Goal: Task Accomplishment & Management: Manage account settings

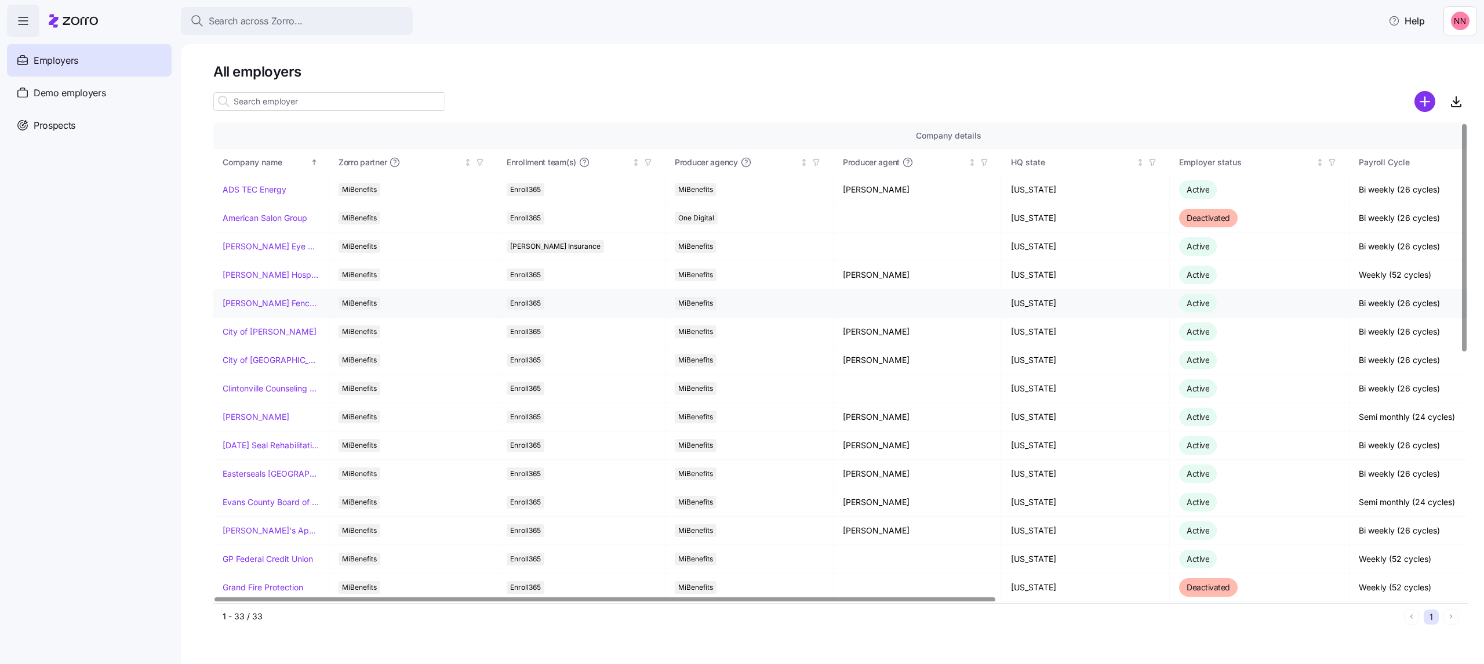
click at [288, 129] on td "[PERSON_NAME] Fence Company" at bounding box center [271, 303] width 116 height 28
click at [290, 129] on link "[PERSON_NAME] Fence Company" at bounding box center [271, 303] width 97 height 12
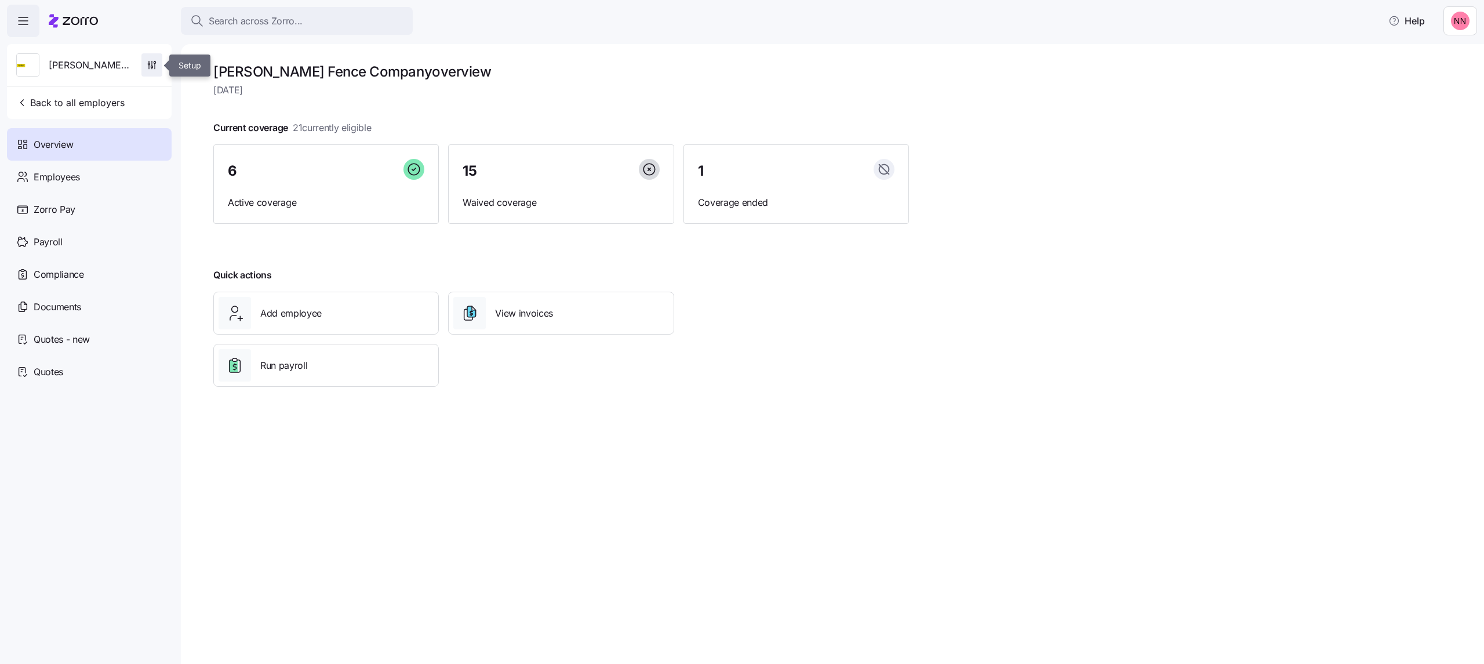
click at [151, 56] on span "button" at bounding box center [152, 65] width 20 height 22
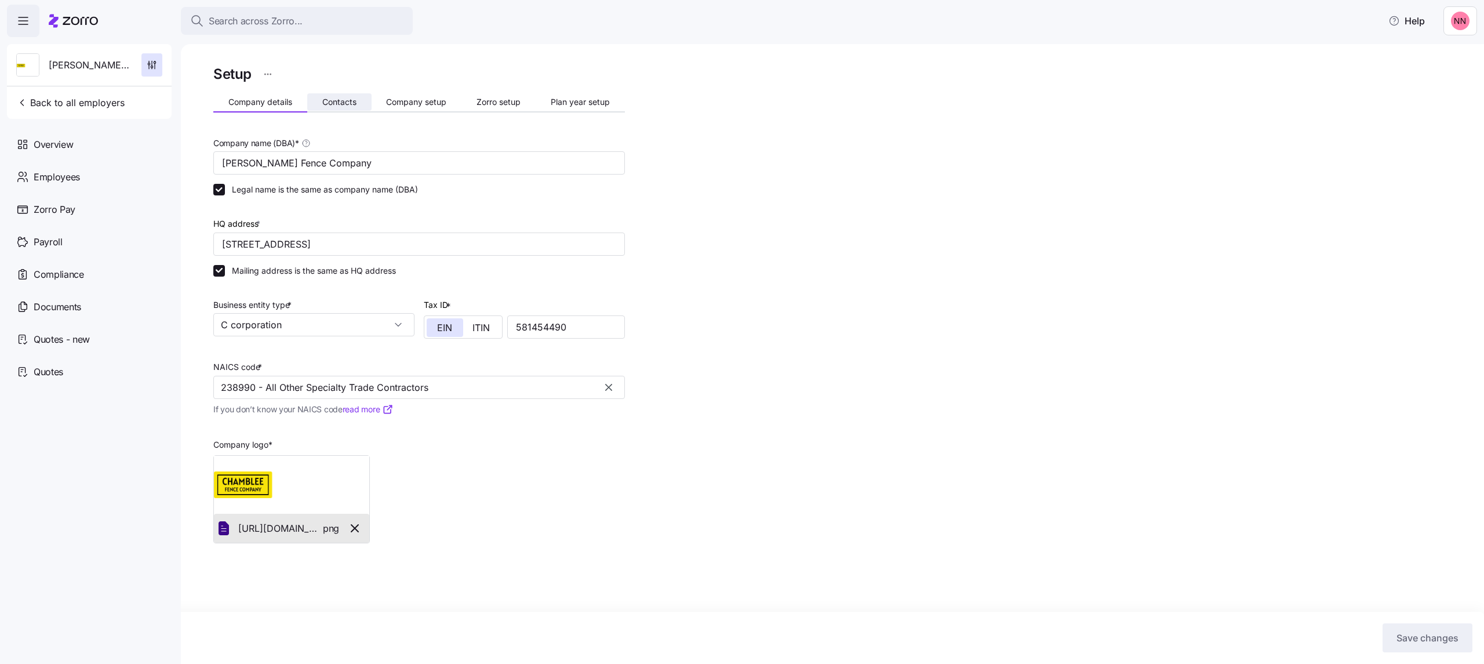
click at [336, 99] on span "Contacts" at bounding box center [339, 102] width 34 height 8
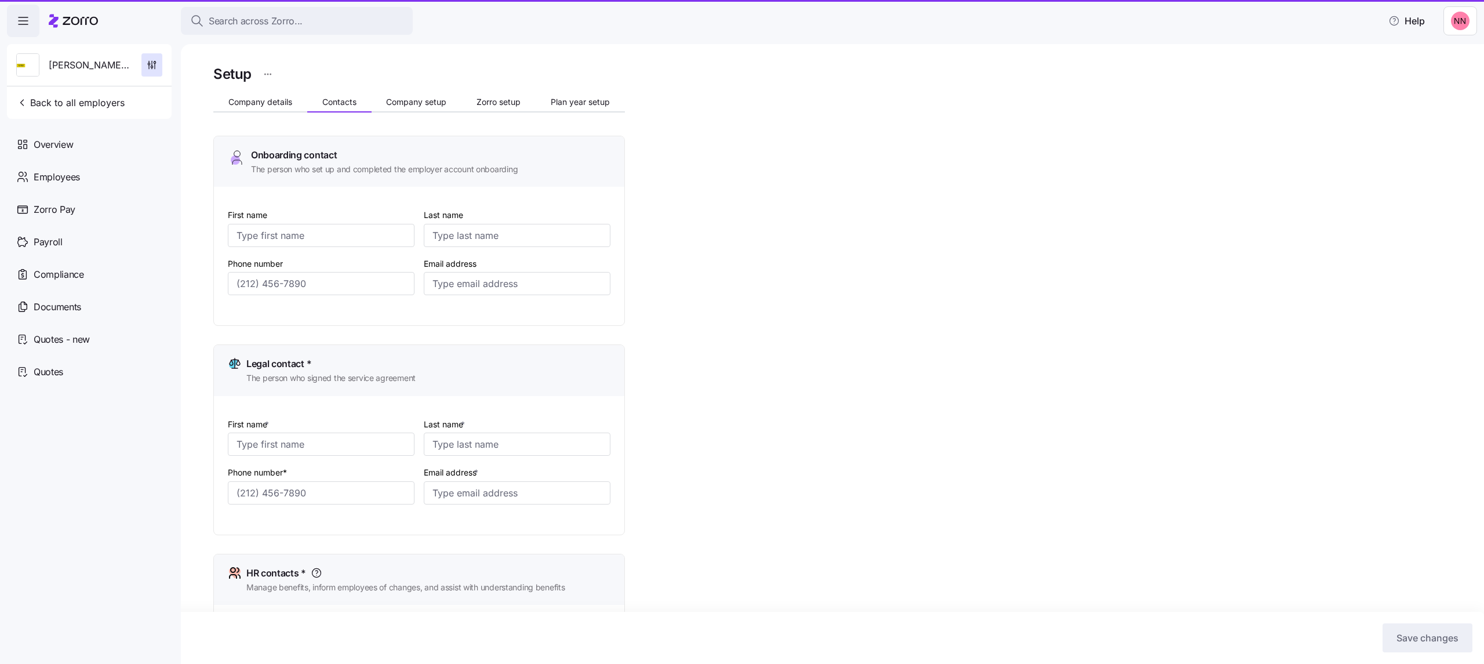
type input "Brian"
type input "Harper"
type input "brian@chambleefence.com"
type input "Rob"
type input "Eskew"
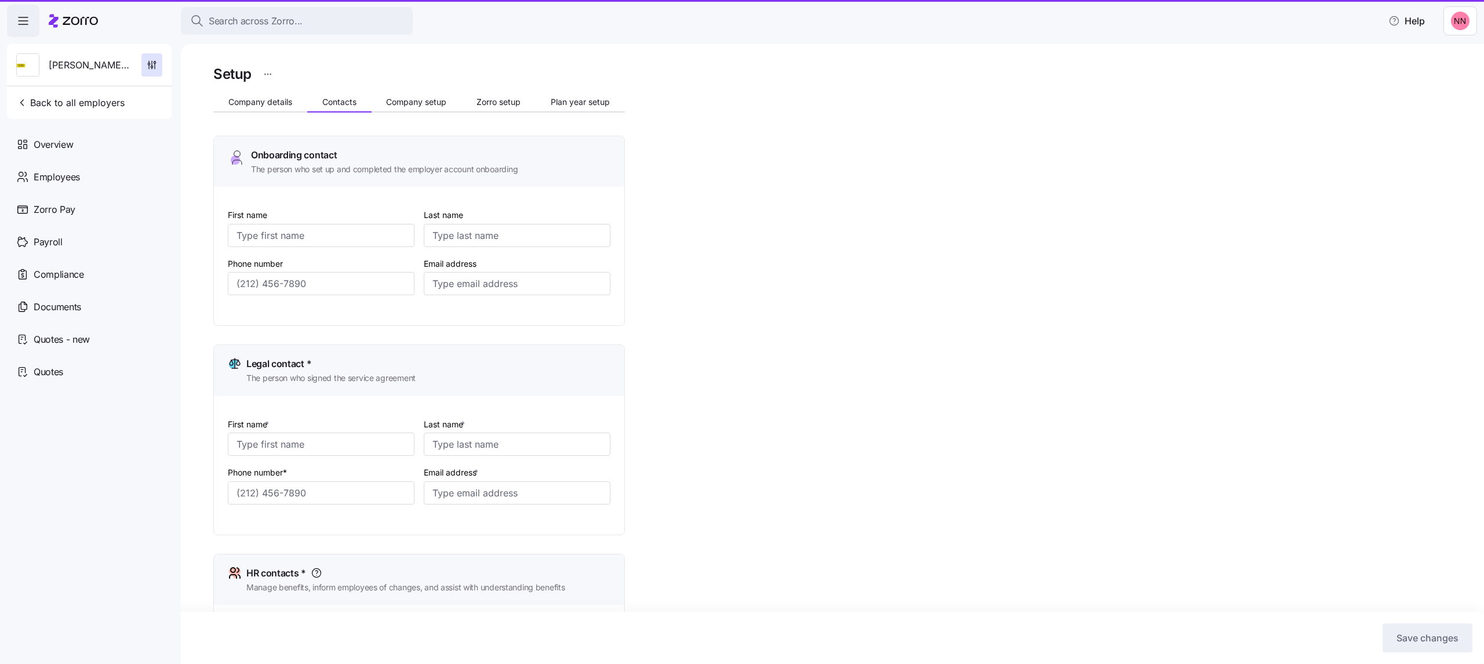
type input "rob@chambleefence.com"
type input "Brian"
type input "Harper"
type input "brian@chambleefence.com"
type input "Brian"
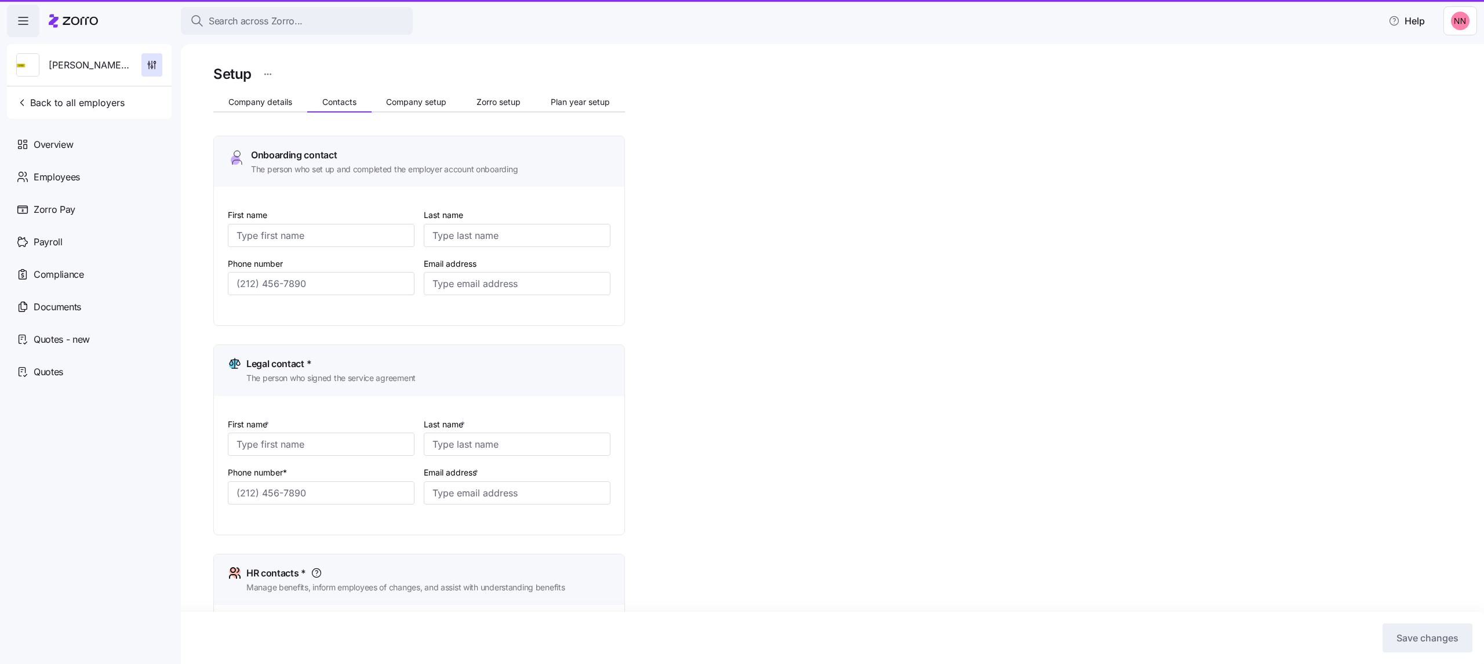
type input "Harper"
type input "brian@chambleefence.com"
type input "(704) 904-3203"
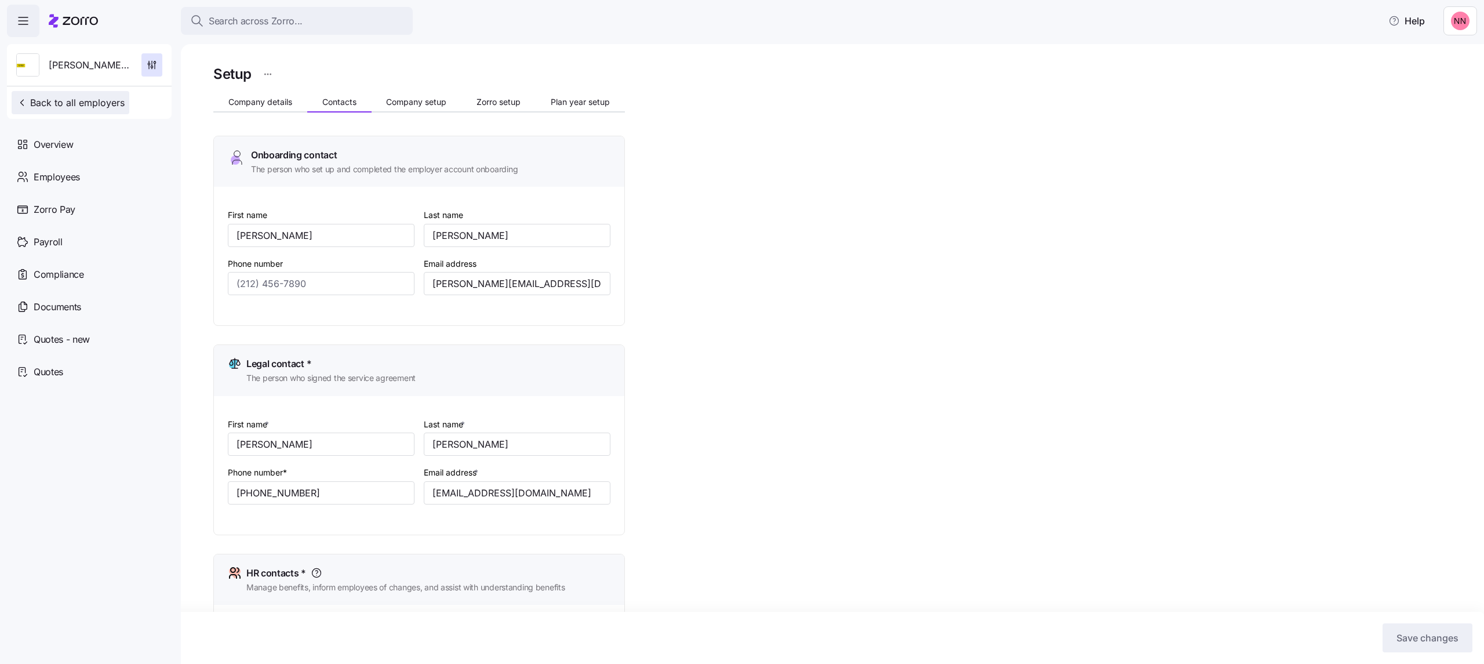
click at [79, 103] on span "Back to all employers" at bounding box center [70, 103] width 108 height 14
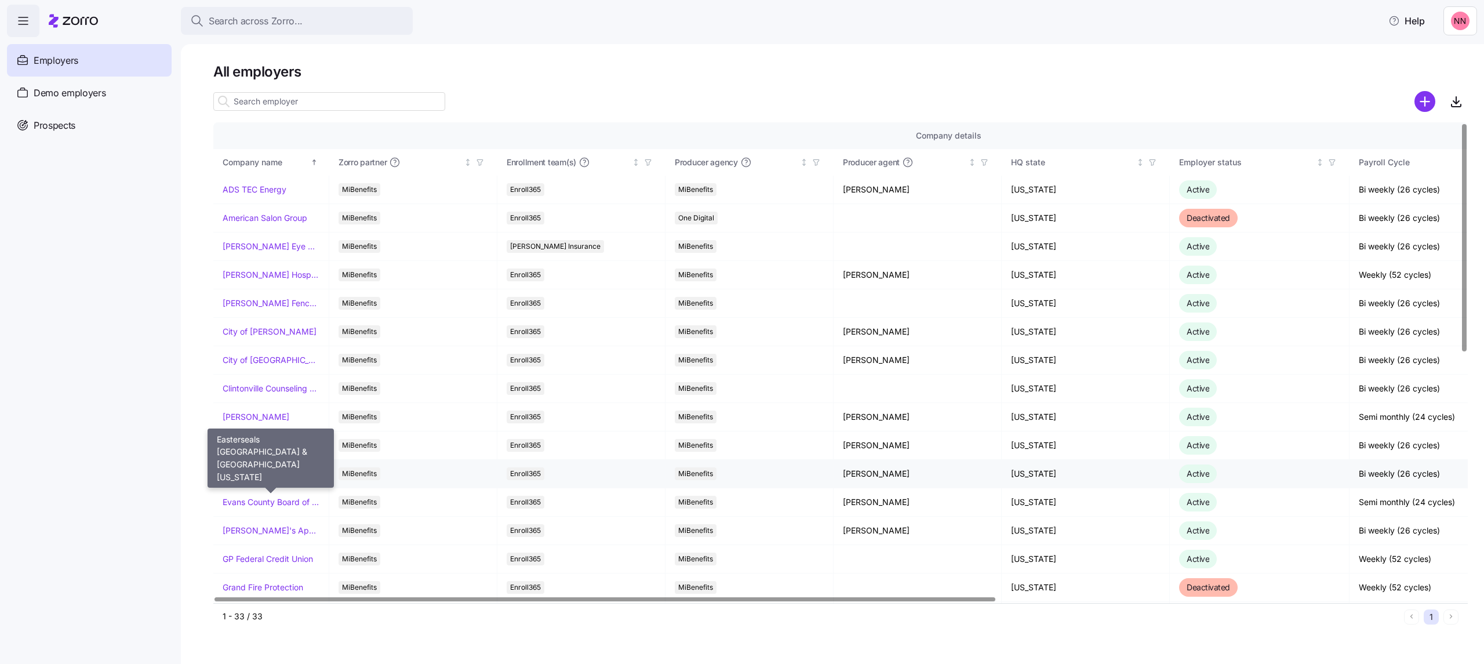
click at [277, 129] on link "Easterseals [GEOGRAPHIC_DATA] & [GEOGRAPHIC_DATA][US_STATE]" at bounding box center [271, 474] width 97 height 12
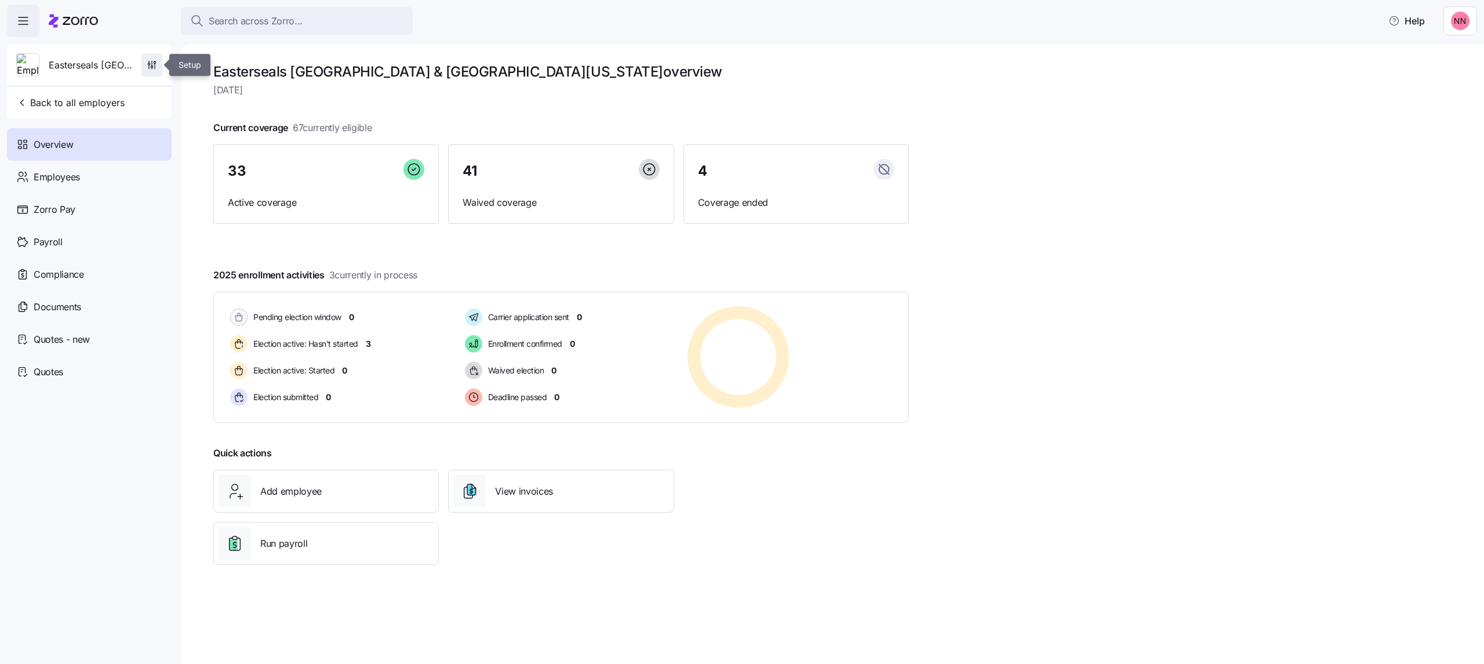
click at [151, 53] on button "button" at bounding box center [151, 64] width 21 height 23
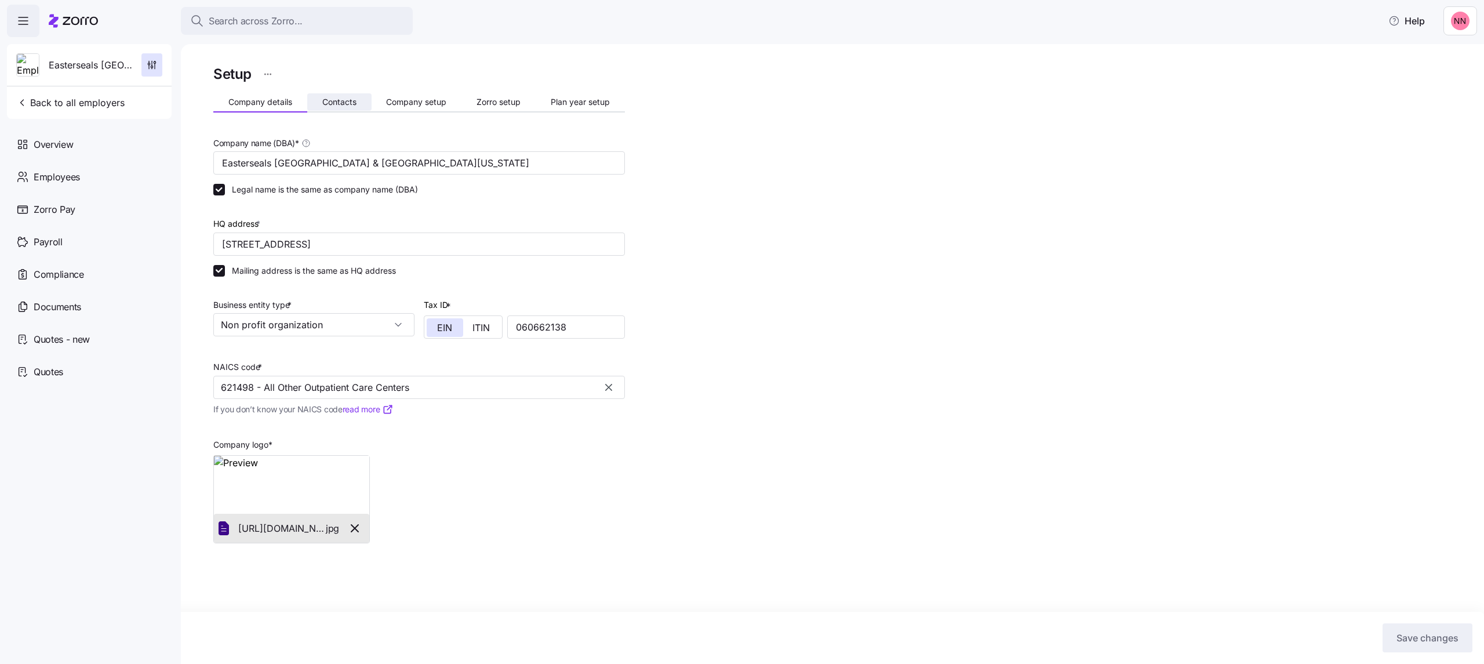
click at [347, 98] on span "Contacts" at bounding box center [339, 102] width 34 height 8
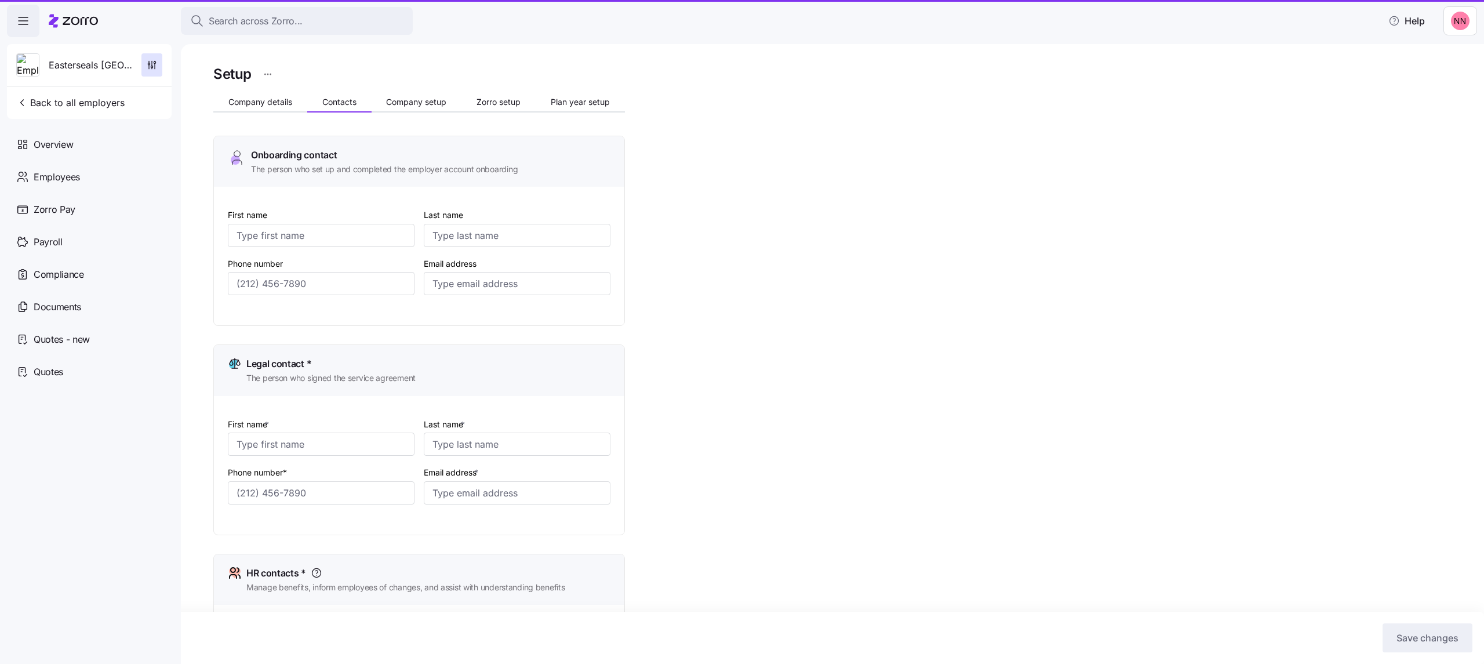
type input "Nathan"
type input "Stosonis"
type input "nstosonis@escrec.org"
type input "Robin"
type input "Sharp"
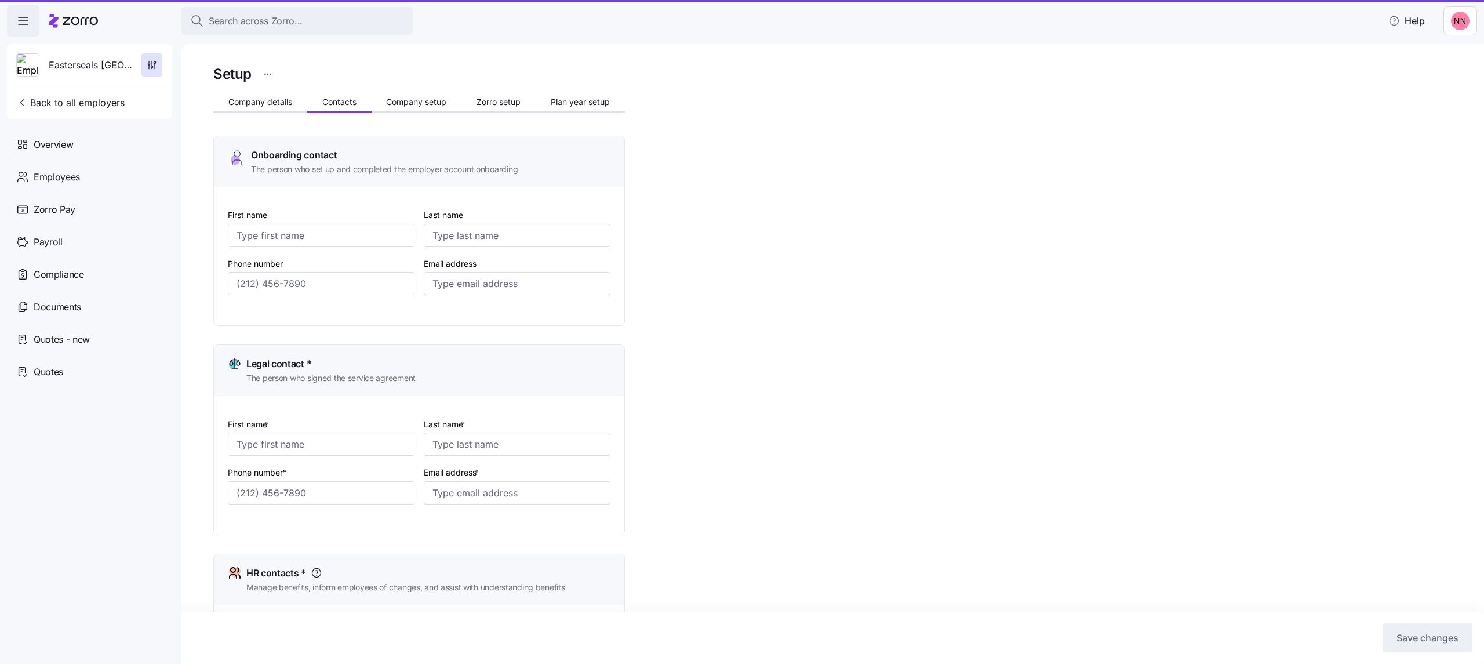
type input "RSHARP@ESCREC.ORG"
type input "Nathan"
type input "Stosonis"
type input "NSTOSONIS@ESCREC.ORG"
type input "Joanne"
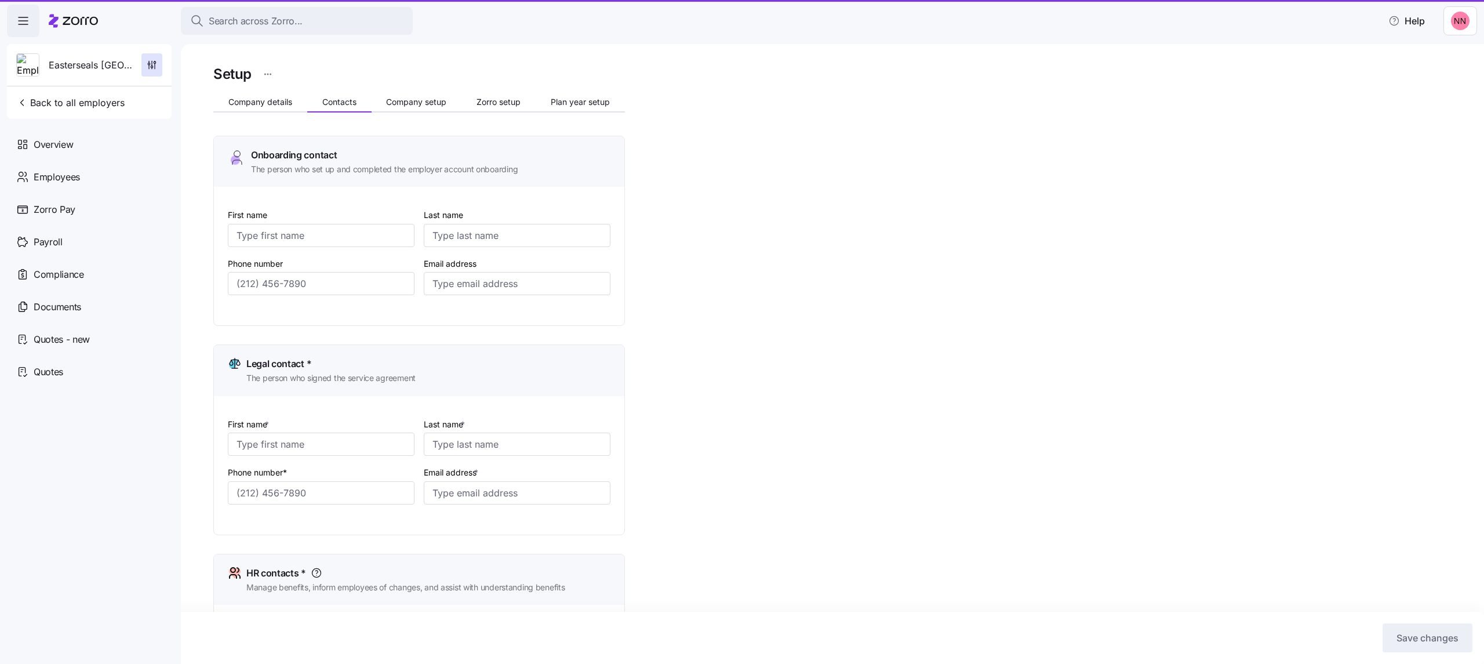
type input "Humen"
type input "jhumen@ESCREC.ORG"
type input "(860) 270-0600"
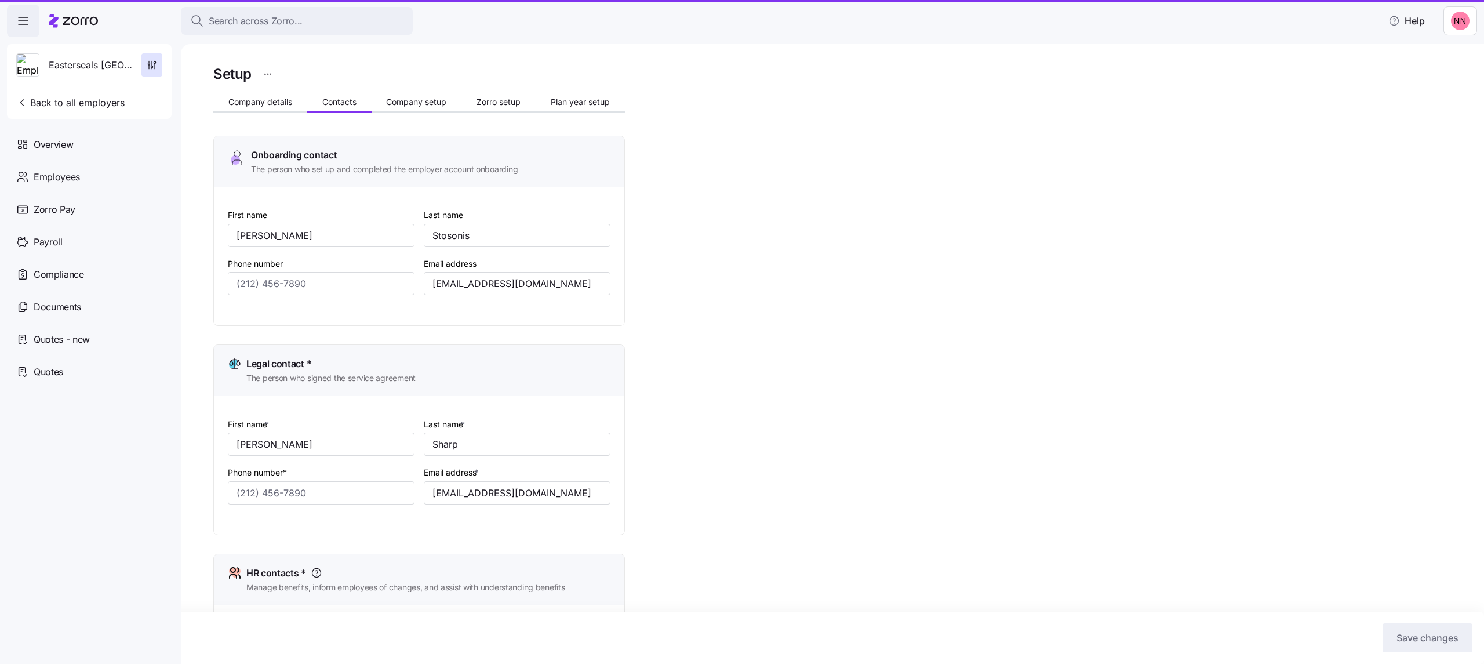
type input "(860) 270-0600"
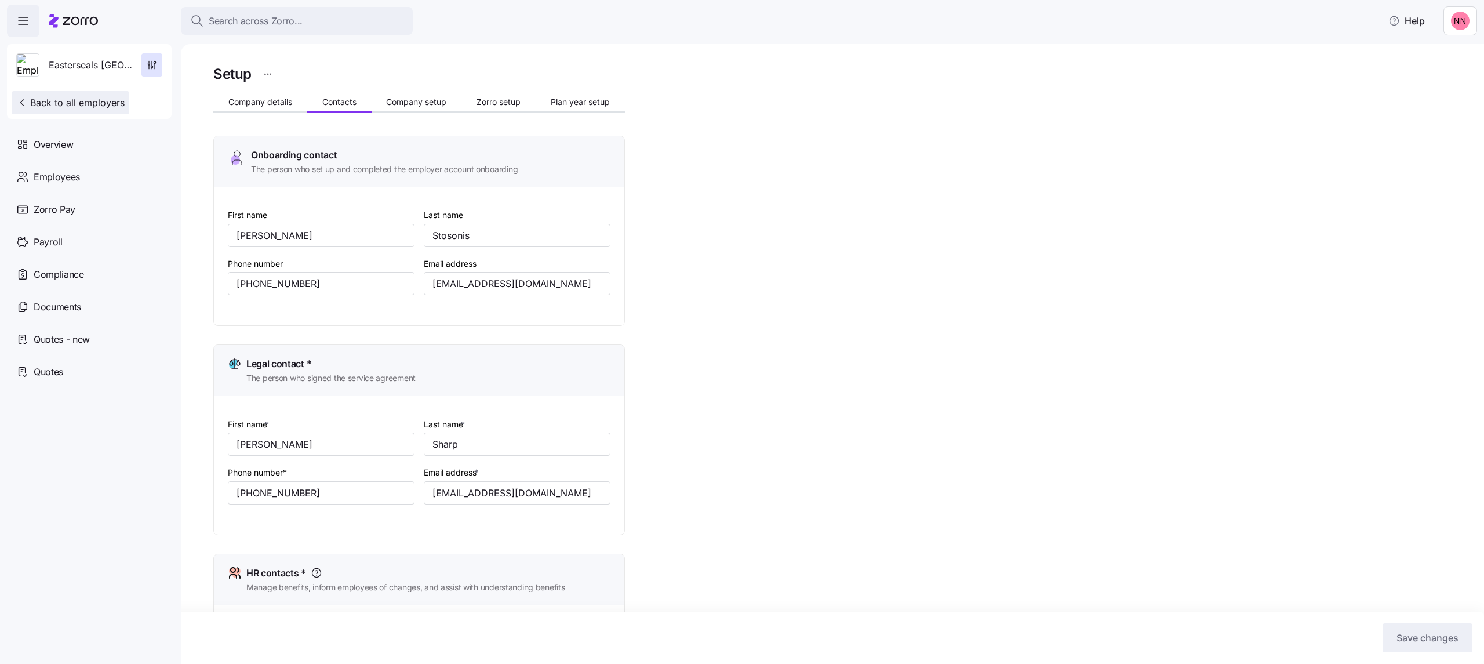
click at [77, 103] on span "Back to all employers" at bounding box center [70, 103] width 108 height 14
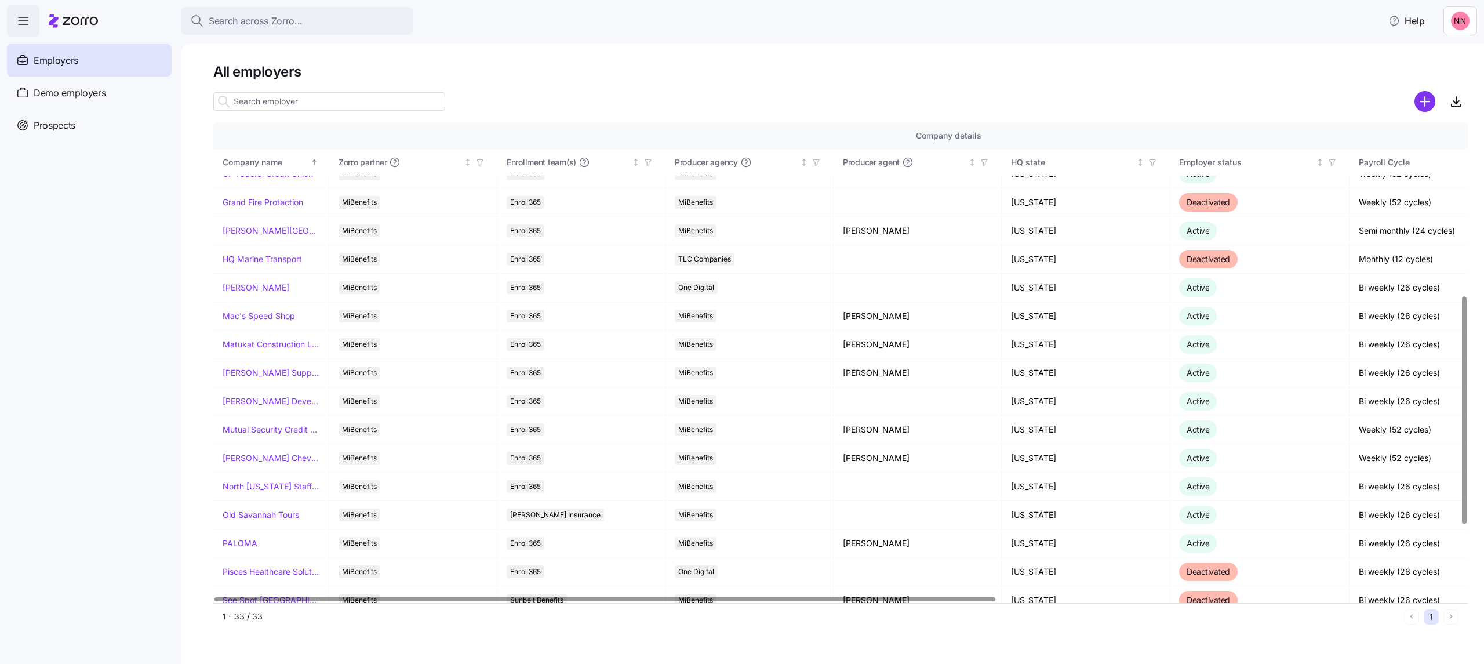
scroll to position [386, 0]
click at [261, 129] on link "[PERSON_NAME] Development Corporation" at bounding box center [271, 400] width 97 height 12
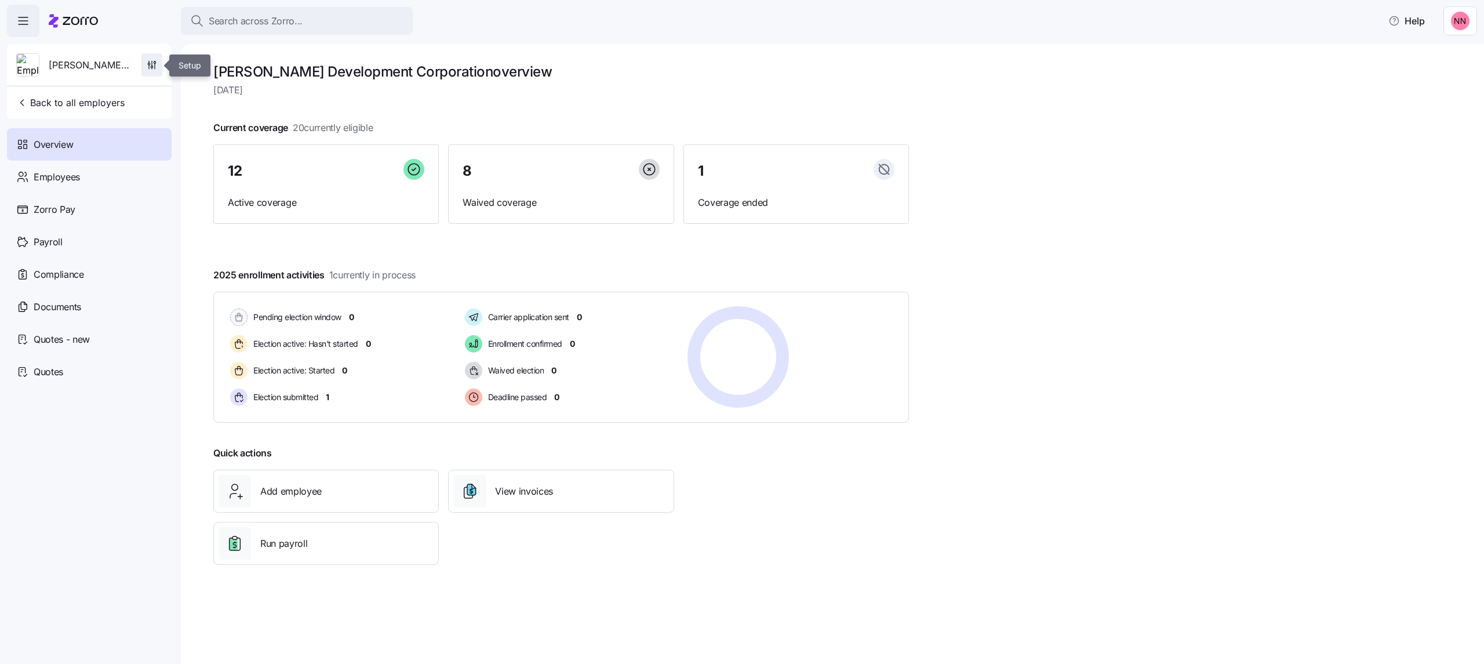
click at [154, 65] on icon "button" at bounding box center [152, 65] width 12 height 12
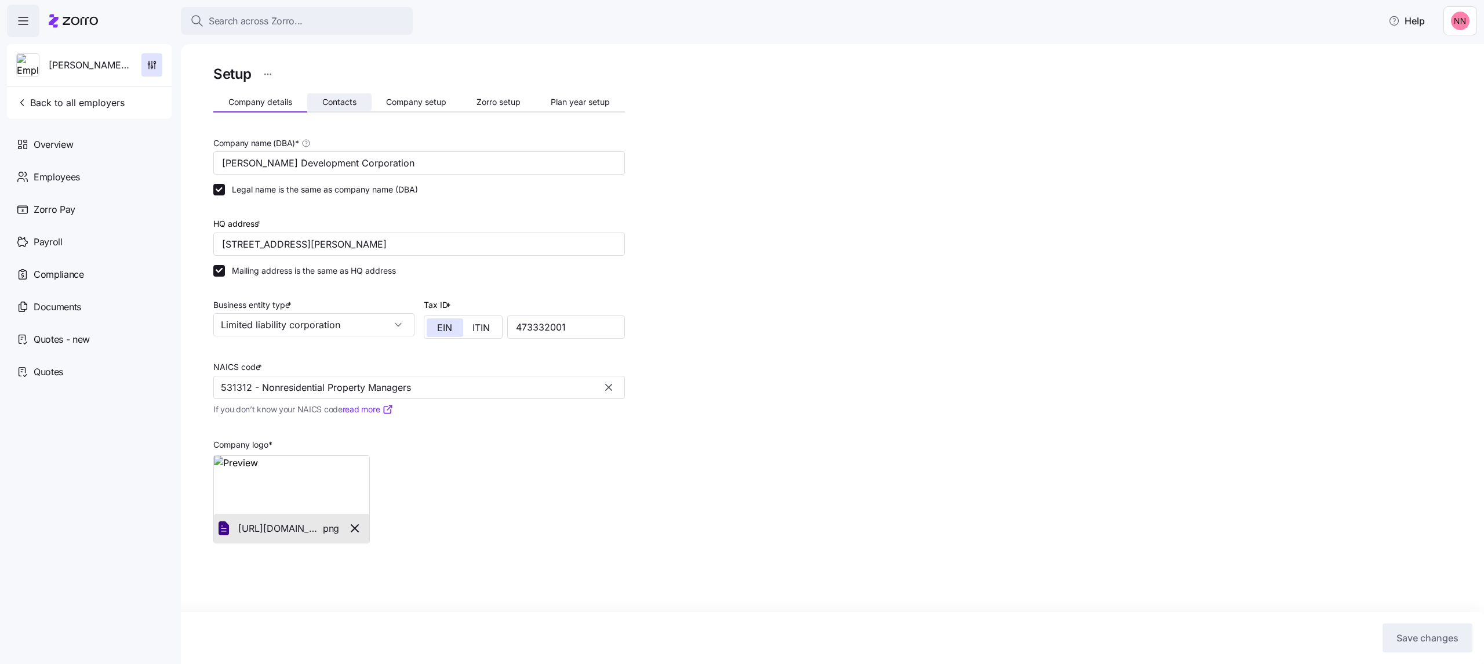
click at [320, 93] on button "Contacts" at bounding box center [339, 101] width 64 height 17
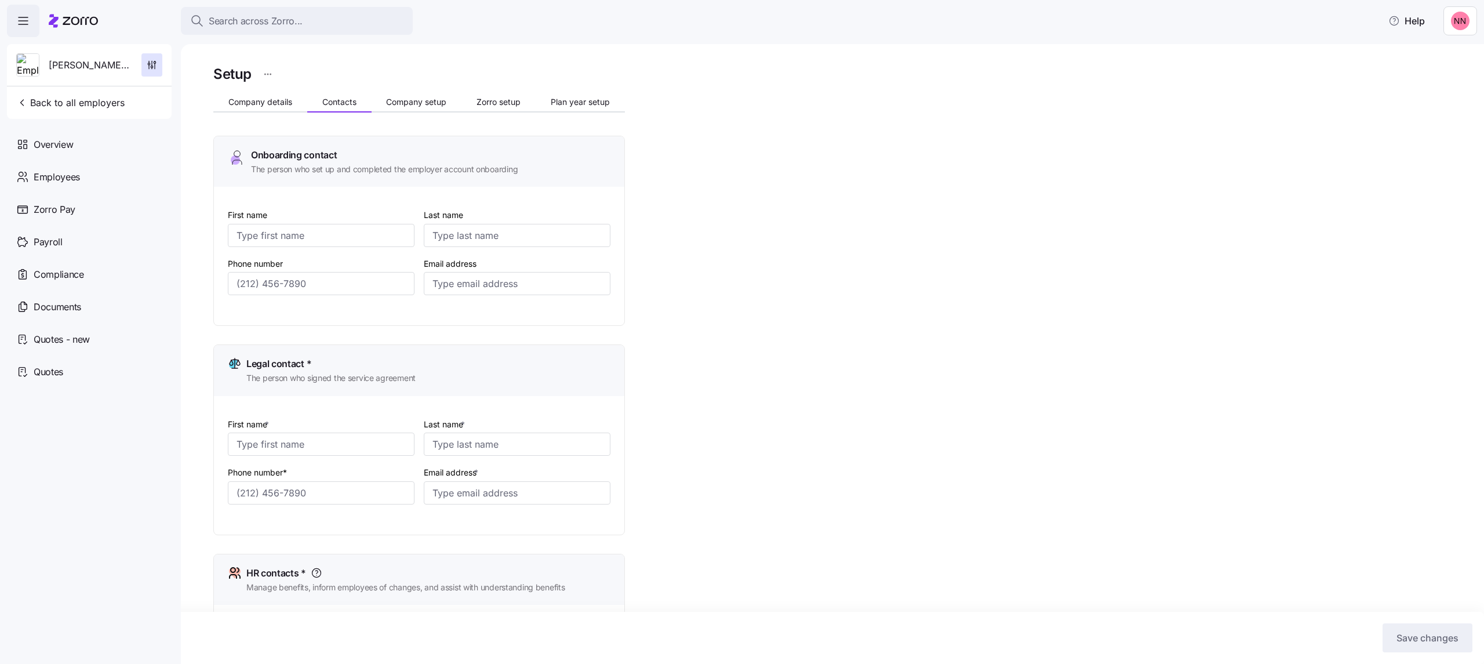
type input "Andrea"
type input "Tipton"
type input "atipton@mcknightgroup.com"
type input "David"
type input "McKnight"
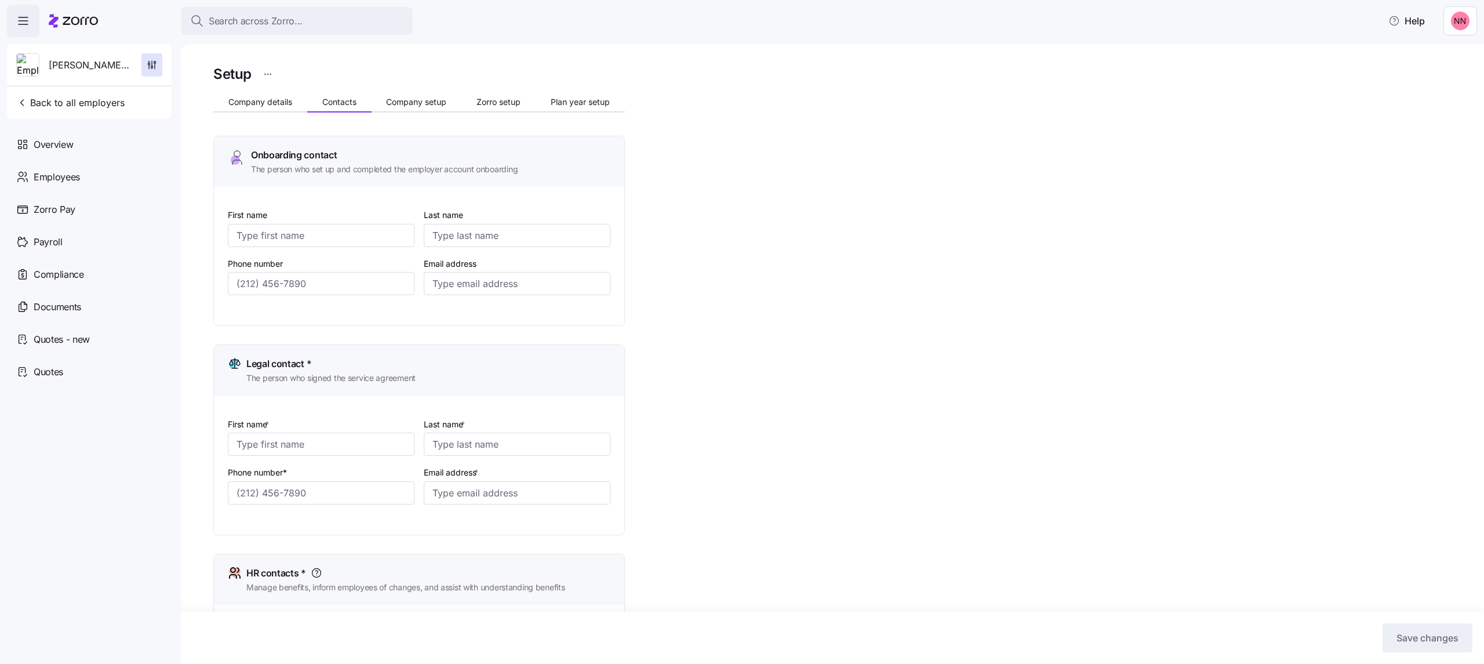
type input "david@mcknightgroup.com"
type input "Andrea"
type input "Tipton"
type input "atipton@mcknightgroup.com"
type input "Andrea"
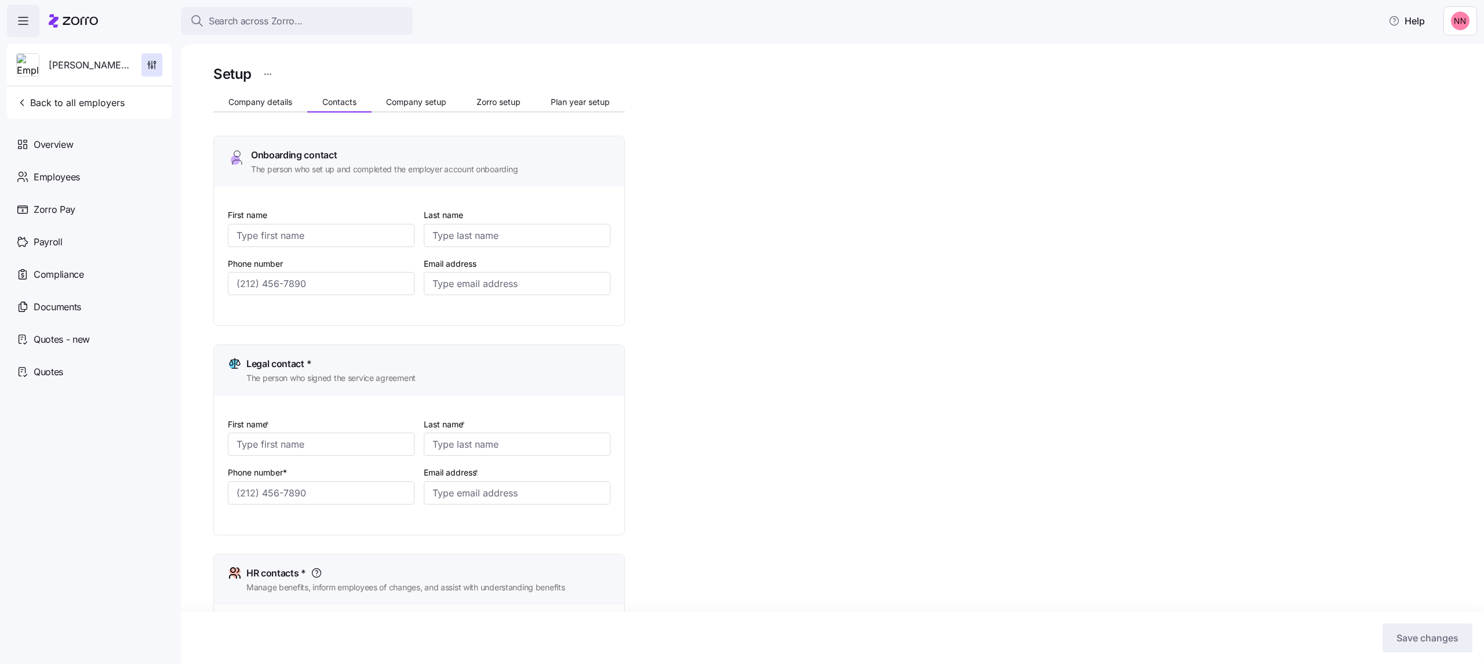
type input "Tipton"
type input "atipton@mcknightgroup.com"
type input "(614) 875-1689"
type input "(614) 875-1656"
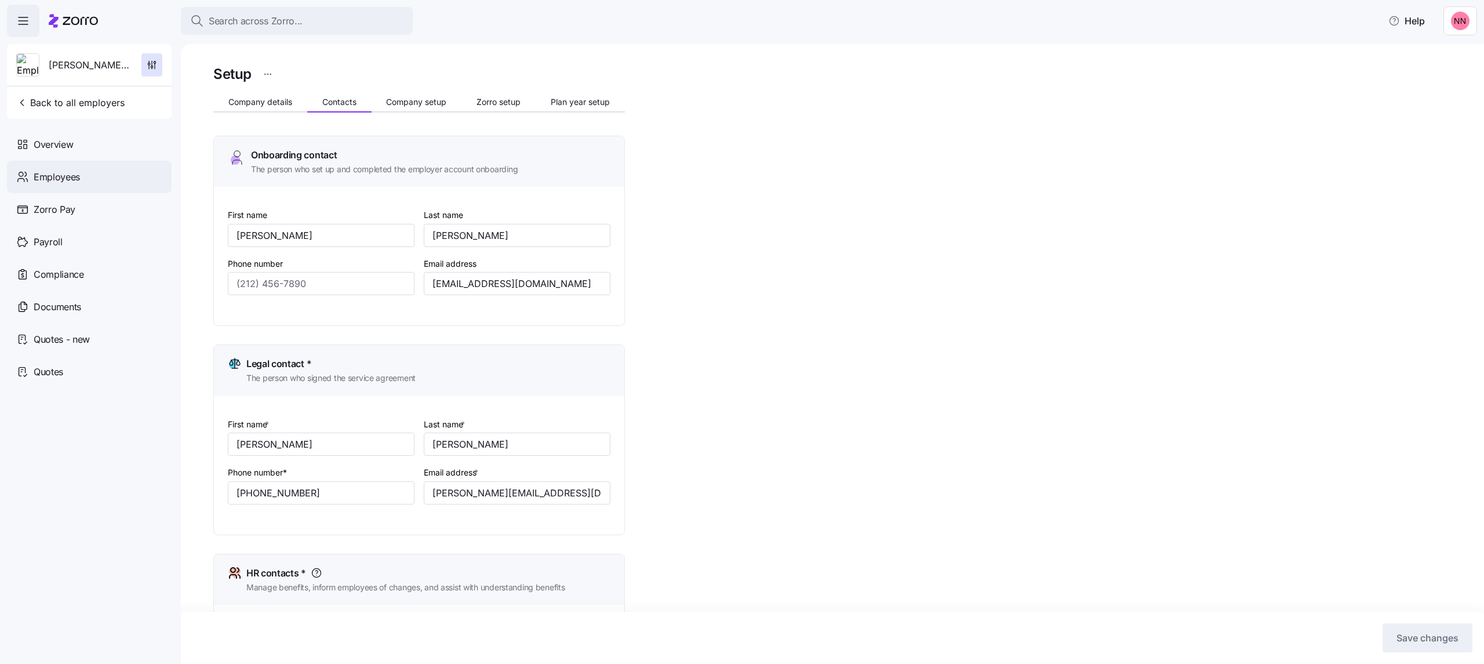
click at [99, 129] on div "Employees" at bounding box center [89, 177] width 165 height 32
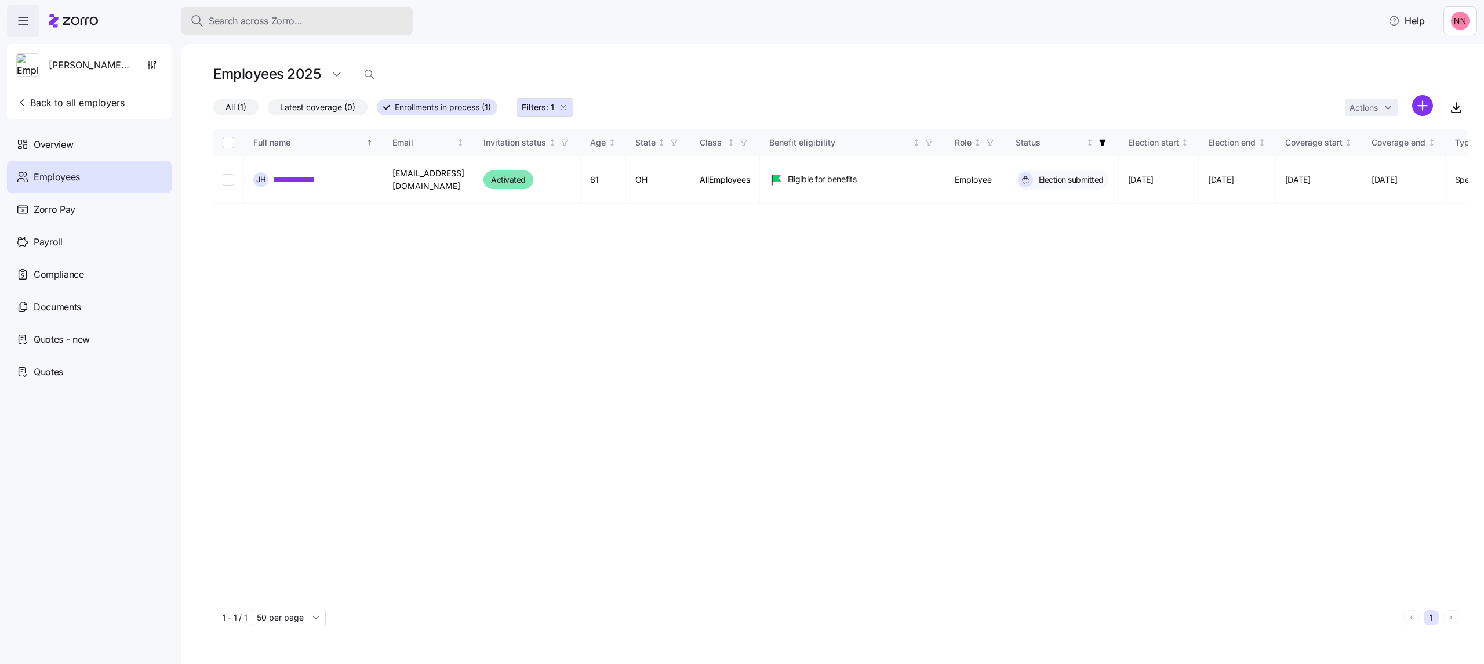
click at [328, 24] on div "Search across Zorro..." at bounding box center [296, 21] width 213 height 14
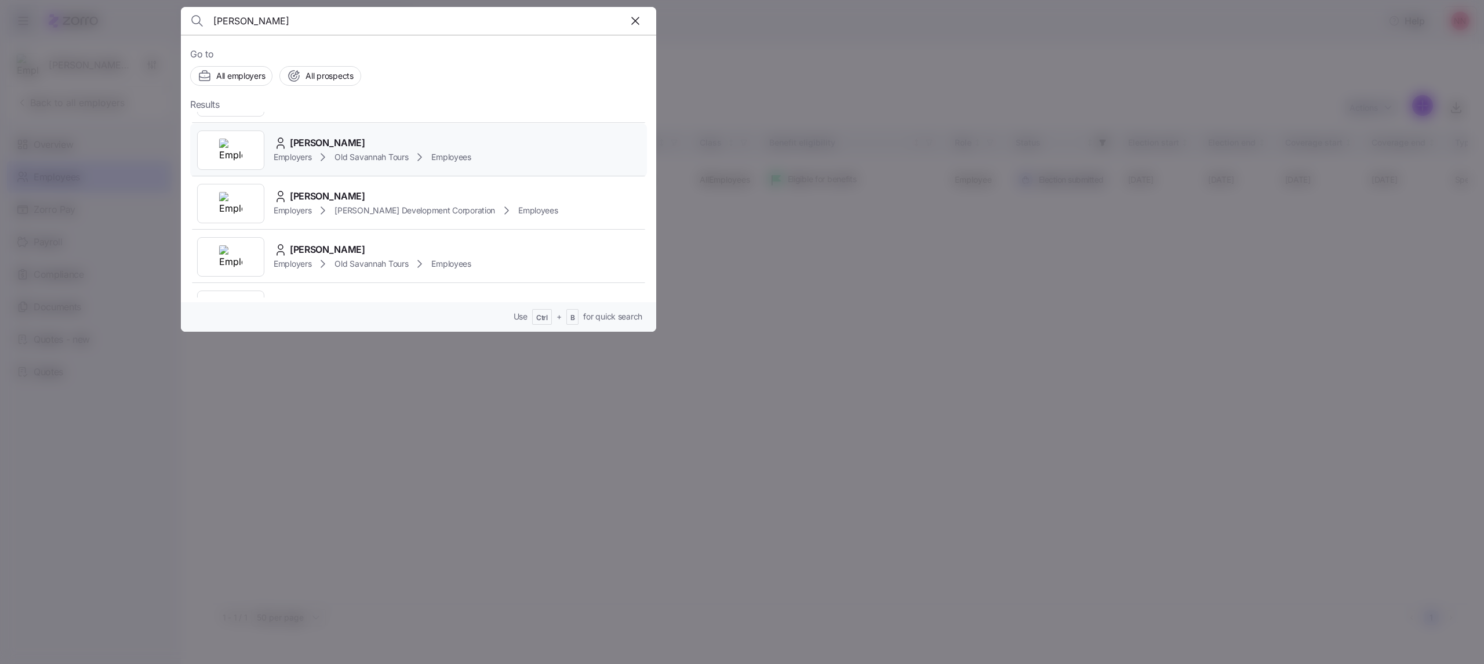
scroll to position [77, 0]
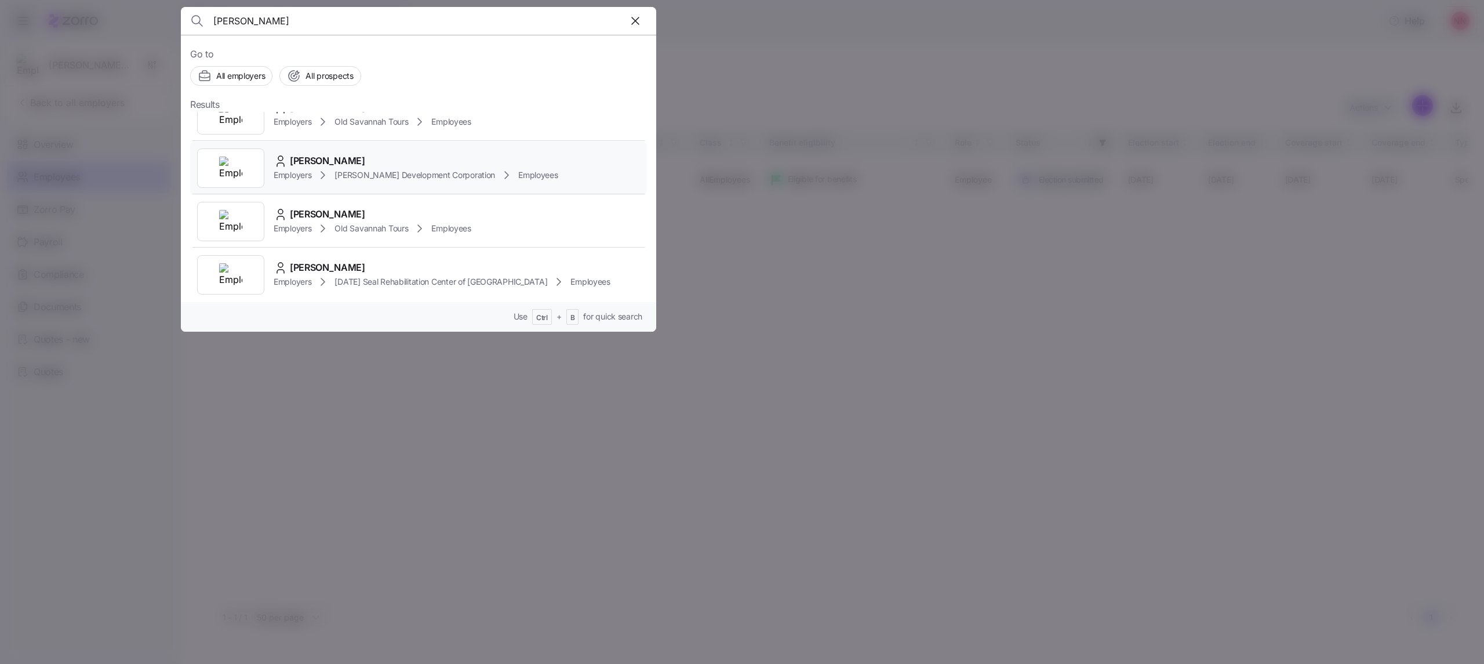
type input "andrea"
click at [369, 129] on span "[PERSON_NAME] Development Corporation" at bounding box center [414, 175] width 161 height 12
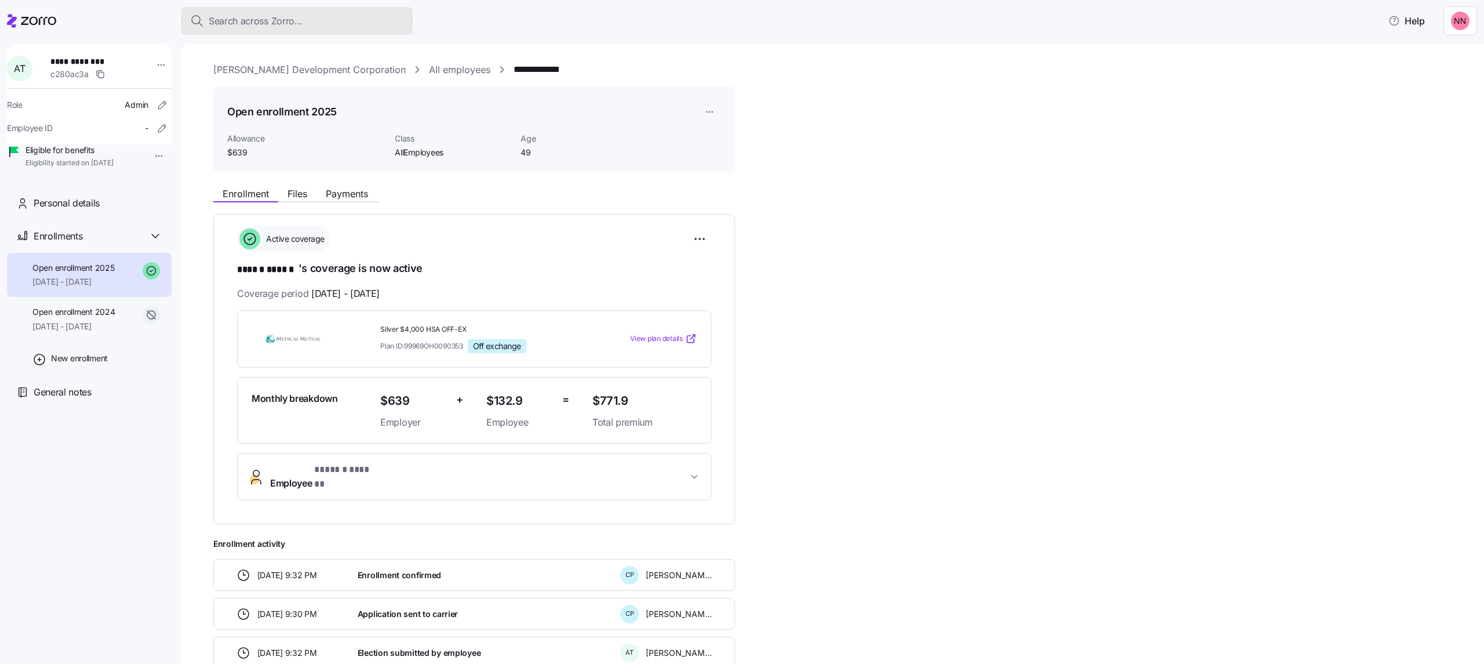
click at [298, 21] on span "Search across Zorro..." at bounding box center [256, 21] width 94 height 14
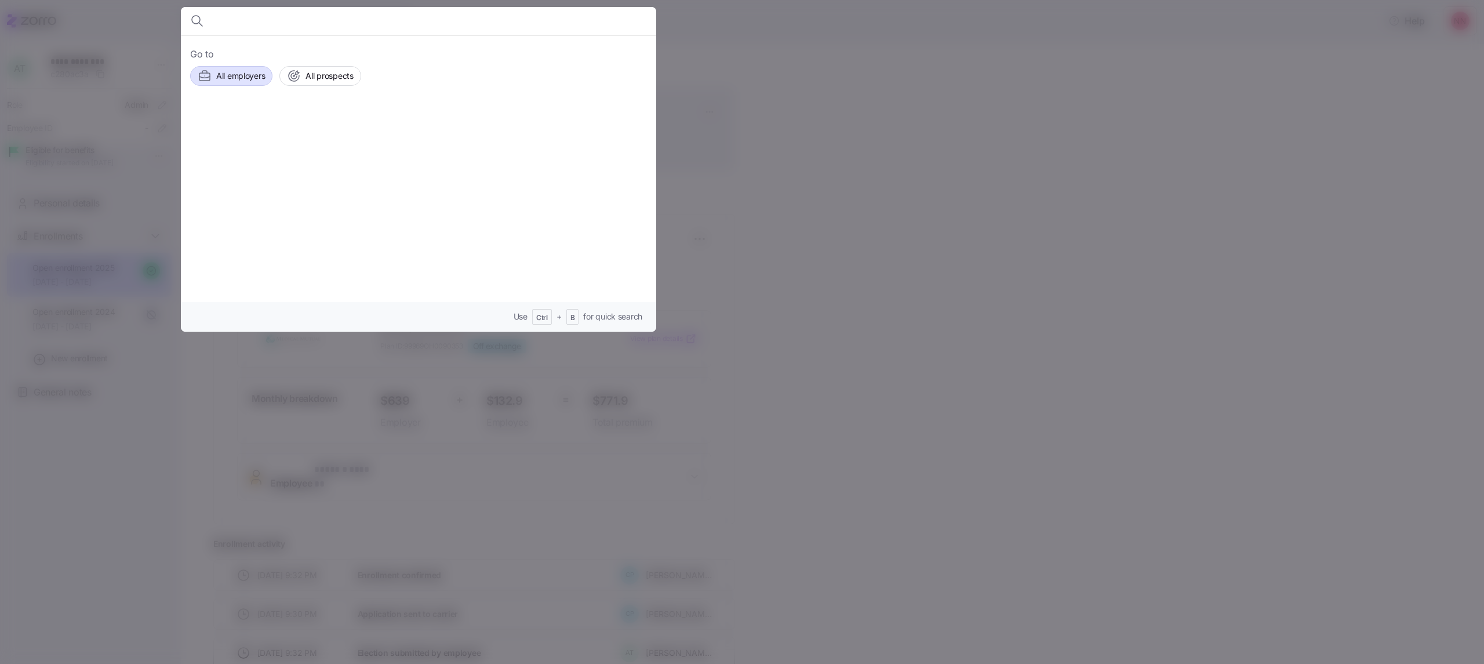
click at [250, 71] on span "All employers" at bounding box center [240, 76] width 49 height 12
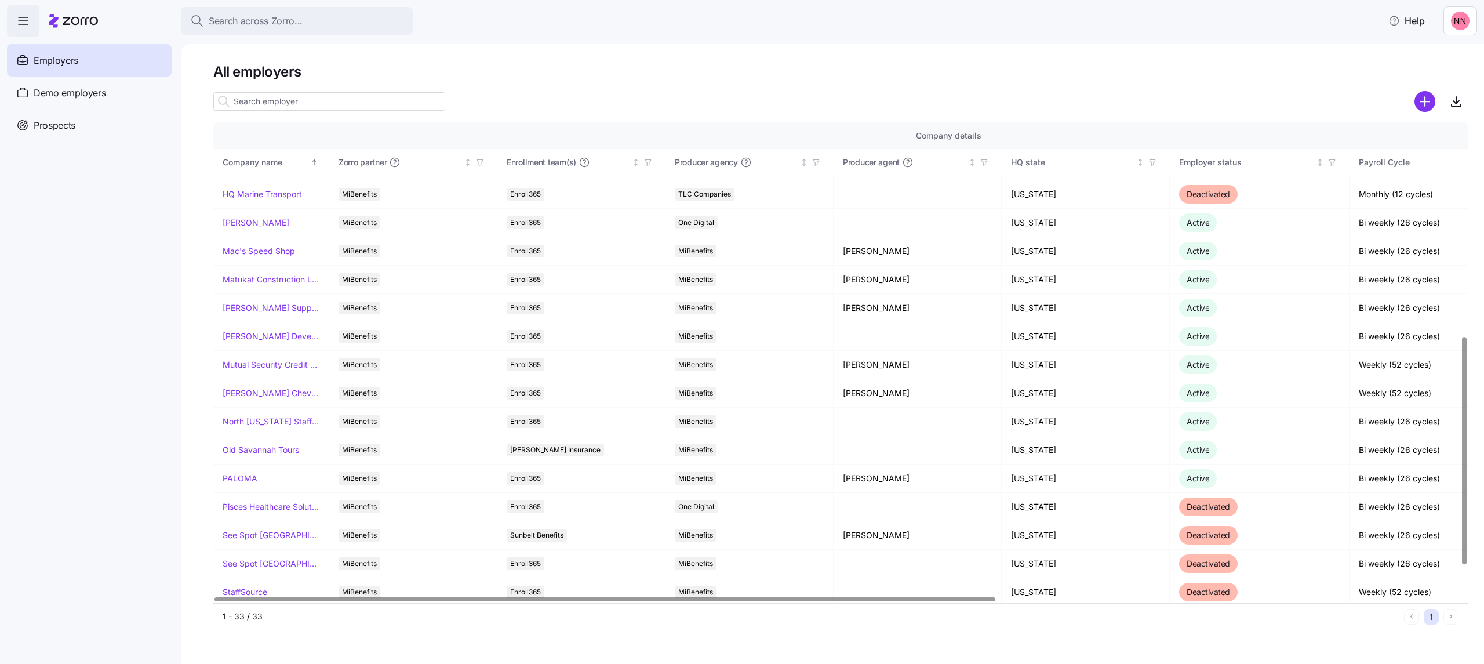
scroll to position [515, 0]
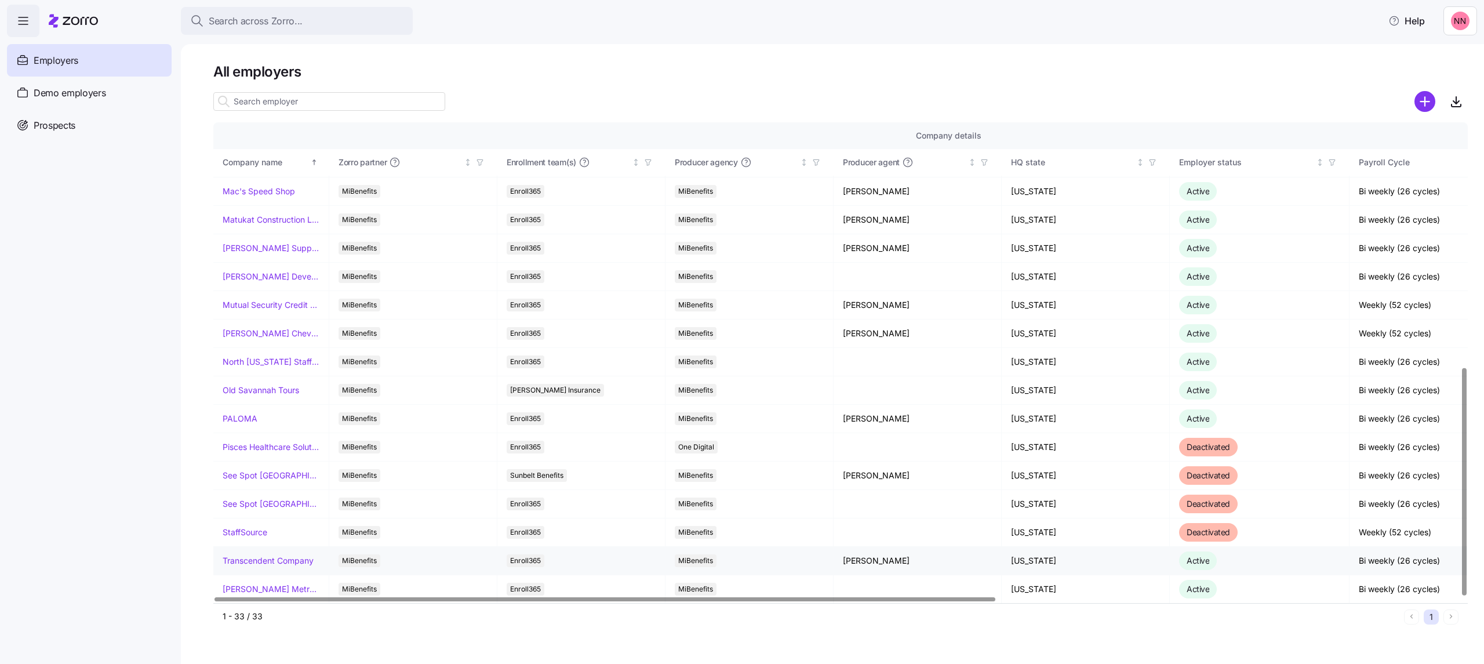
click at [267, 129] on link "Transcendent Company" at bounding box center [268, 561] width 91 height 12
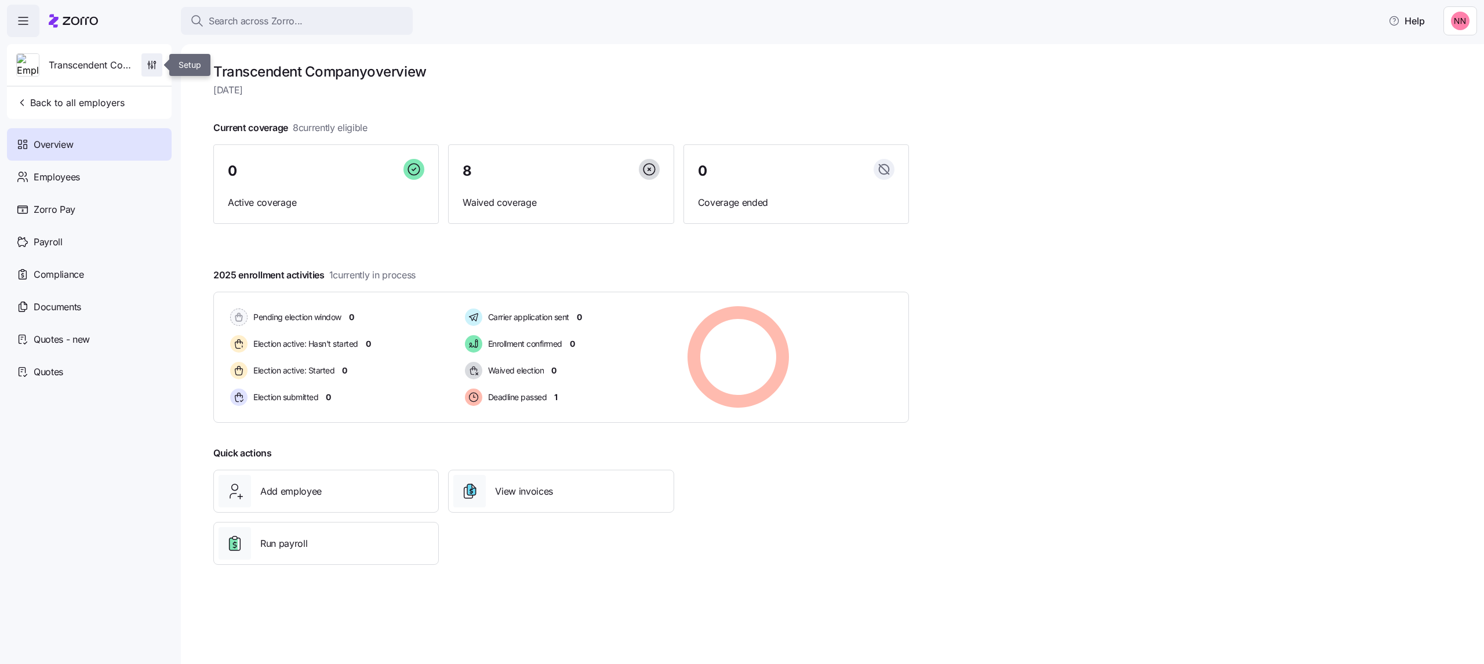
click at [150, 67] on icon "button" at bounding box center [152, 65] width 12 height 12
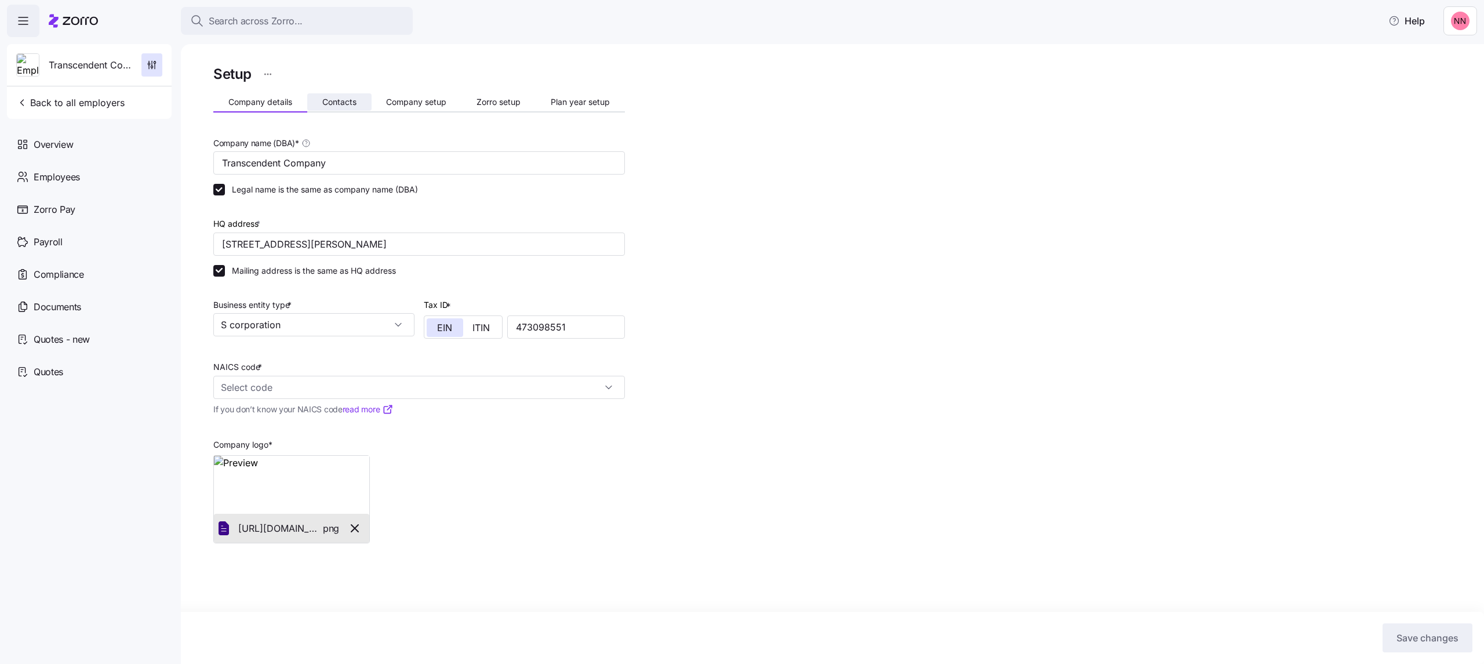
click at [334, 101] on span "Contacts" at bounding box center [339, 102] width 34 height 8
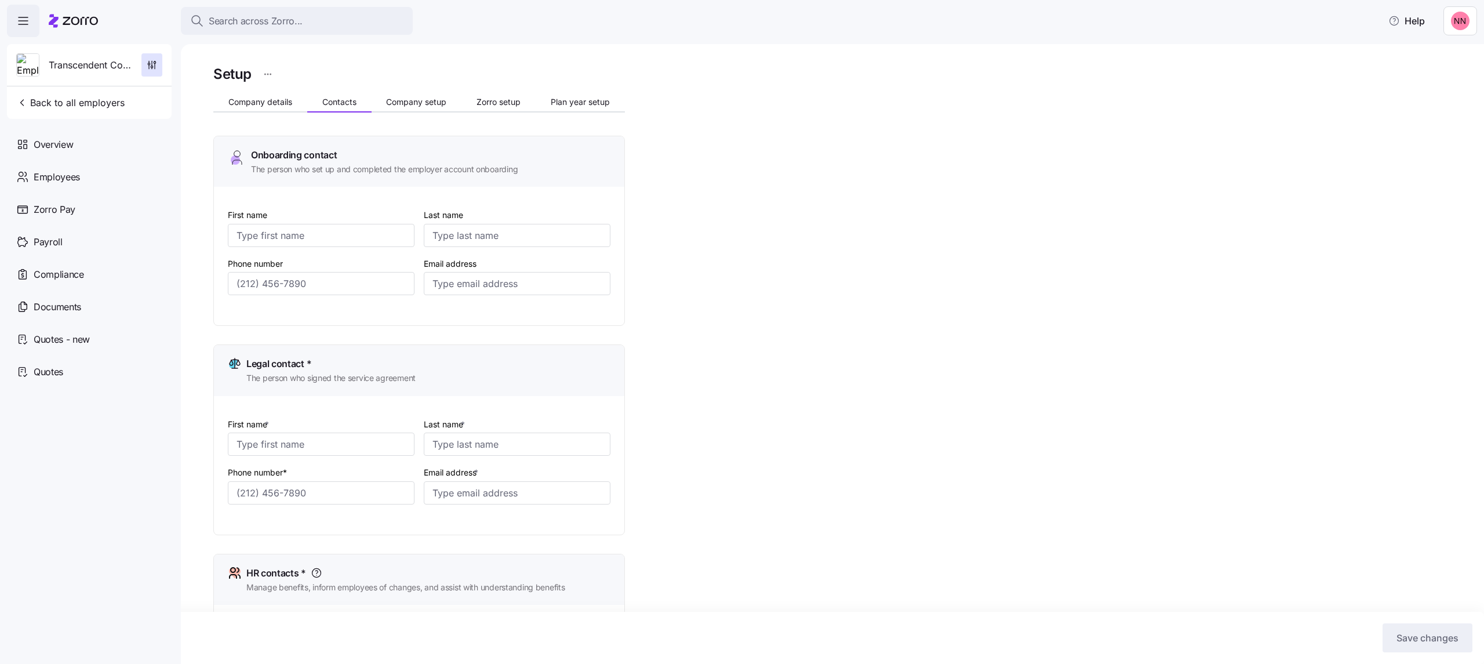
type input "Lorraine"
type input "Pennell"
type input "lorraine@gointrigue.com"
type input "Jean"
type input "Aubin"
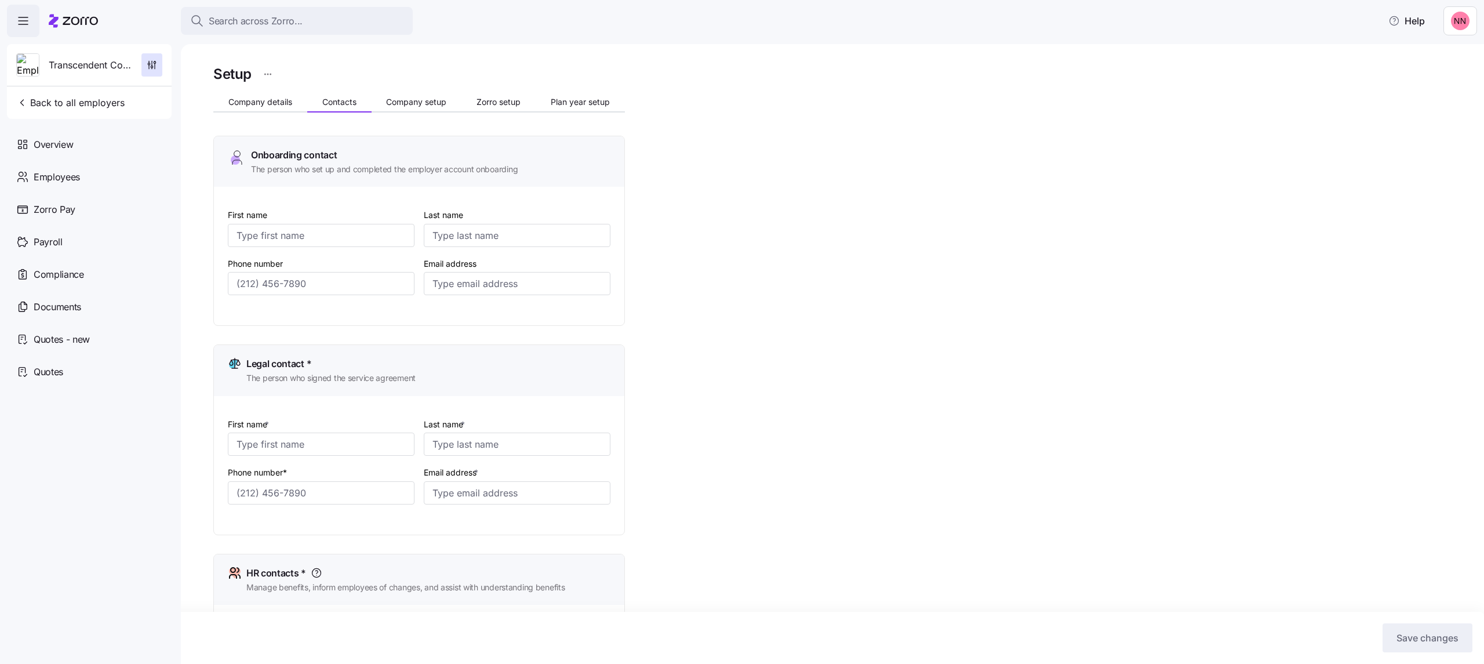
type input "kevin@gointrigue.com"
type input "Lorraine"
type input "Pennell"
type input "lorraine@gointrigue.com"
type input "Jean"
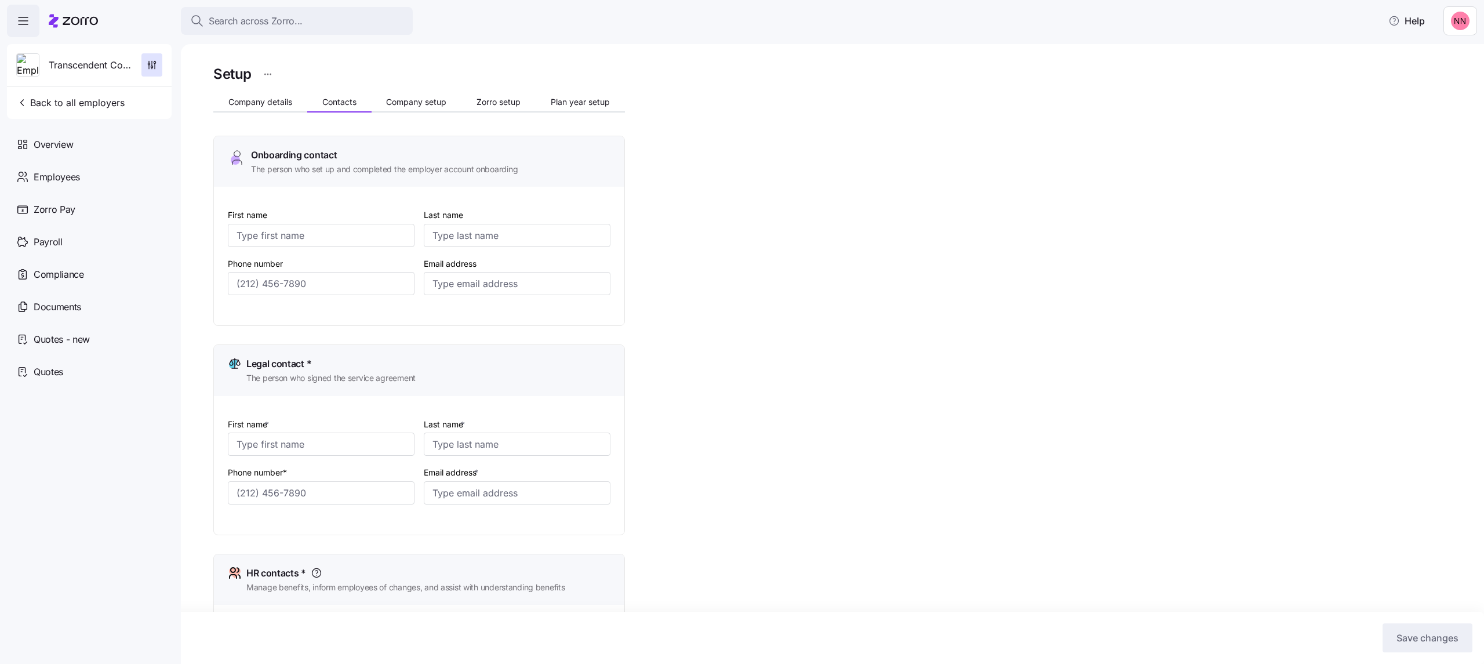
type input "Aubin"
type input "kevin@gointrigue.com"
type input "(954) 873-2317"
type input "(212) 851-6501"
type input "(954) 873-2317"
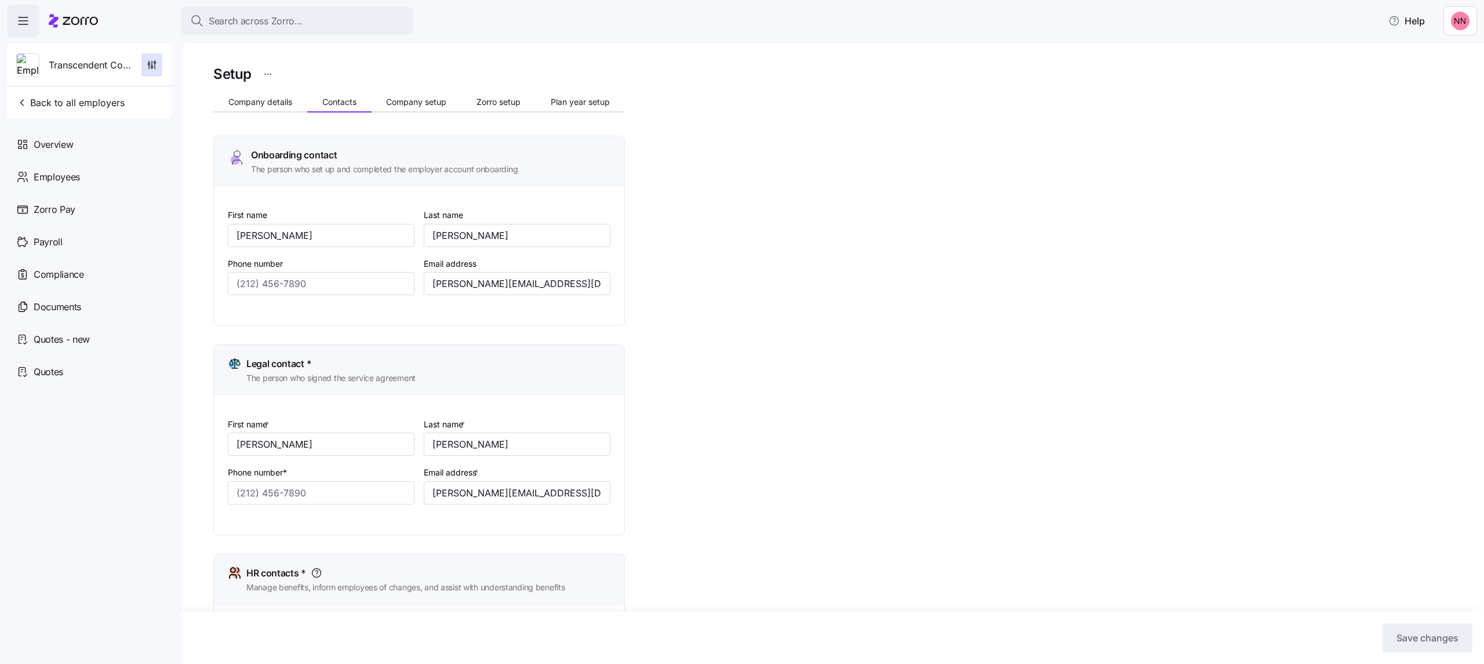
type input "(212) 851-6501"
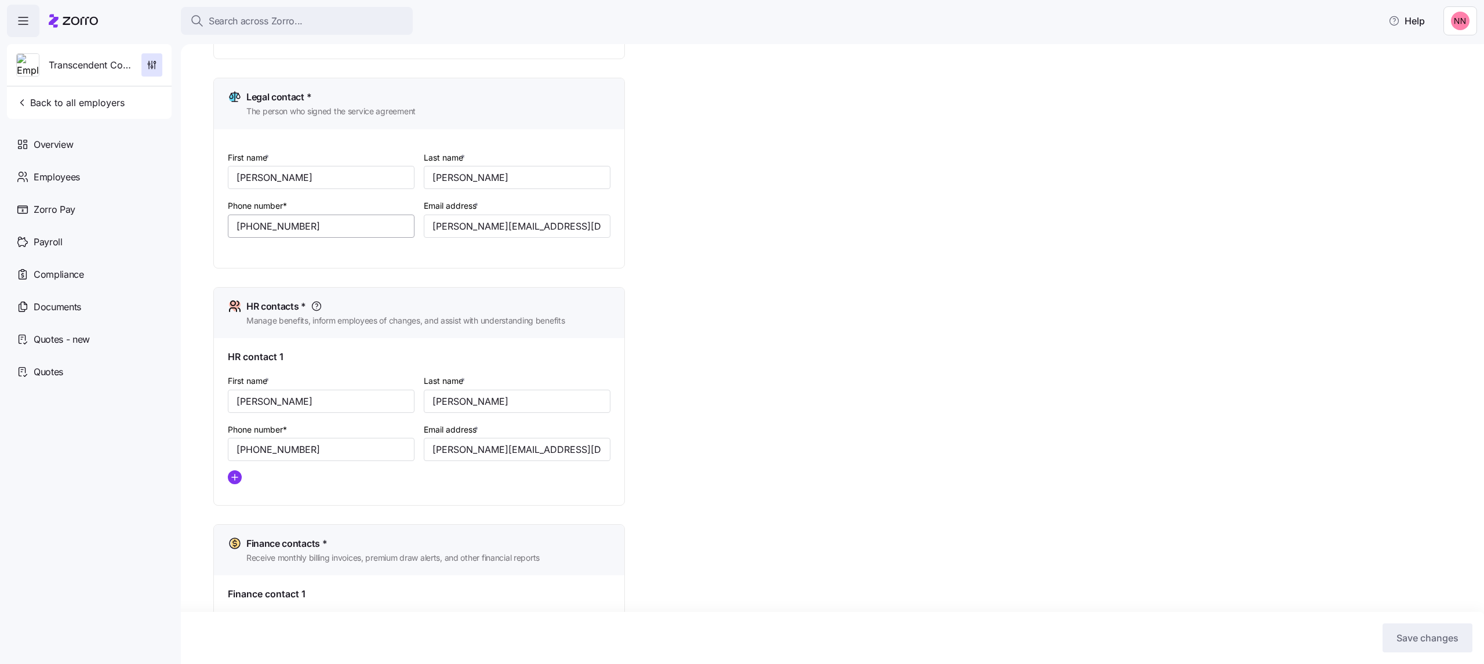
scroll to position [309, 0]
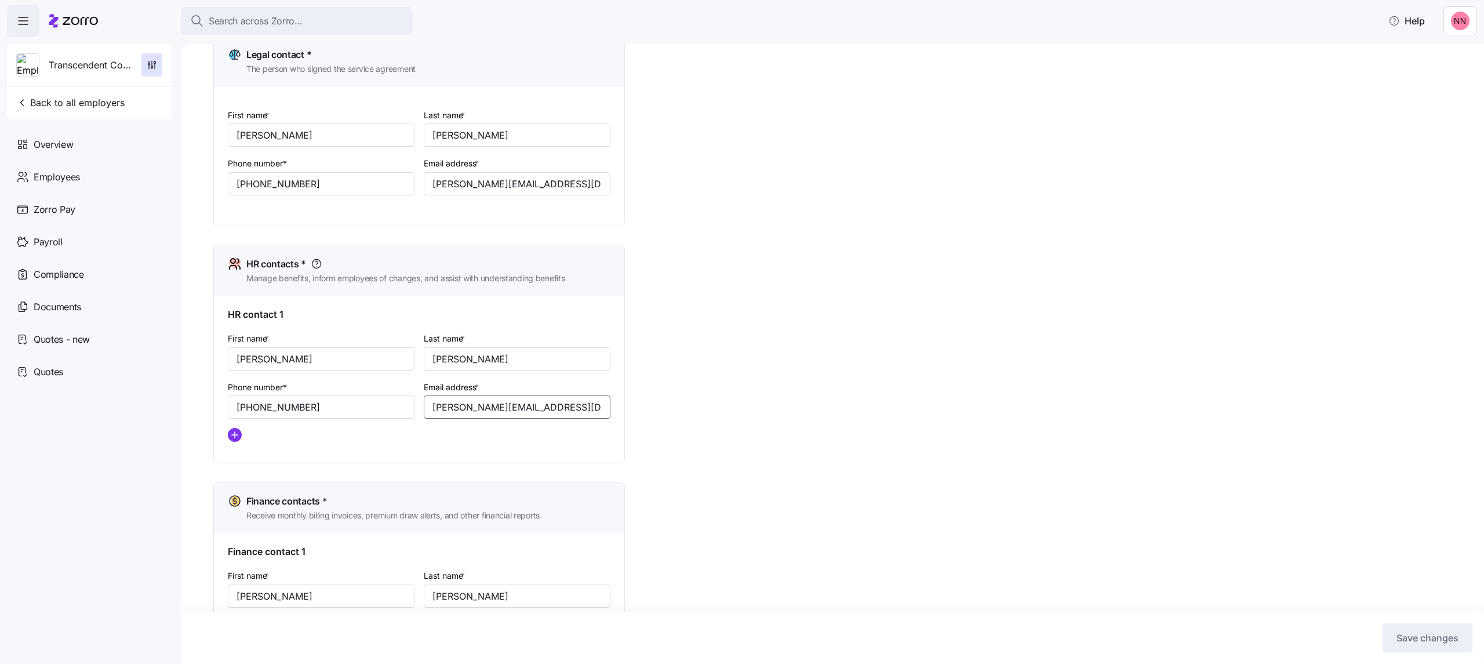
drag, startPoint x: 552, startPoint y: 406, endPoint x: 431, endPoint y: 408, distance: 120.6
click at [431, 129] on input "lorraine@gointrigue.com" at bounding box center [517, 406] width 187 height 23
drag, startPoint x: 557, startPoint y: 183, endPoint x: 410, endPoint y: 186, distance: 146.7
click at [410, 129] on div "First name * Jean Last name * Aubin Phone number* (212) 851-6501 Email address …" at bounding box center [419, 160] width 392 height 115
click at [221, 19] on span "Search across Zorro..." at bounding box center [256, 21] width 94 height 14
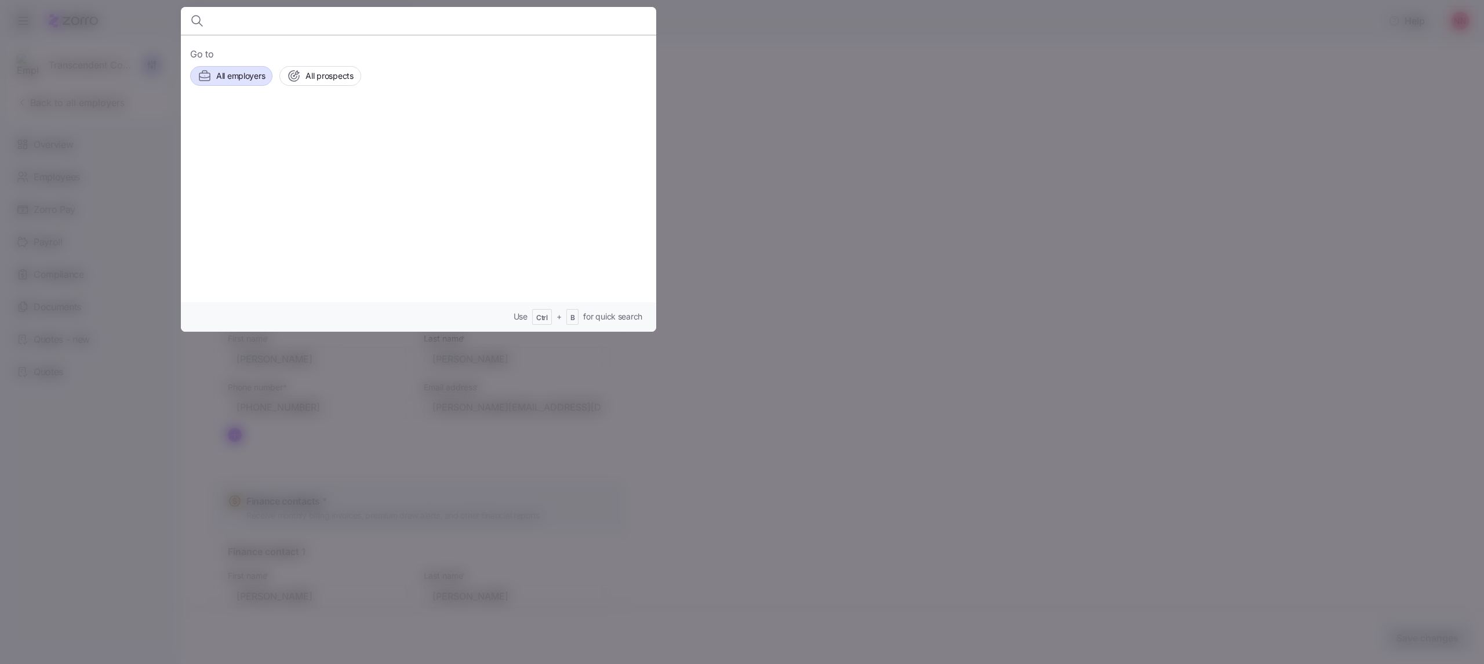
click at [235, 70] on span "All employers" at bounding box center [240, 76] width 49 height 12
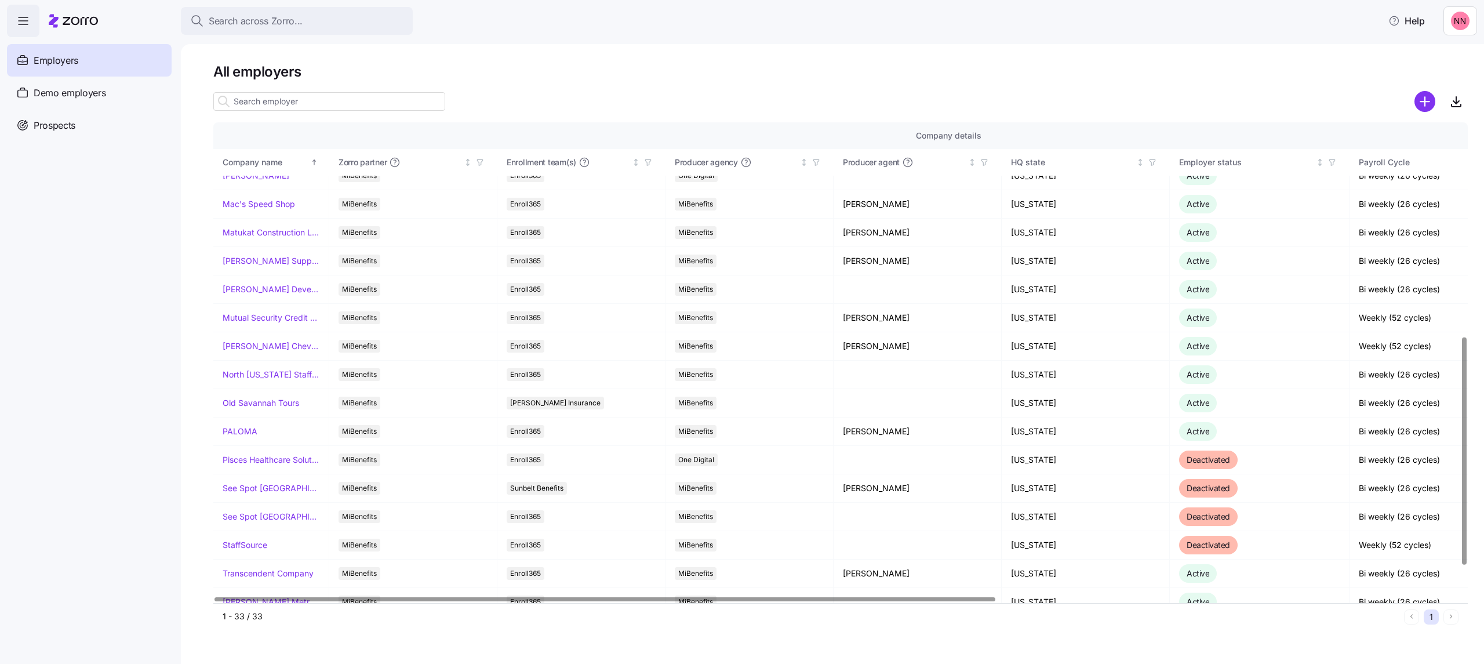
scroll to position [515, 0]
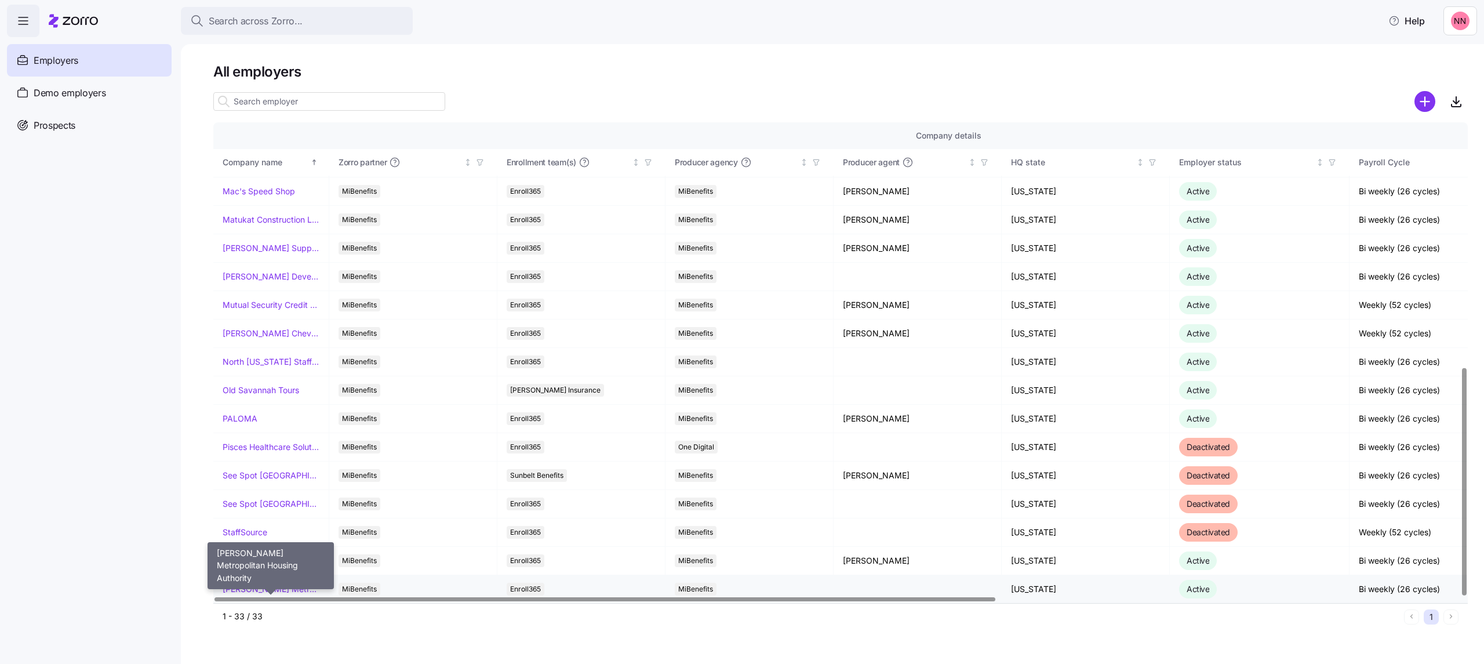
click at [284, 129] on link "[PERSON_NAME] Metropolitan Housing Authority" at bounding box center [271, 589] width 97 height 12
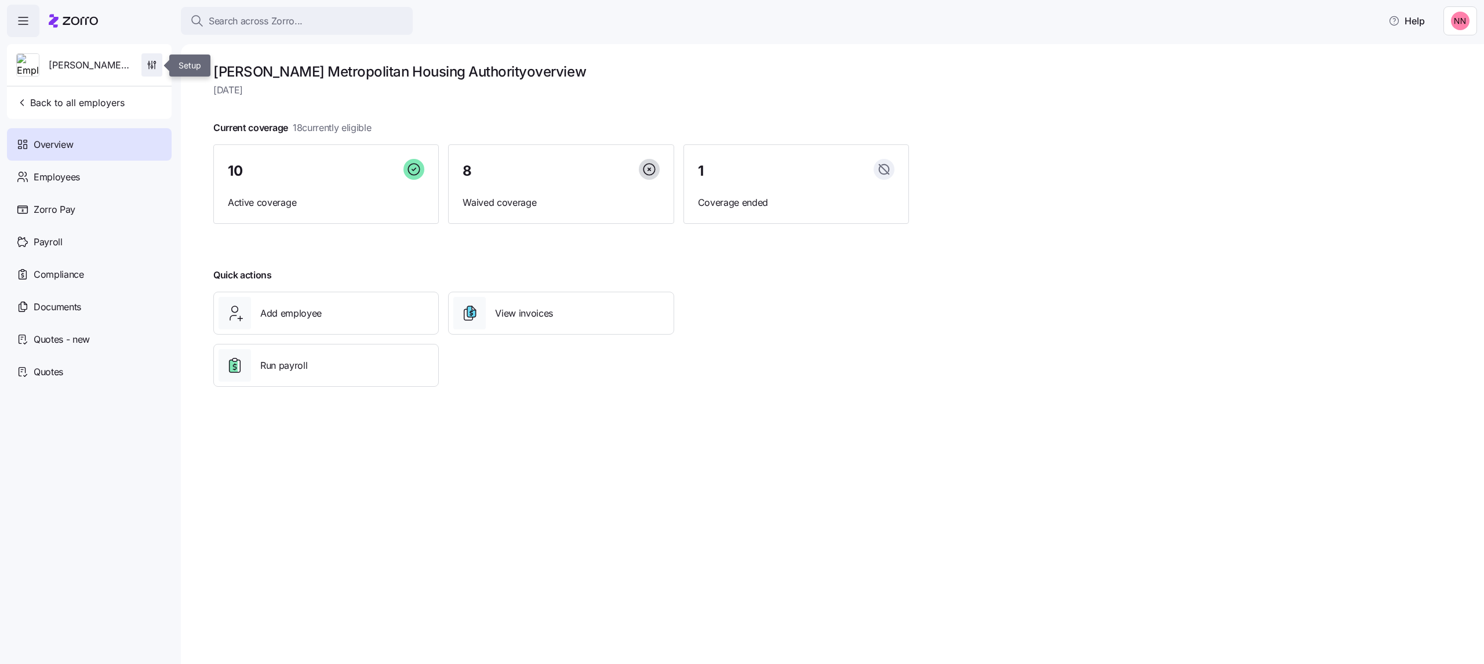
click at [153, 66] on icon "button" at bounding box center [152, 65] width 12 height 12
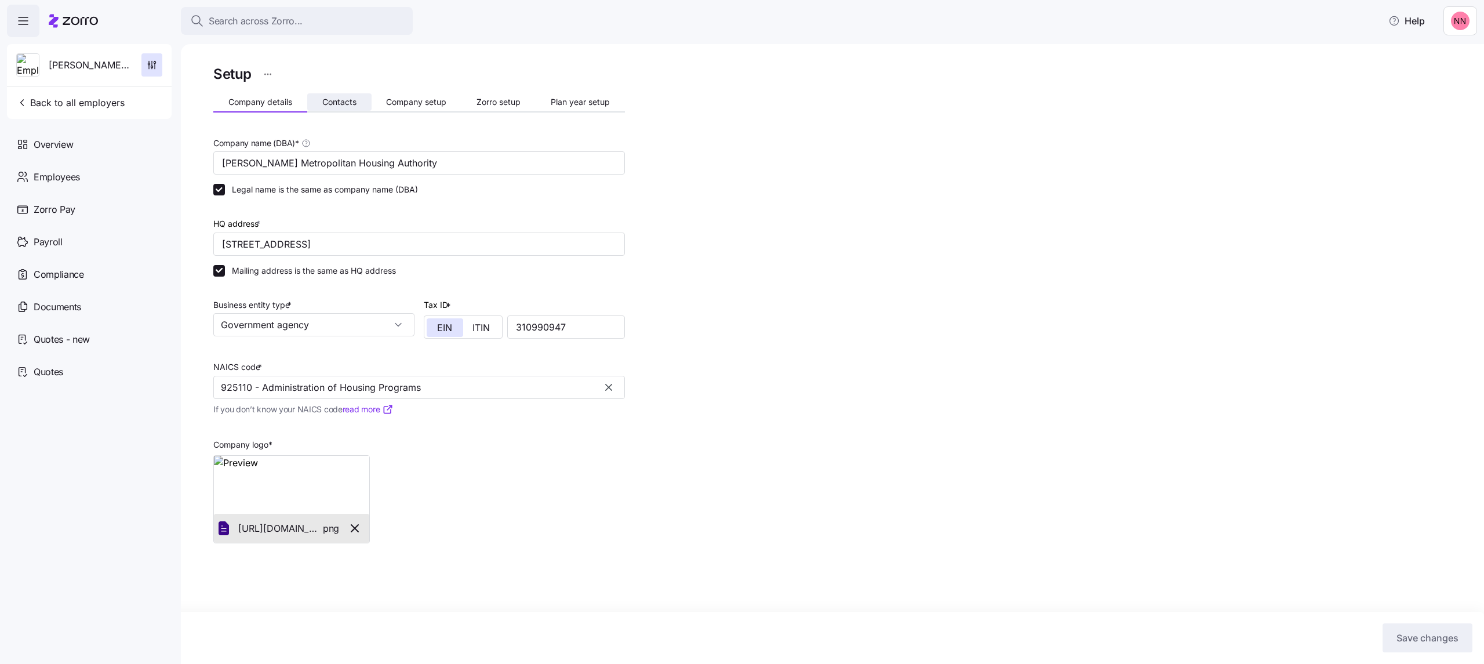
click at [308, 96] on button "Contacts" at bounding box center [339, 101] width 64 height 17
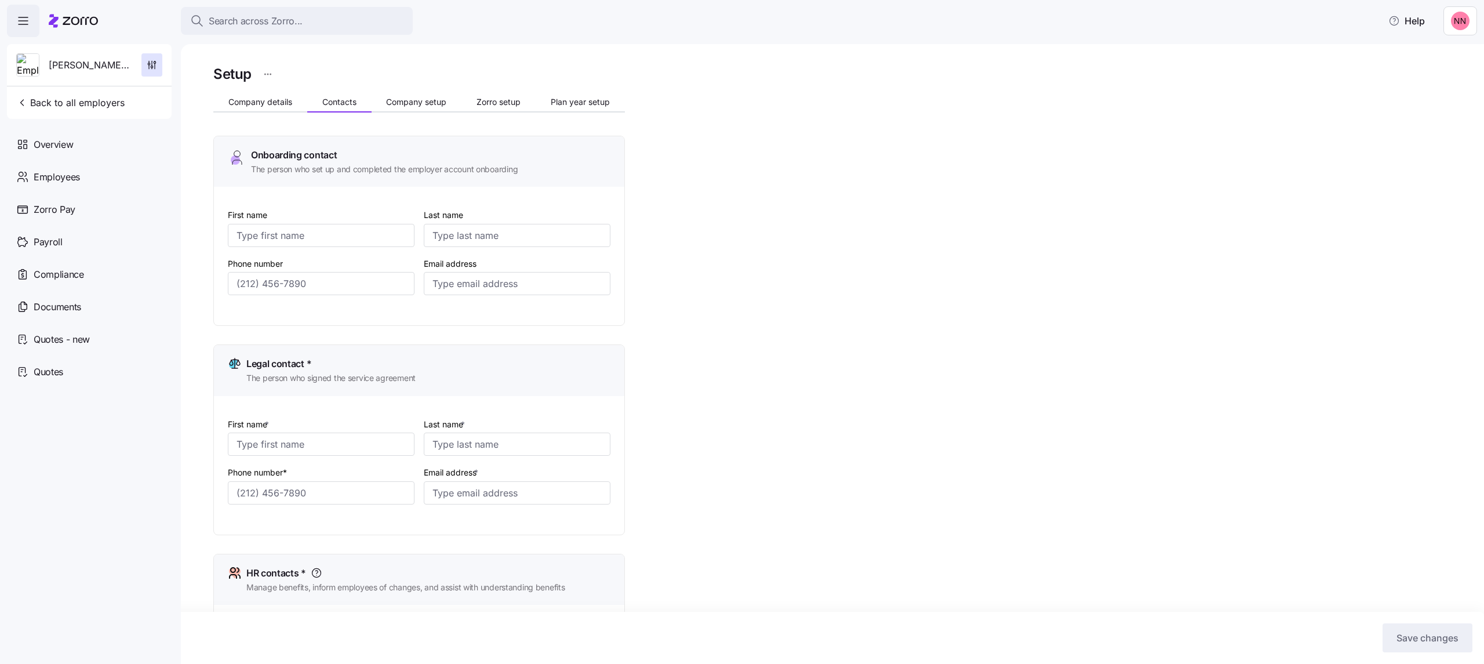
type input "Jacqueline"
type input "Adkins"
type input "jadkins@warrenmha.org"
type input "Jacqueline"
type input "Adkins"
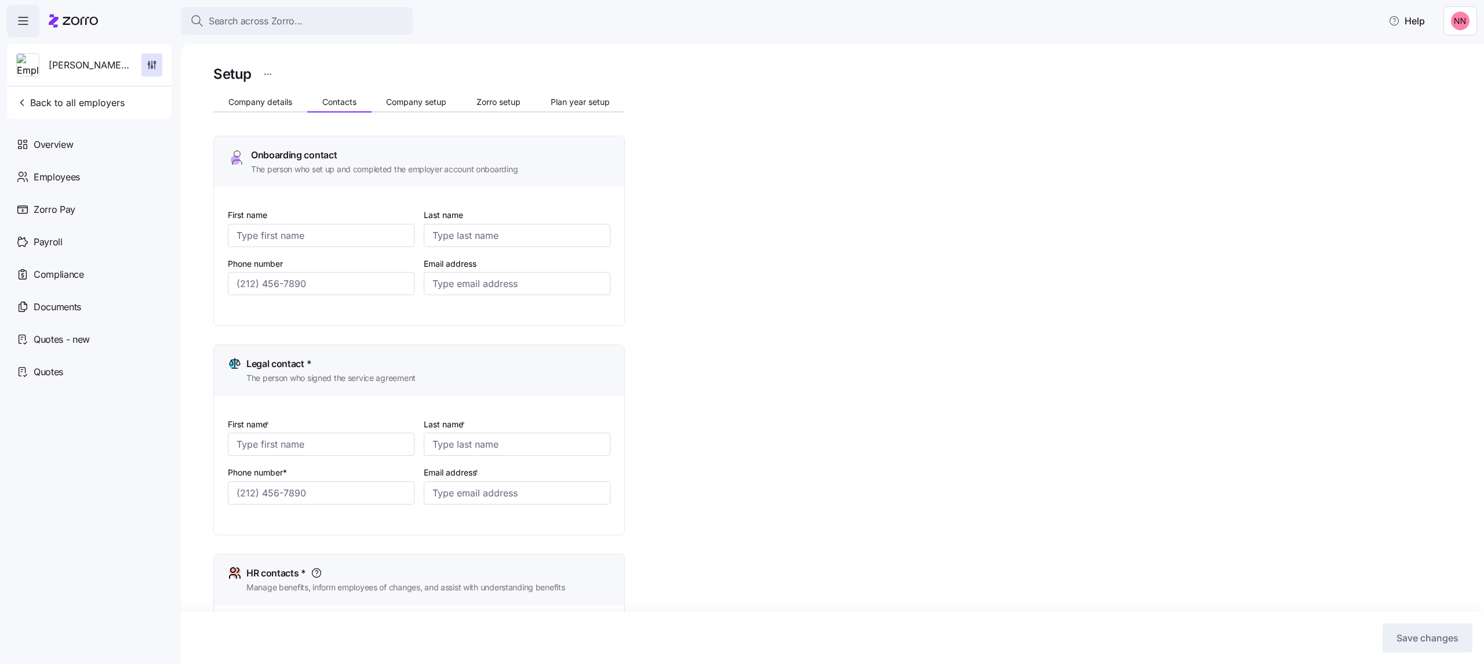
type input "jadkins@warrenmha.org"
type input "Jacqueline"
type input "Adkins"
type input "jadkins@warrenmha.org"
type input "Jacqueline"
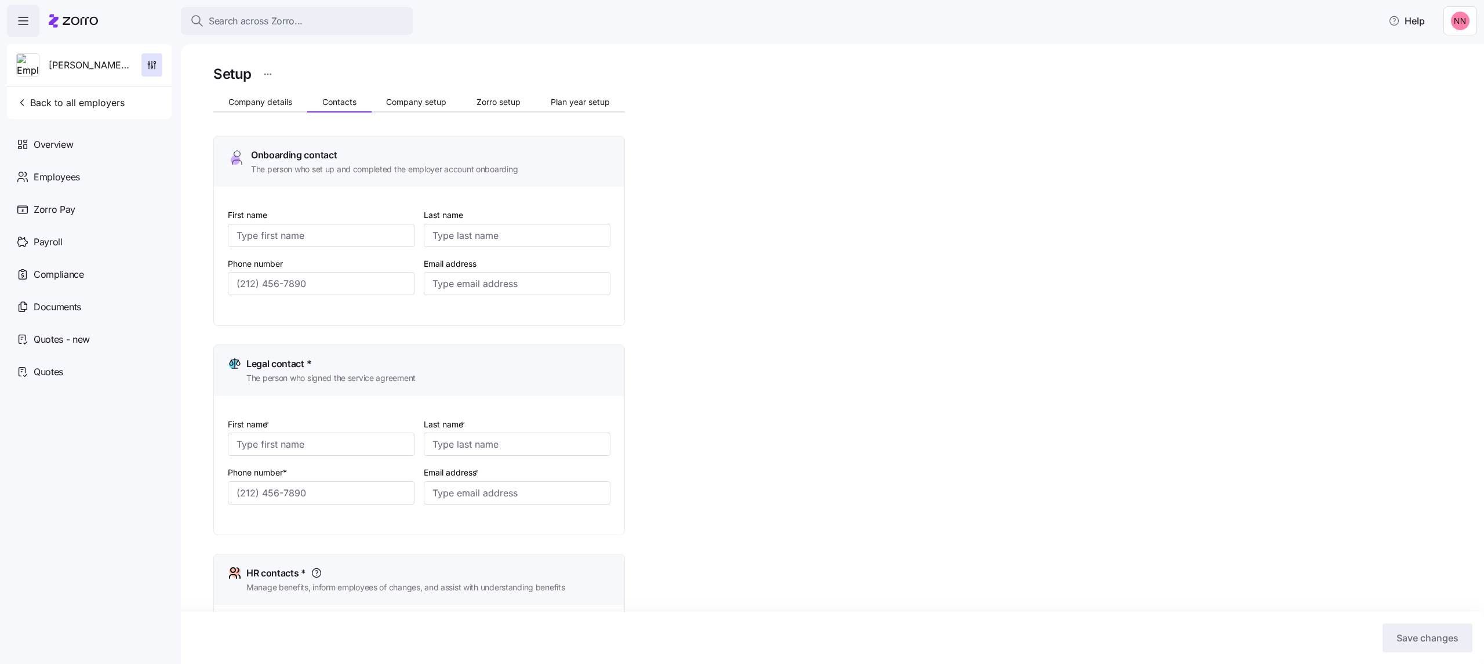
type input "Adkins"
type input "jadkins@warrenmha.org"
type input "(513) 695-3395"
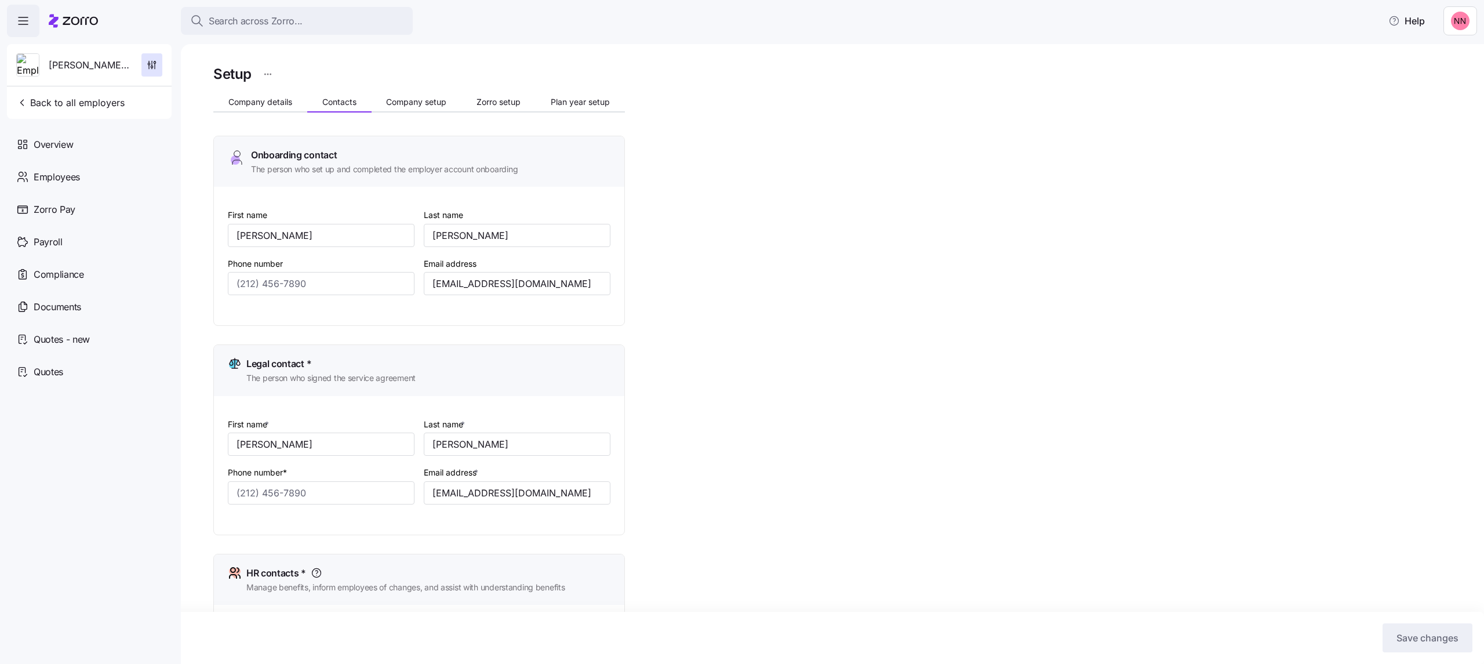
type input "(513) 695-3395"
click at [337, 98] on span "Contacts" at bounding box center [339, 102] width 34 height 8
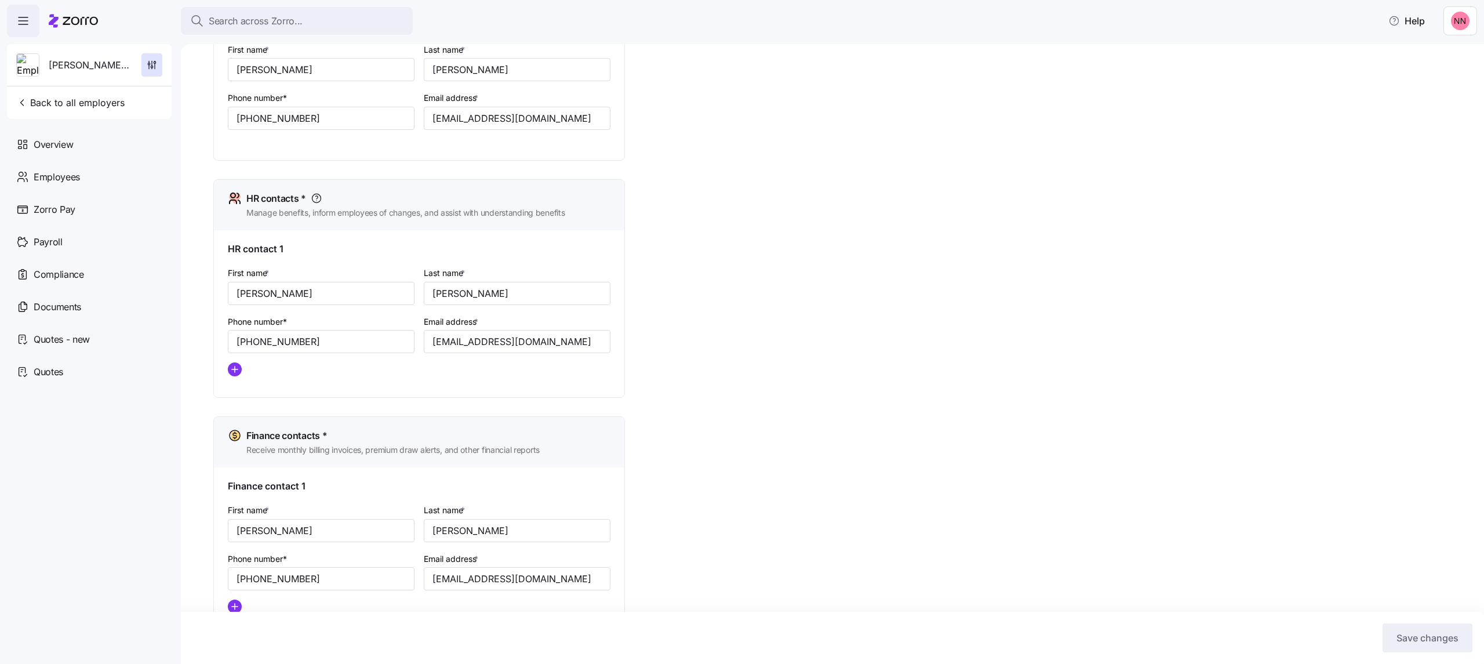
scroll to position [420, 0]
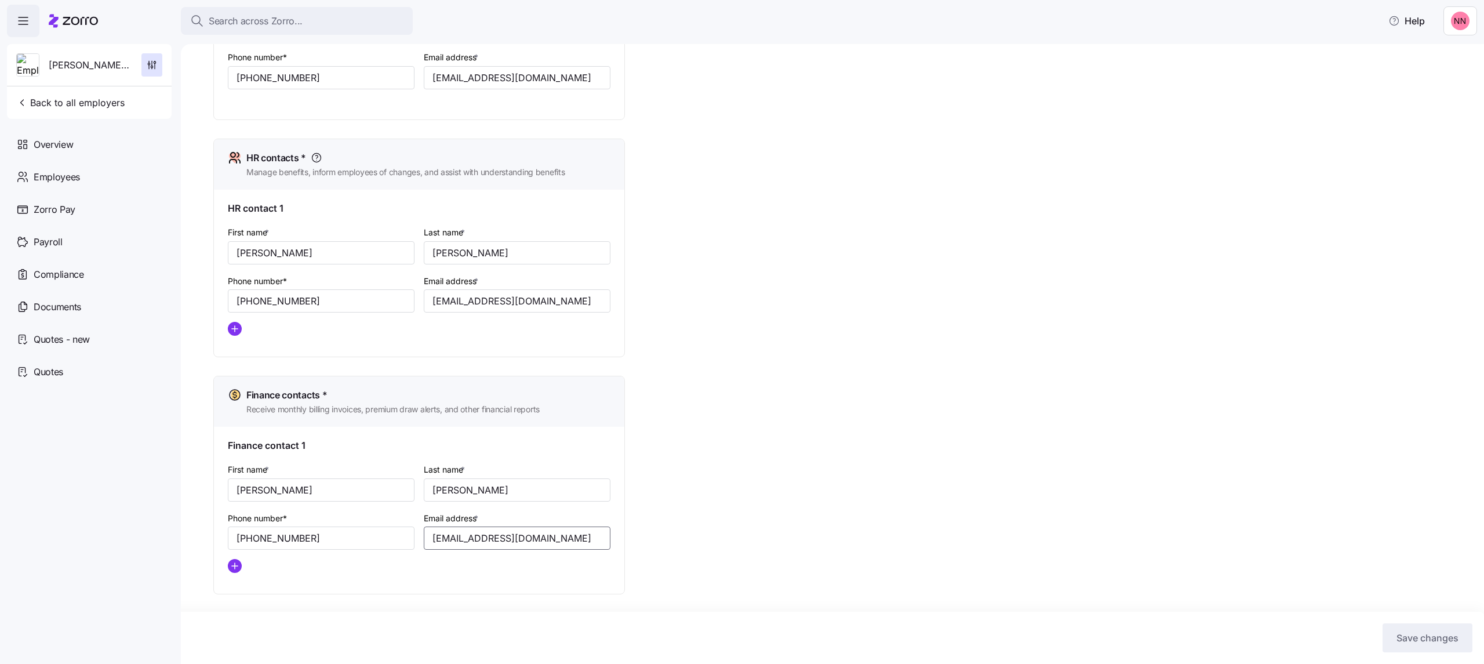
drag, startPoint x: 546, startPoint y: 541, endPoint x: 430, endPoint y: 539, distance: 116.5
click at [430, 129] on input "jadkins@warrenmha.org" at bounding box center [517, 537] width 187 height 23
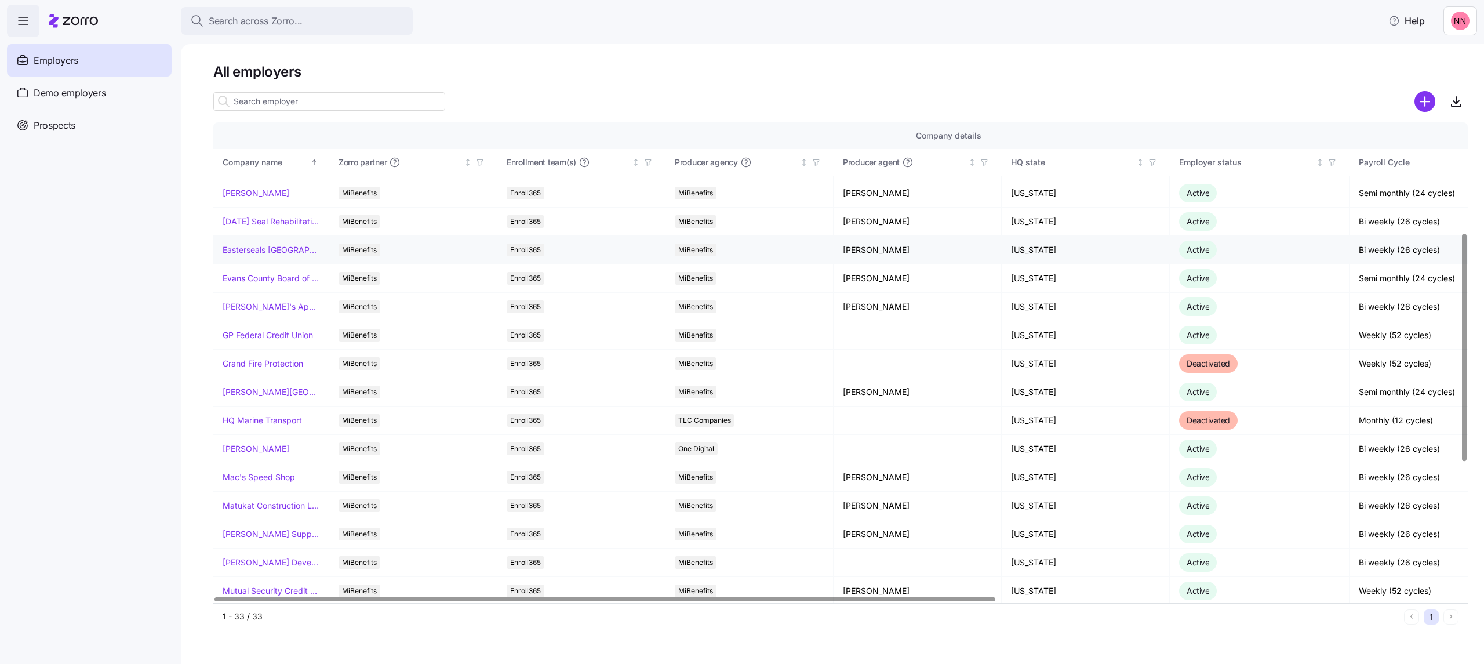
scroll to position [232, 0]
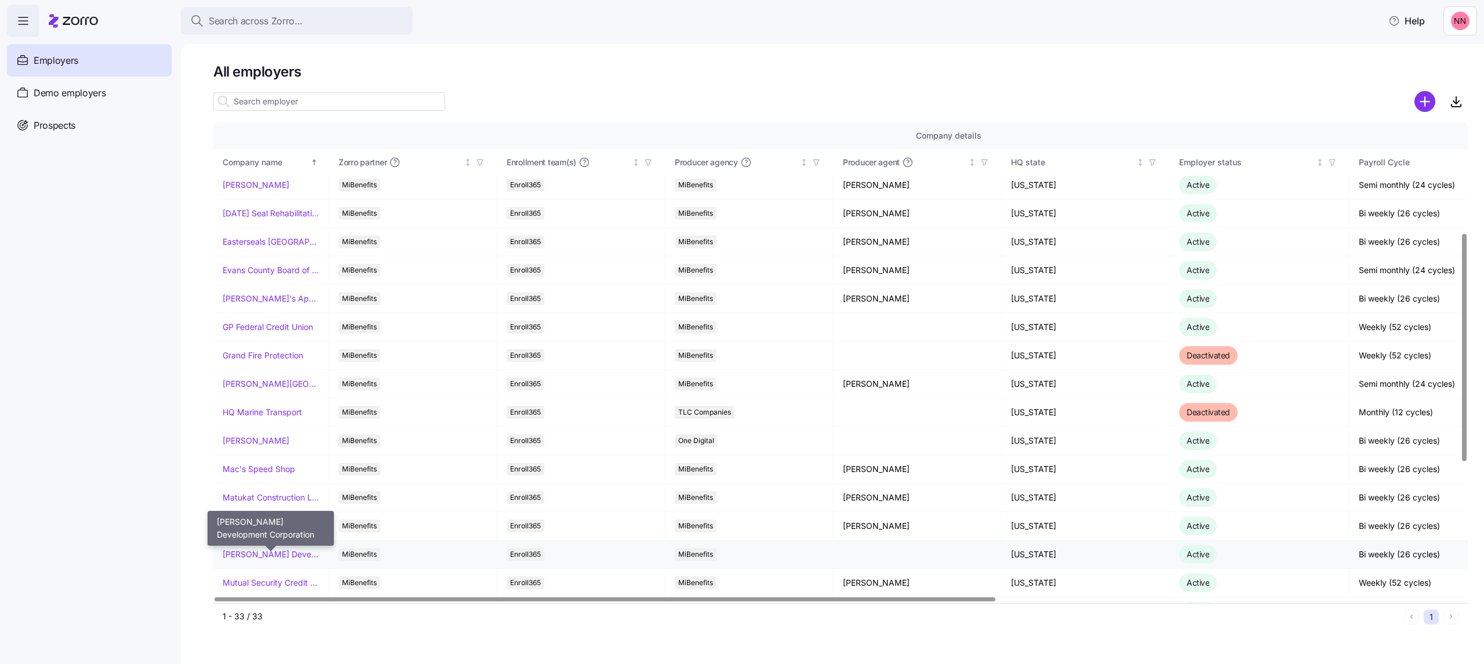
click at [262, 129] on link "[PERSON_NAME] Development Corporation" at bounding box center [271, 554] width 97 height 12
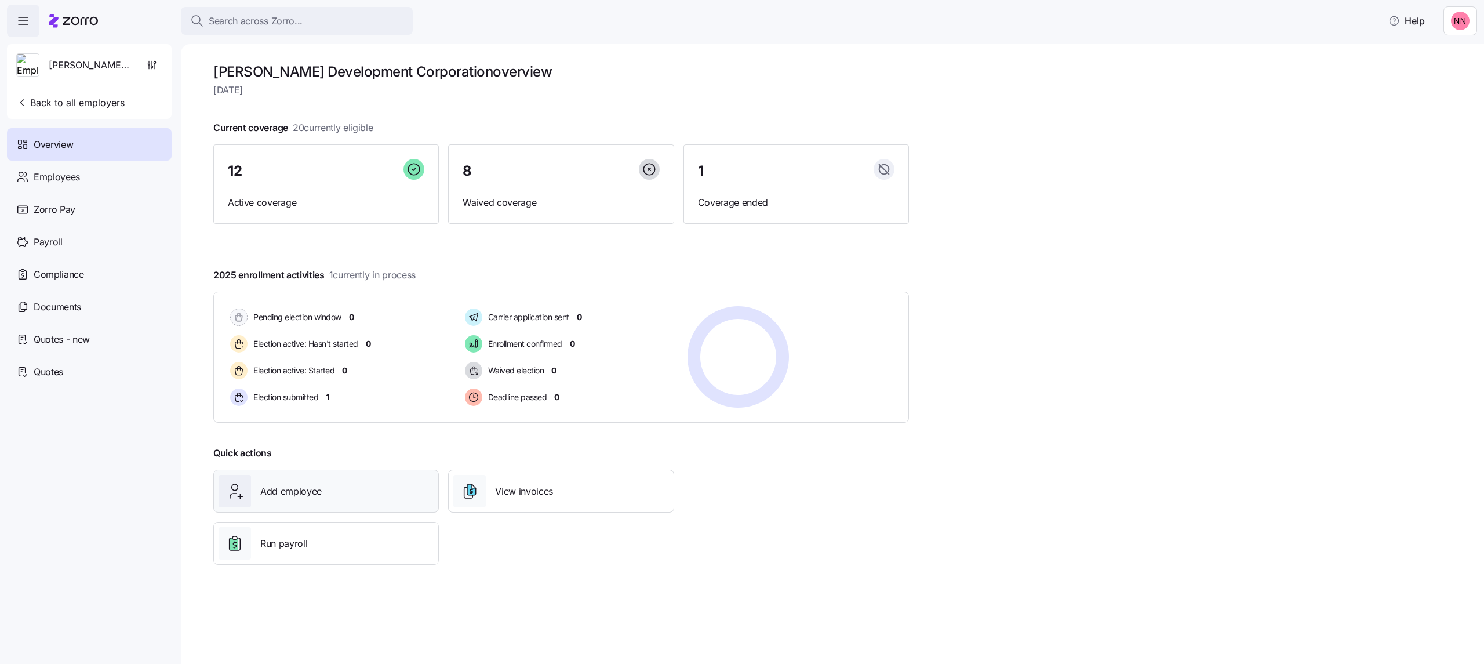
click at [341, 129] on div "Add employee" at bounding box center [326, 491] width 215 height 32
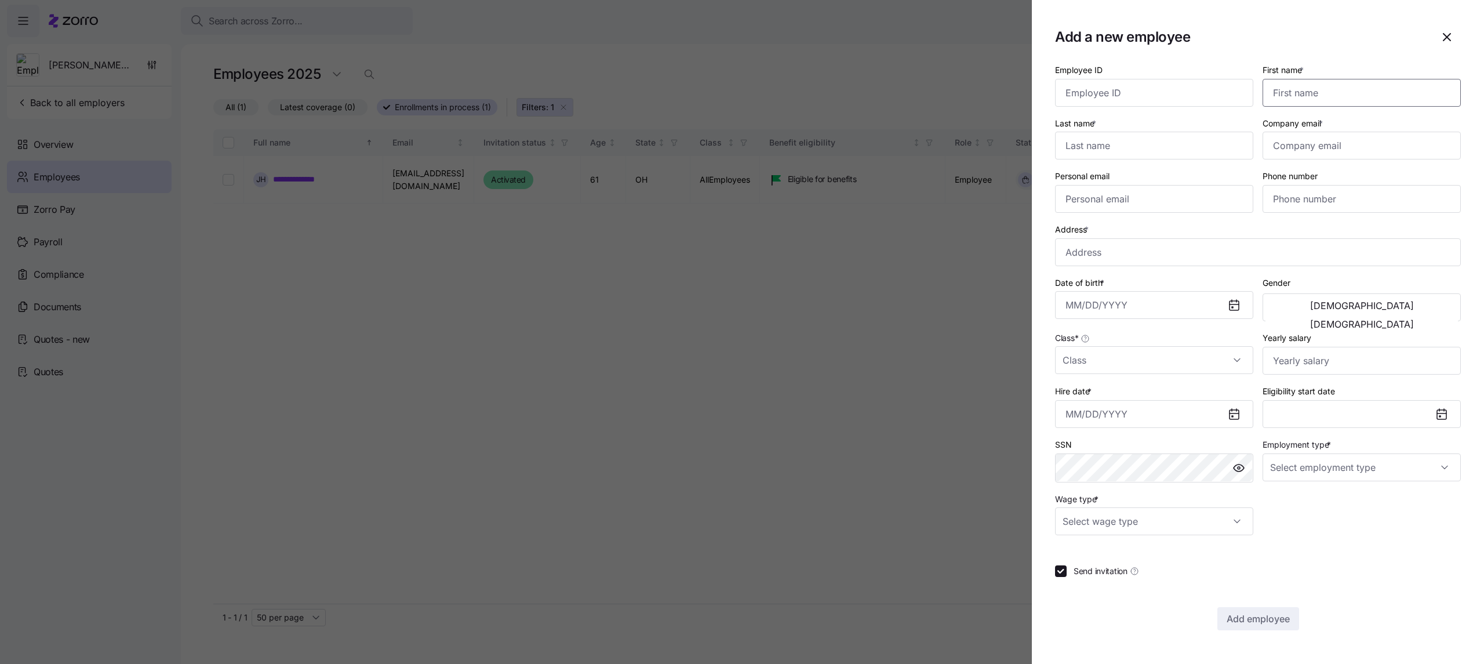
click at [584, 94] on input "First name *" at bounding box center [1362, 93] width 198 height 28
type input "Mariyam"
click at [584, 129] on input "Last name *" at bounding box center [1154, 146] width 198 height 28
type input "Seidu"
click at [584, 129] on input "Company email *" at bounding box center [1362, 146] width 198 height 28
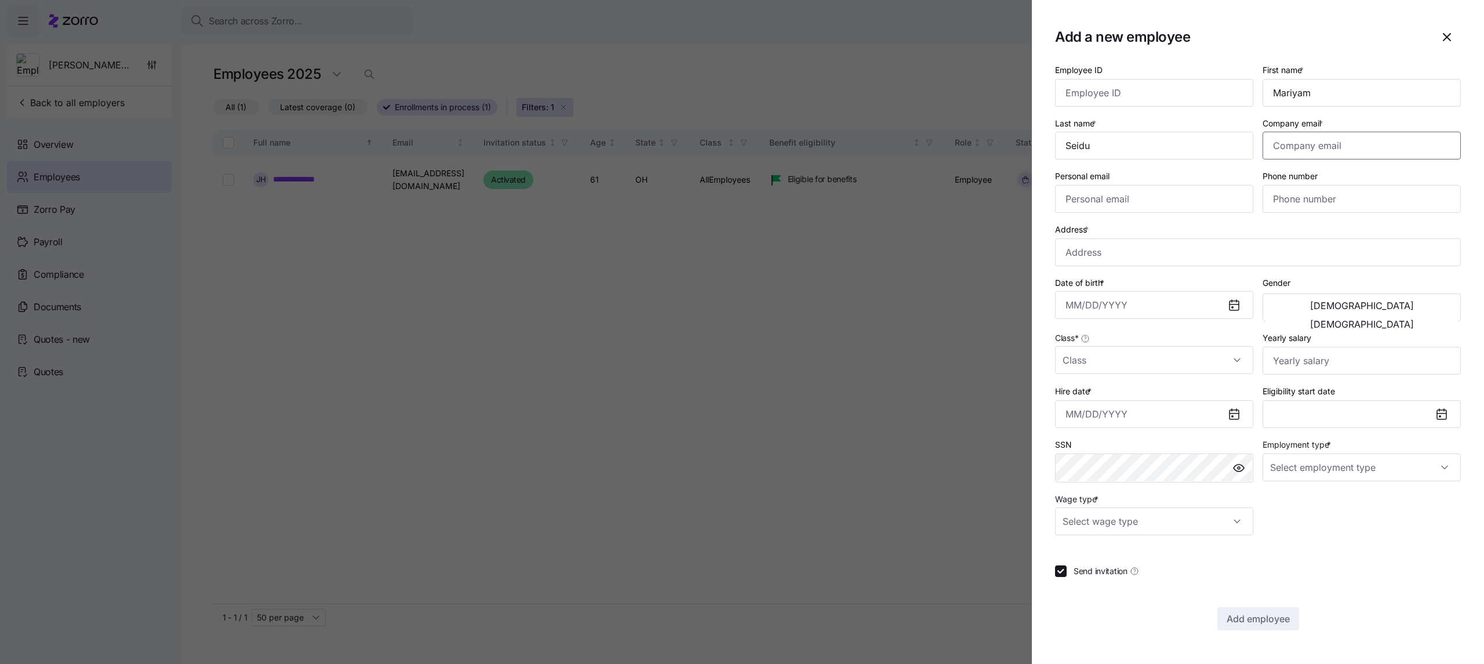
paste input "mseidu@mcknightgroup.com"
type input "mseidu@mcknightgroup.com"
click at [584, 129] on input "Personal email" at bounding box center [1154, 199] width 198 height 28
paste input "Mariseidu23@gmail.com"
type input "Mariseidu23@gmail.com"
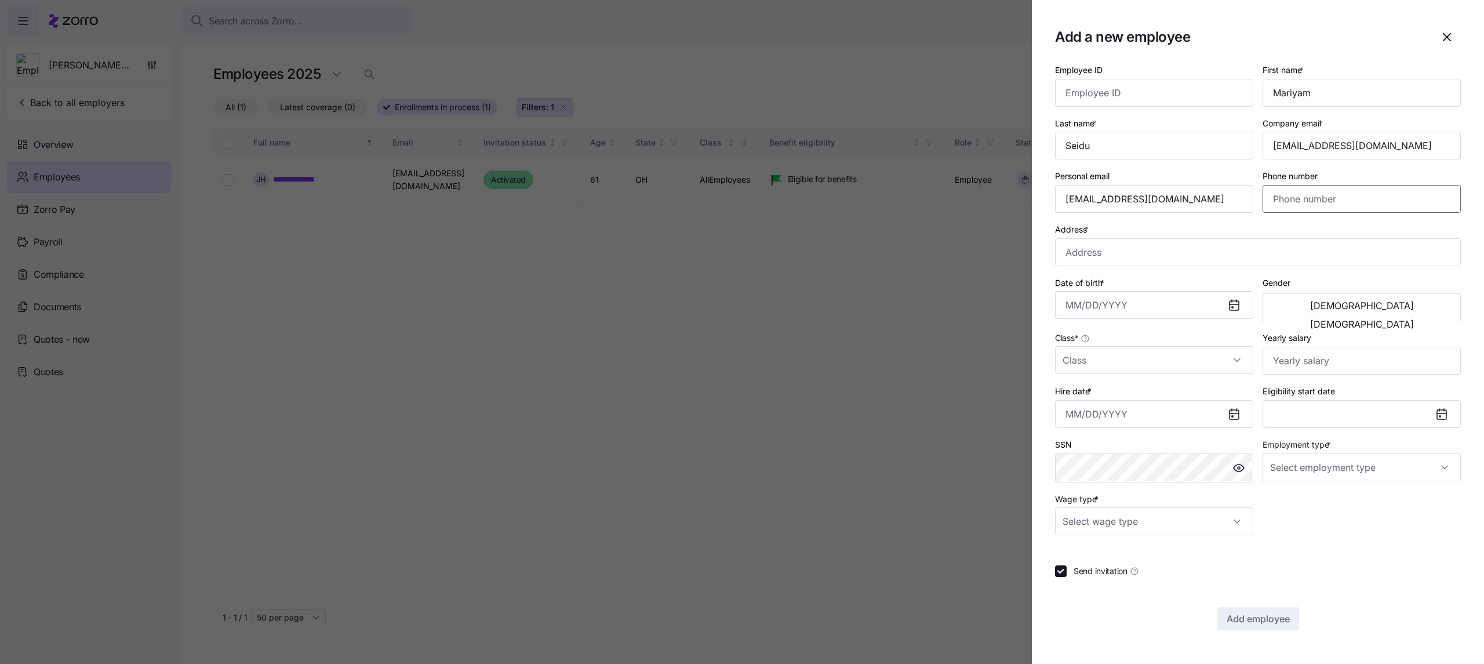
click at [584, 129] on input "Phone number" at bounding box center [1362, 199] width 198 height 28
paste input "(614) 302-7036"
type input "(614) 302-7036"
click at [584, 129] on input "Address *" at bounding box center [1258, 252] width 406 height 28
paste input "950 Brushfield Dr, Apt 203"
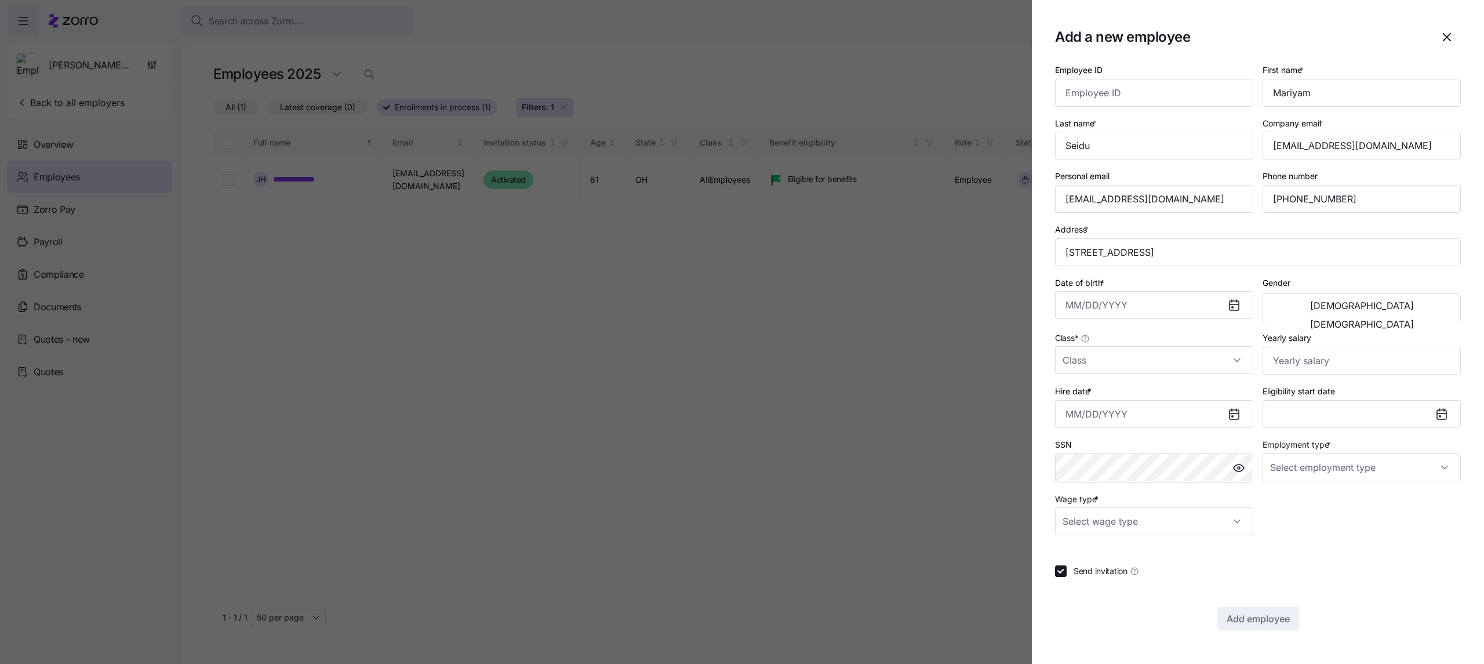
type input "950 Brushfield Dr apt 203, Galloway, OH 43119, USA"
click at [584, 129] on input "Date of birth *" at bounding box center [1154, 305] width 198 height 28
paste input "06/23/1991"
type input "June 23, 1991"
click at [584, 129] on span "Female" at bounding box center [1362, 323] width 104 height 9
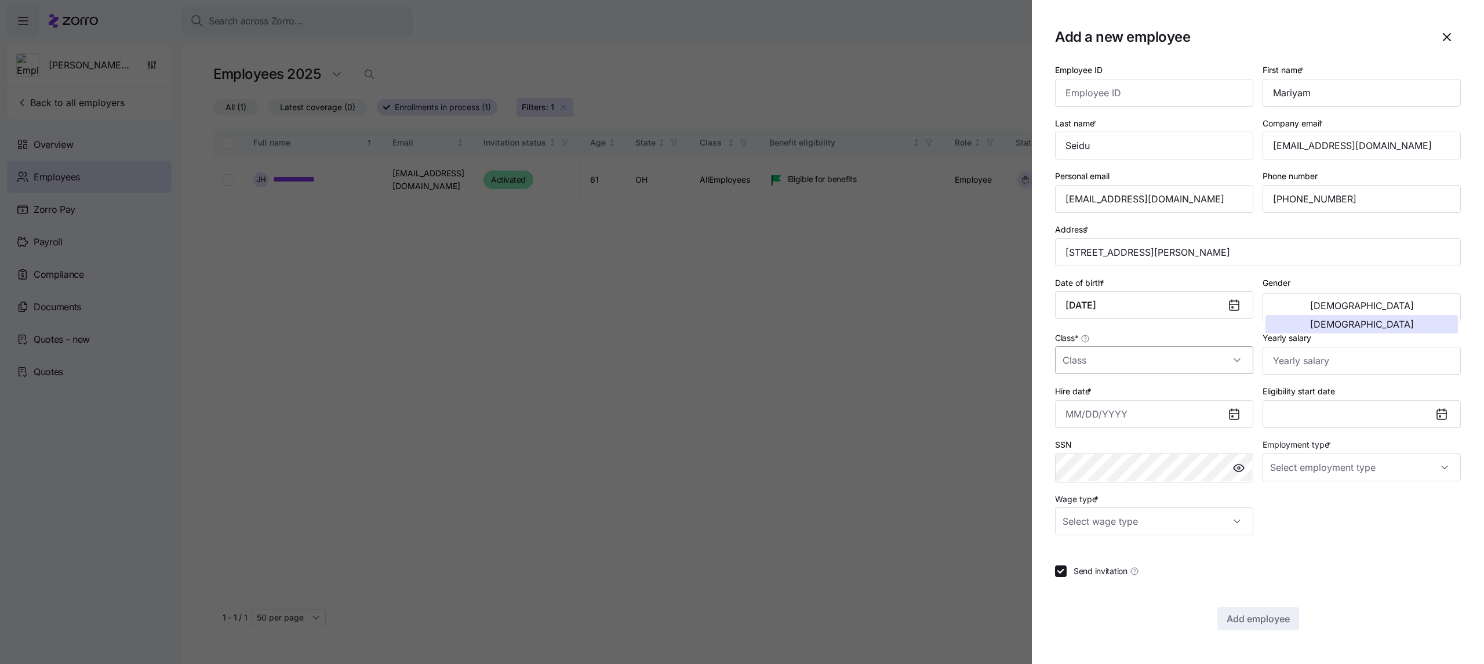
click at [584, 129] on input "Class *" at bounding box center [1154, 360] width 198 height 28
click at [584, 129] on span "AllEmployees" at bounding box center [1094, 397] width 50 height 13
type input "AllEmployees"
click at [584, 129] on input "Yearly salary" at bounding box center [1362, 361] width 198 height 28
type input "$49,920"
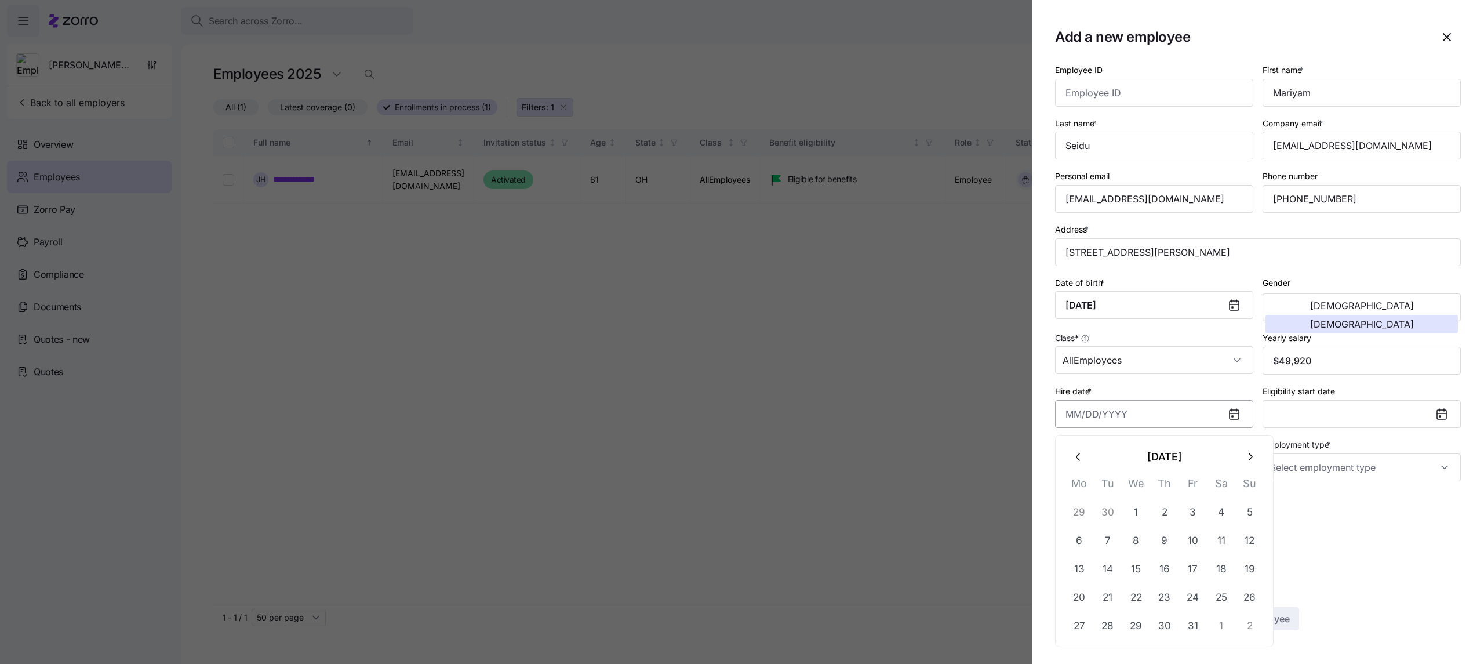
click at [584, 129] on input "Hire date *" at bounding box center [1154, 414] width 198 height 28
click at [584, 129] on button "1" at bounding box center [1136, 512] width 28 height 28
type input "October 1, 2025"
click at [584, 129] on input "Employment type *" at bounding box center [1362, 467] width 198 height 28
click at [584, 129] on span "Full Time" at bounding box center [1293, 505] width 34 height 13
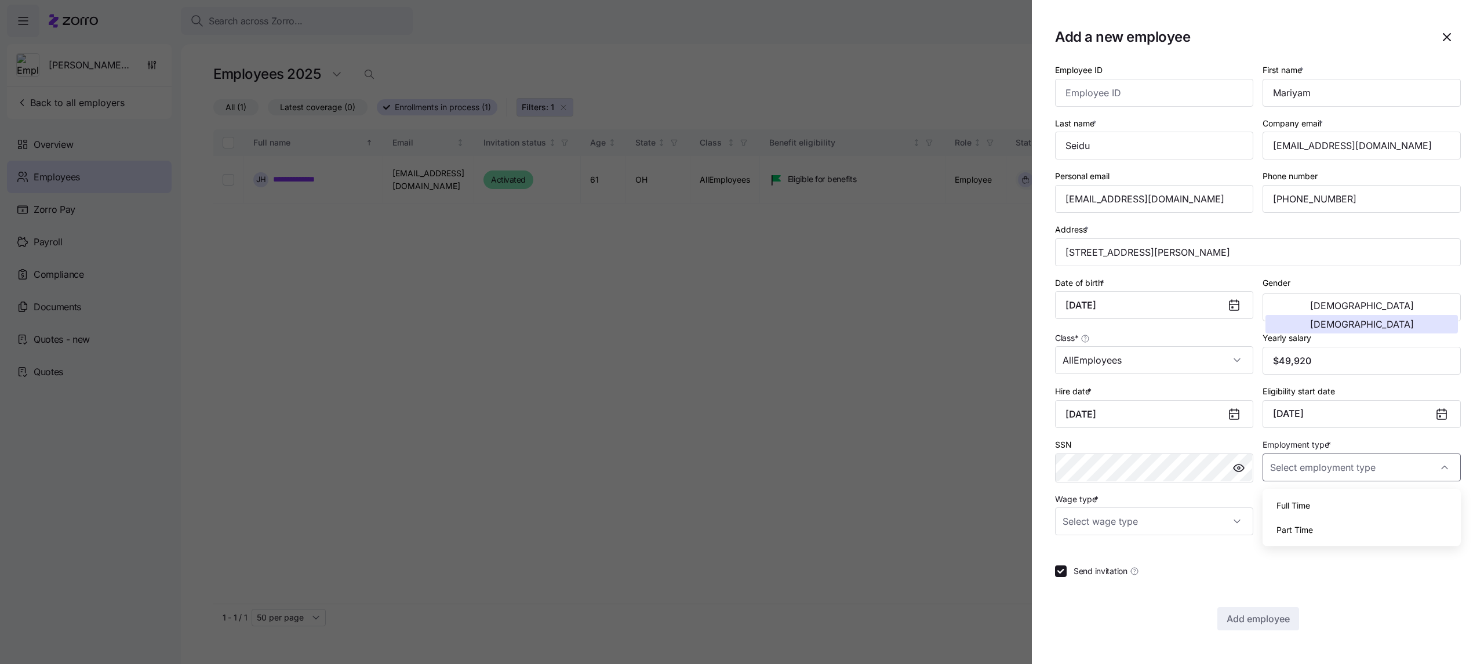
type input "Full Time"
click at [584, 129] on input "Wage type *" at bounding box center [1154, 521] width 198 height 28
click at [584, 129] on div "Hourly" at bounding box center [1154, 584] width 189 height 24
type input "Hourly"
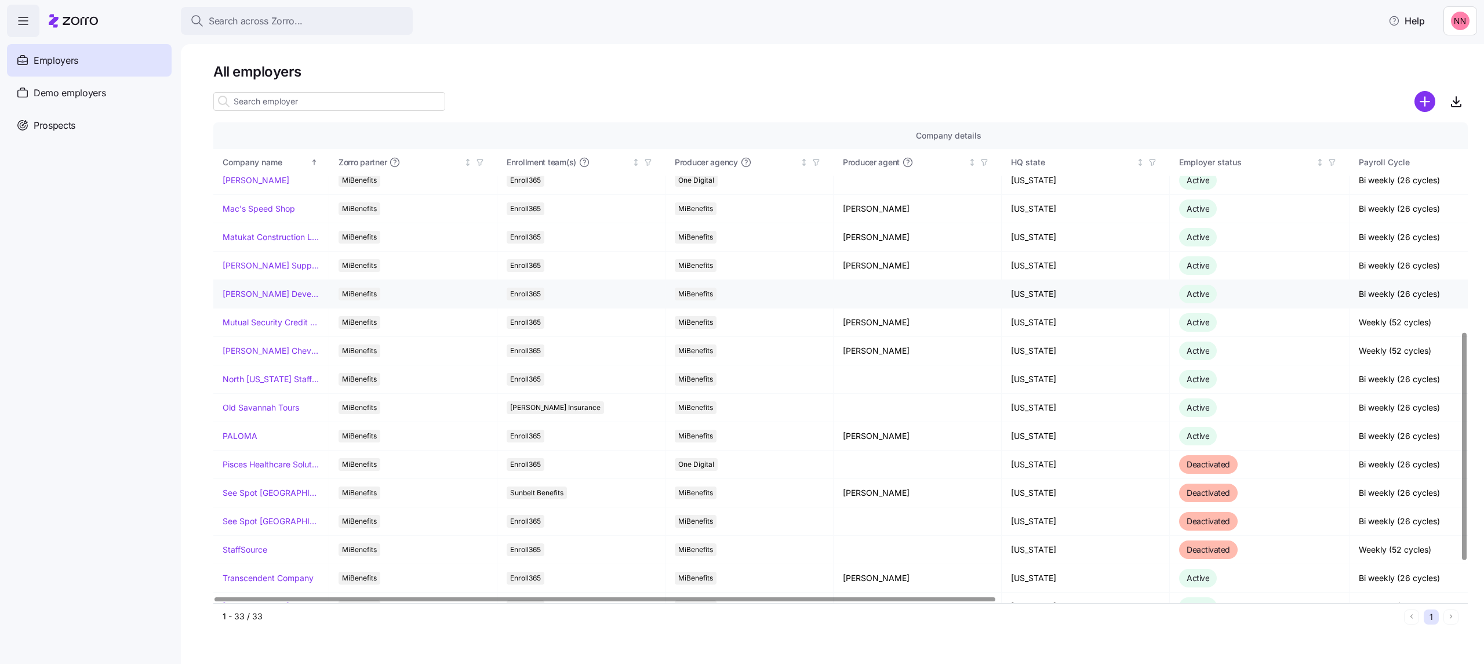
scroll to position [515, 0]
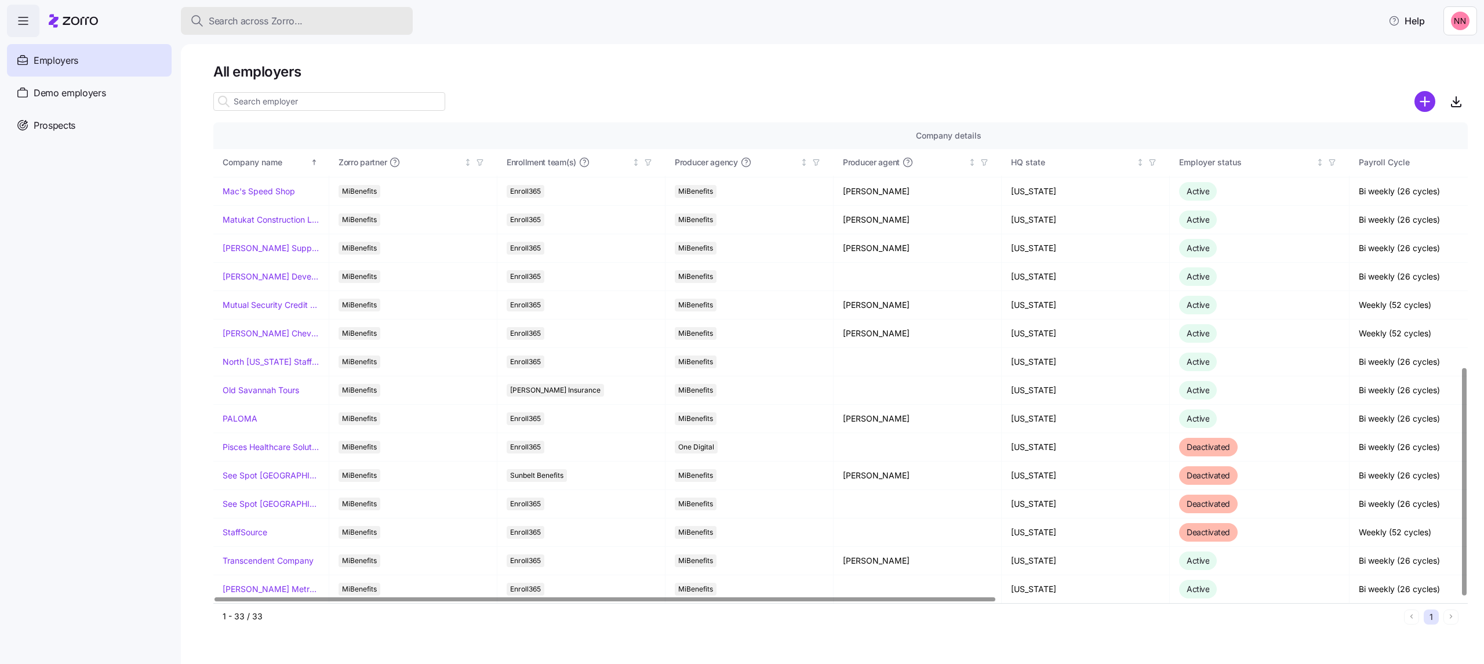
click at [313, 8] on button "Search across Zorro..." at bounding box center [297, 21] width 232 height 28
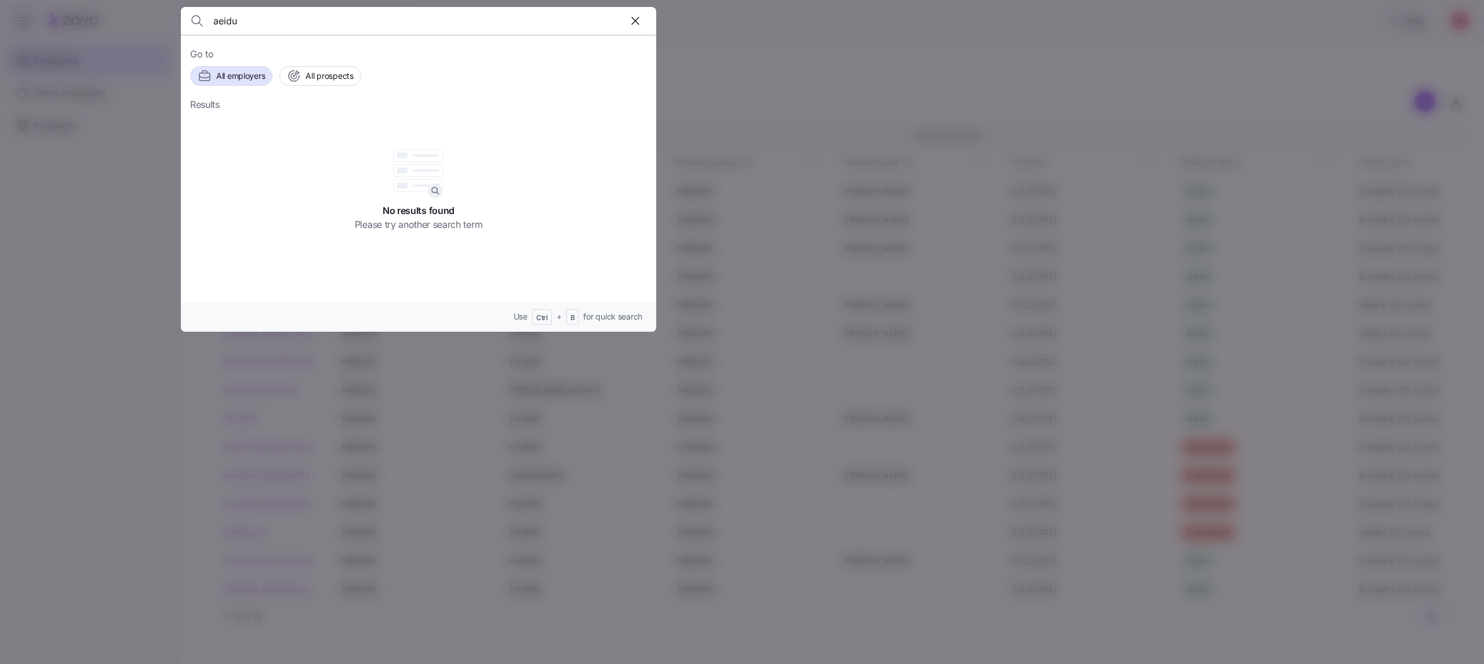
drag, startPoint x: 251, startPoint y: 22, endPoint x: 167, endPoint y: 30, distance: 84.4
click at [167, 657] on div "aeidu Go to All employers All prospects Results No results found Please try ano…" at bounding box center [742, 657] width 1484 height 0
drag, startPoint x: 272, startPoint y: 24, endPoint x: 169, endPoint y: 24, distance: 102.6
click at [169, 657] on div "seidu Go to All employers All prospects Results [PERSON_NAME] Employers StaffSo…" at bounding box center [742, 657] width 1484 height 0
type input "mariyam"
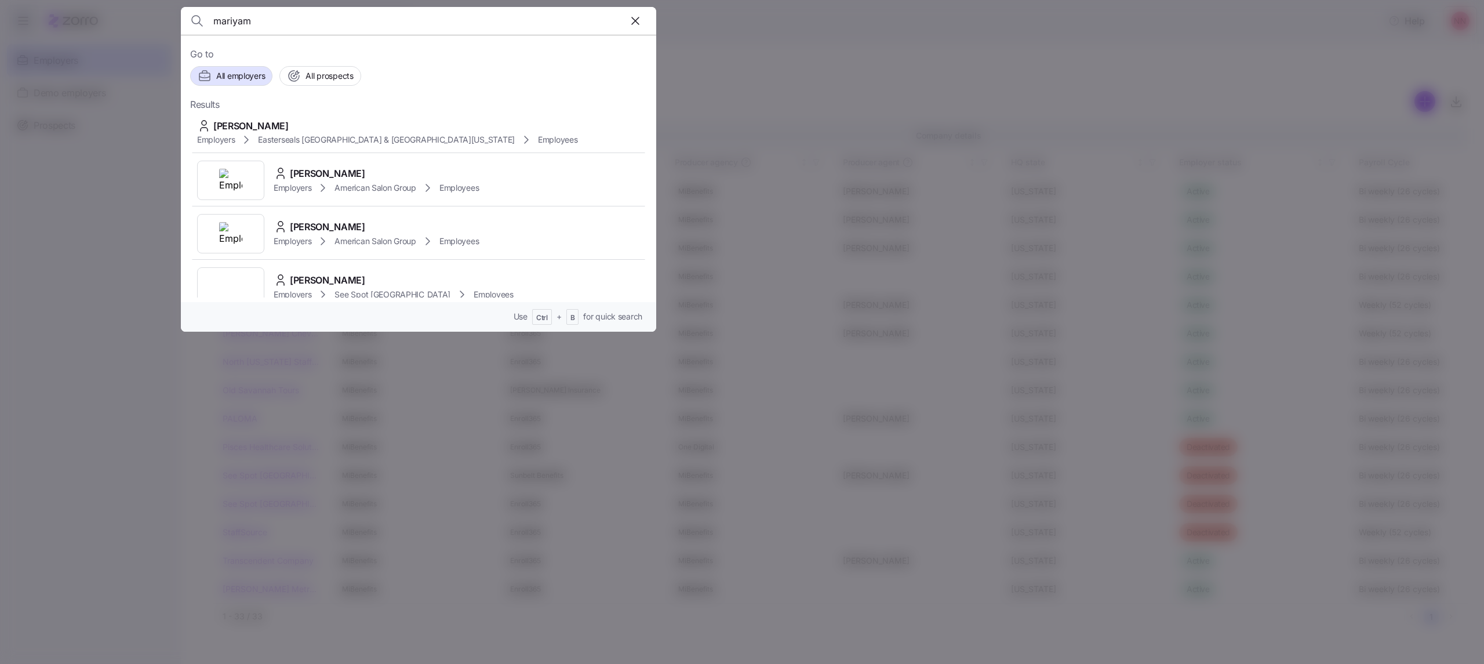
scroll to position [618, 0]
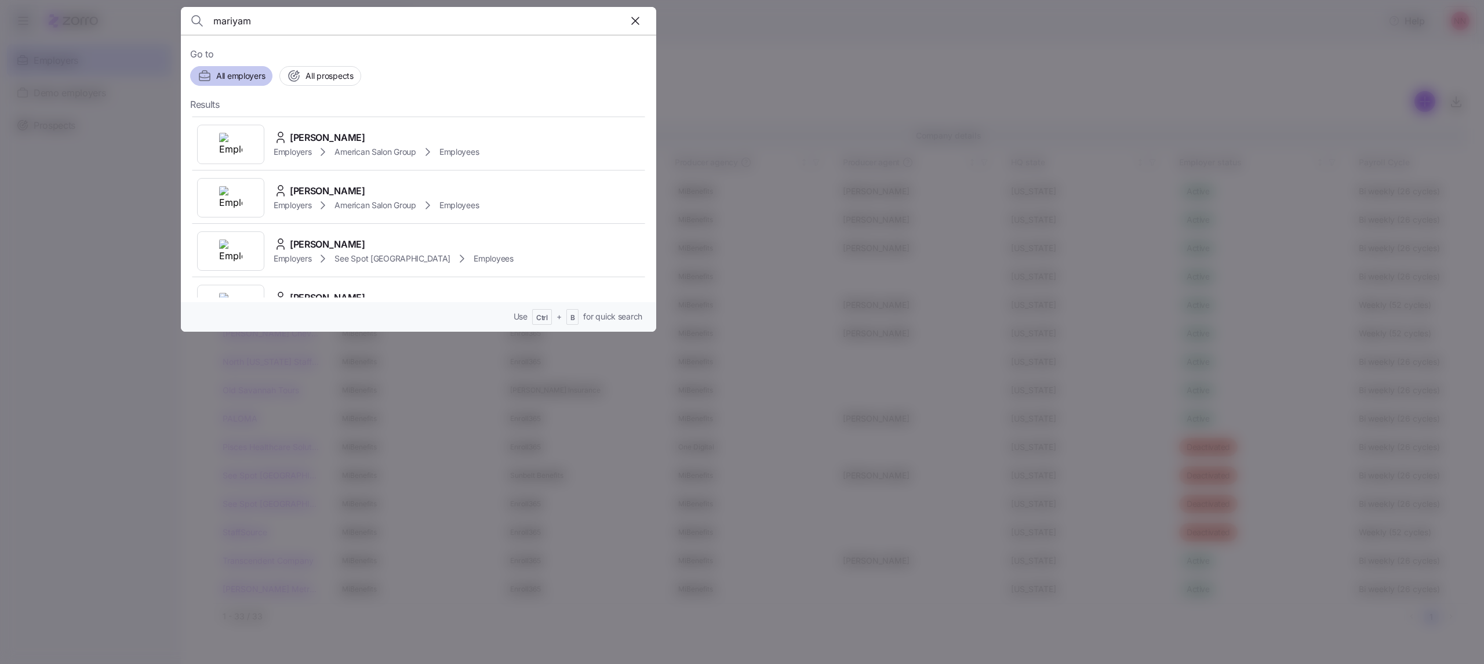
click at [249, 73] on span "All employers" at bounding box center [240, 76] width 49 height 12
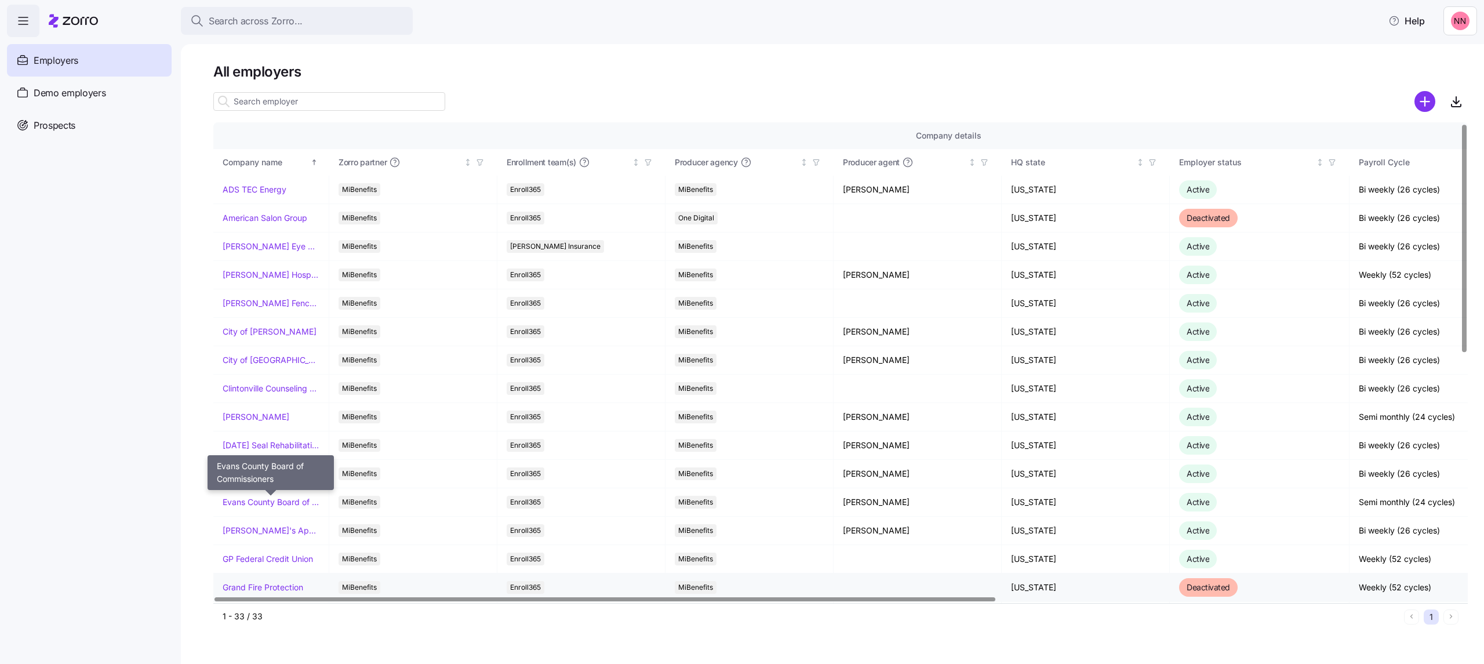
scroll to position [232, 0]
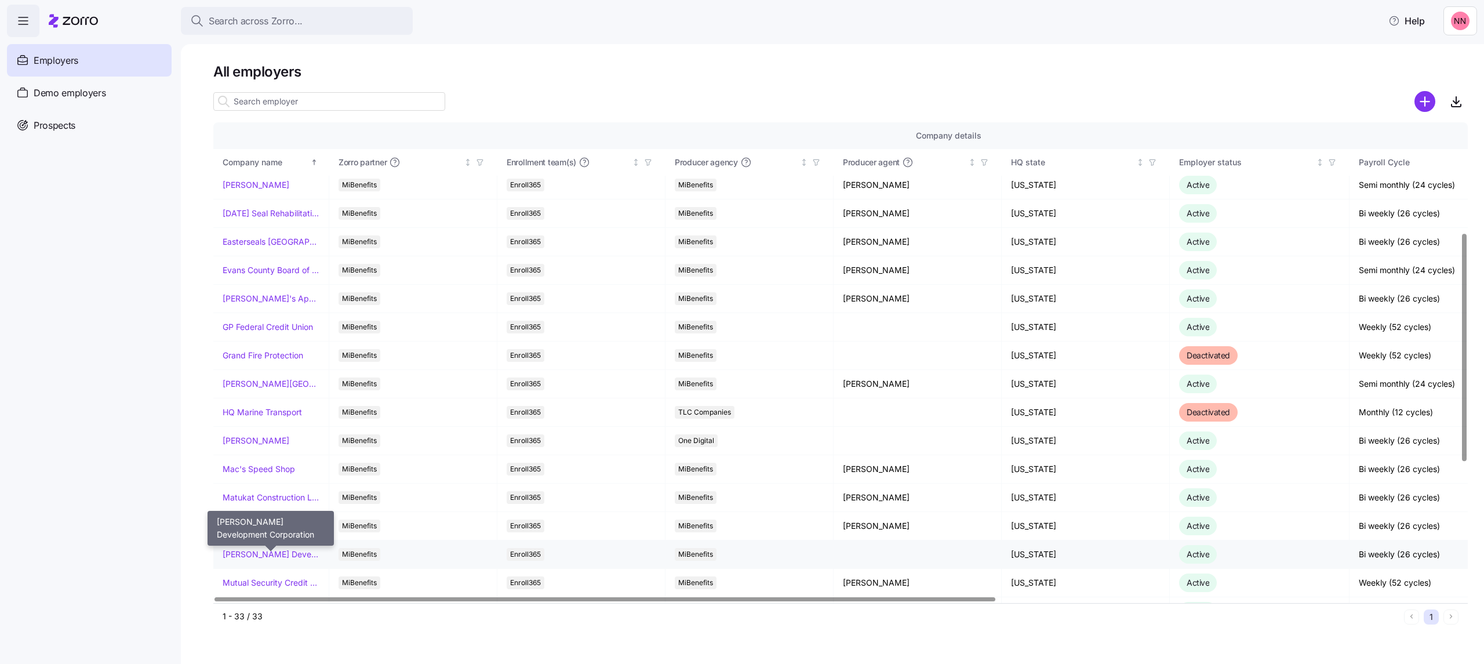
click at [293, 555] on link "[PERSON_NAME] Development Corporation" at bounding box center [271, 554] width 97 height 12
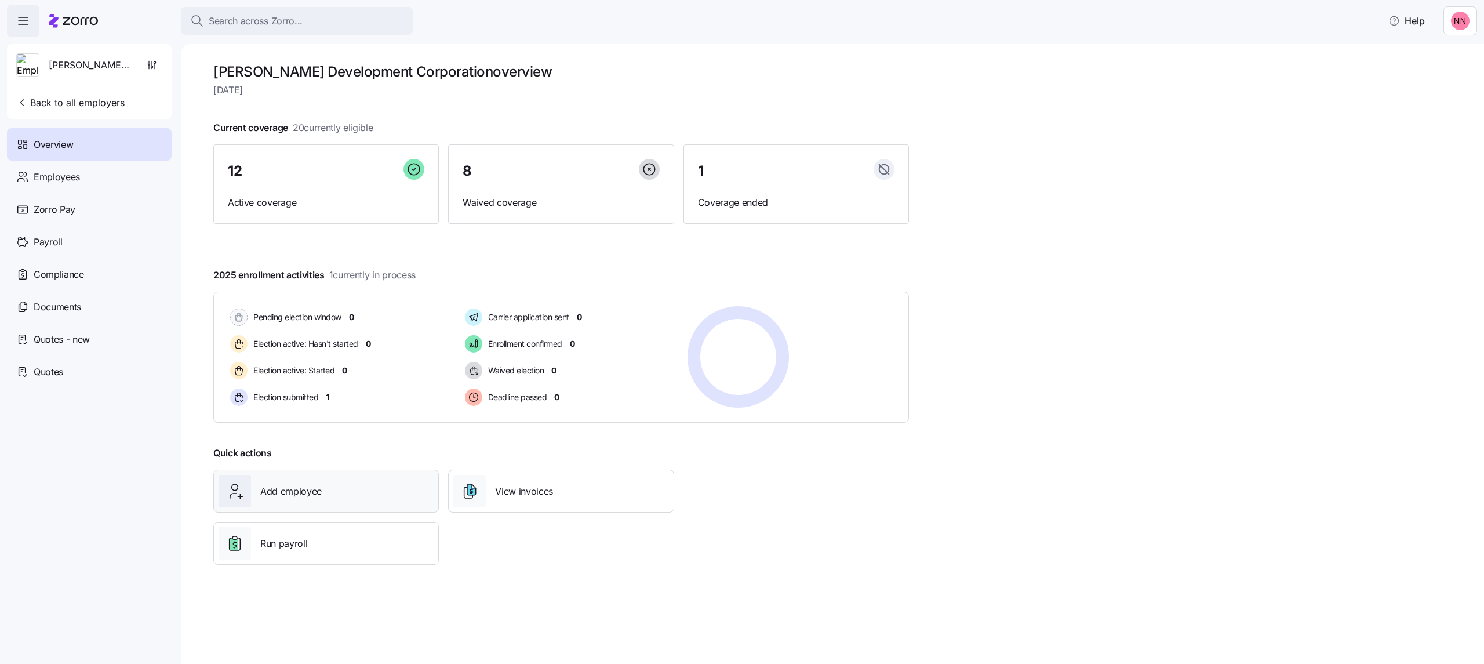
click at [326, 492] on div "Add employee" at bounding box center [326, 491] width 215 height 32
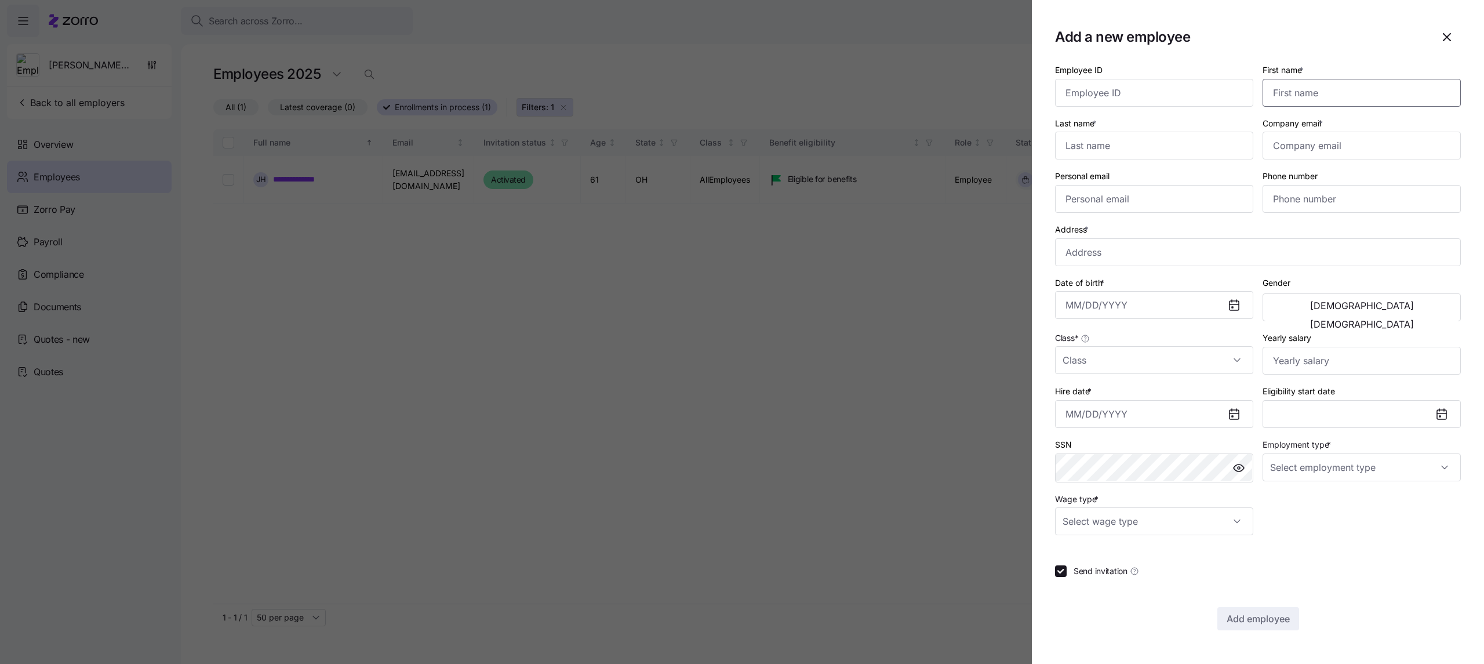
click at [1304, 87] on input "First name *" at bounding box center [1362, 93] width 198 height 28
type input "Mariyam"
click at [1123, 150] on input "Last name *" at bounding box center [1154, 146] width 198 height 28
type input "Seidu"
click at [1334, 147] on input "Company email *" at bounding box center [1362, 146] width 198 height 28
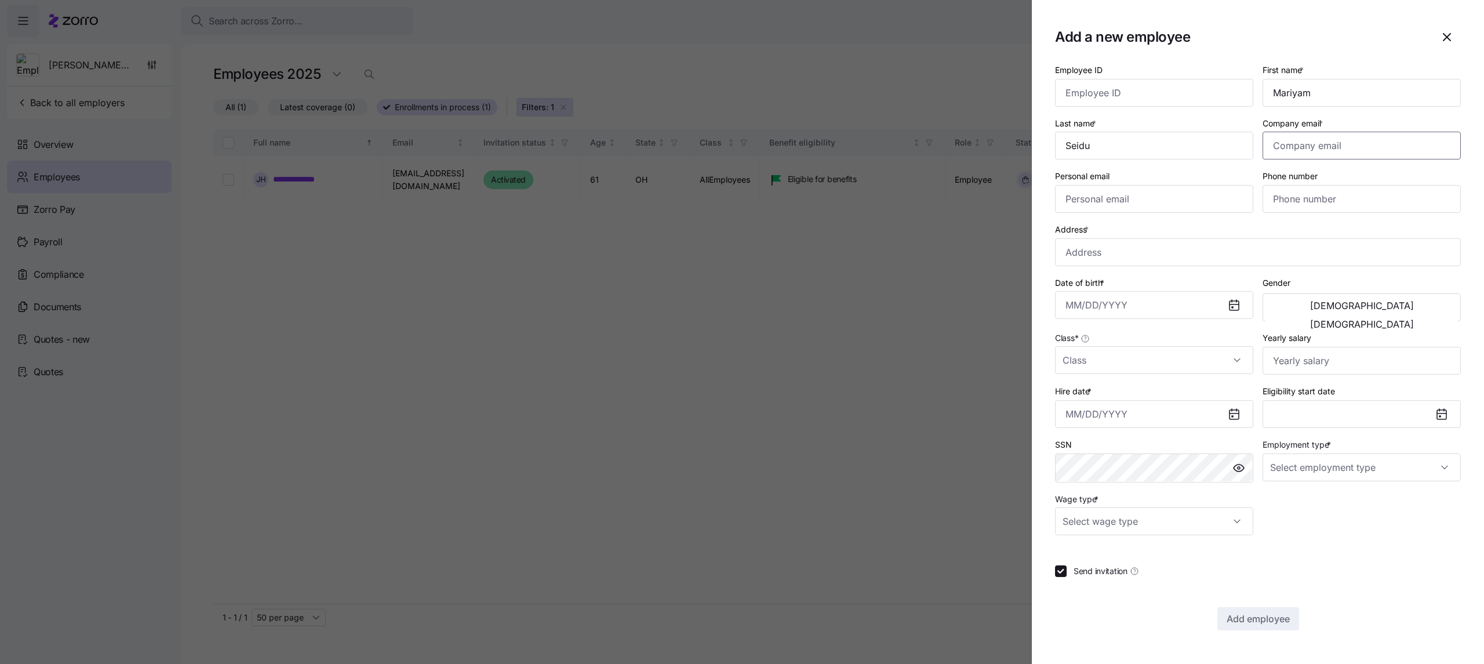
paste input "mseidu@mcknightgroup.com"
type input "mseidu@mcknightgroup.com"
click at [1076, 195] on input "Personal email" at bounding box center [1154, 199] width 198 height 28
paste input "Mariseidu23@gmail.com"
type input "Mariseidu23@gmail.com"
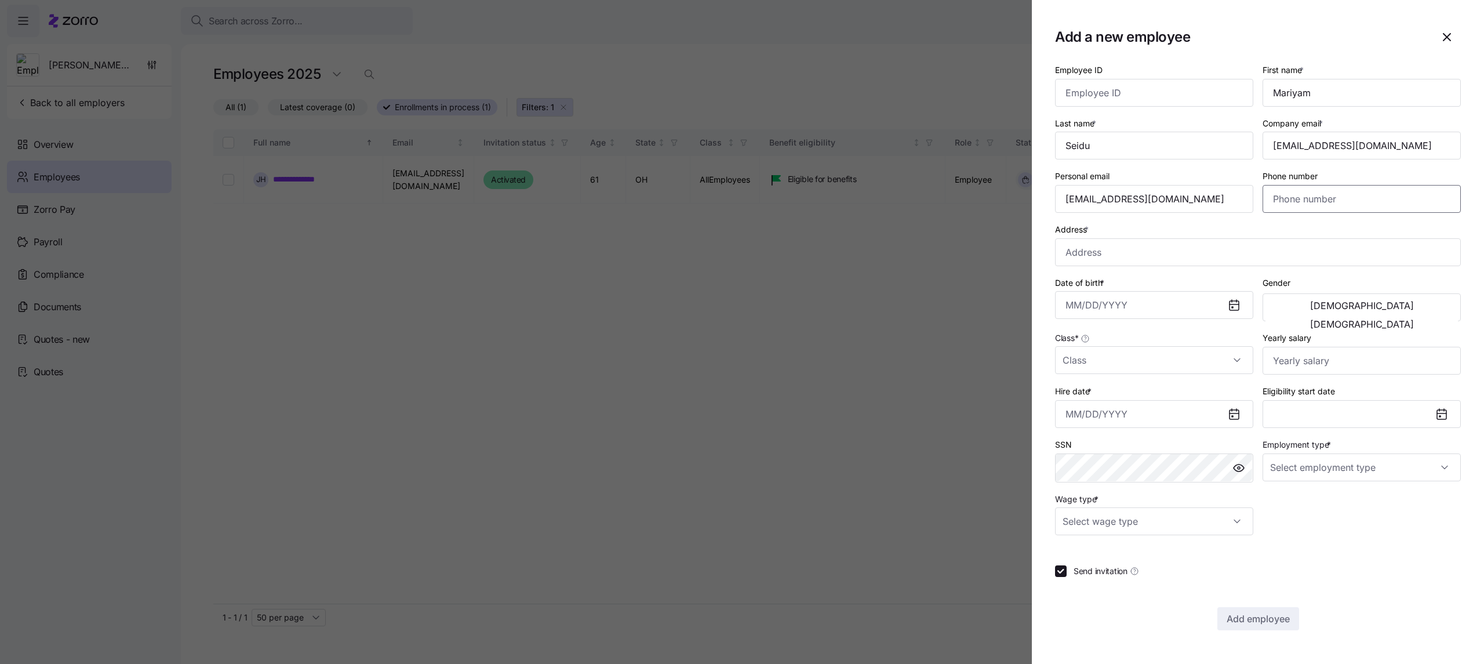
click at [1329, 196] on input "Phone number" at bounding box center [1362, 199] width 198 height 28
paste input "(614) 302-7036"
type input "(614) 302-7036"
click at [1111, 253] on input "Address *" at bounding box center [1258, 252] width 406 height 28
paste input "950 Brushfield Dr, Apt 203"
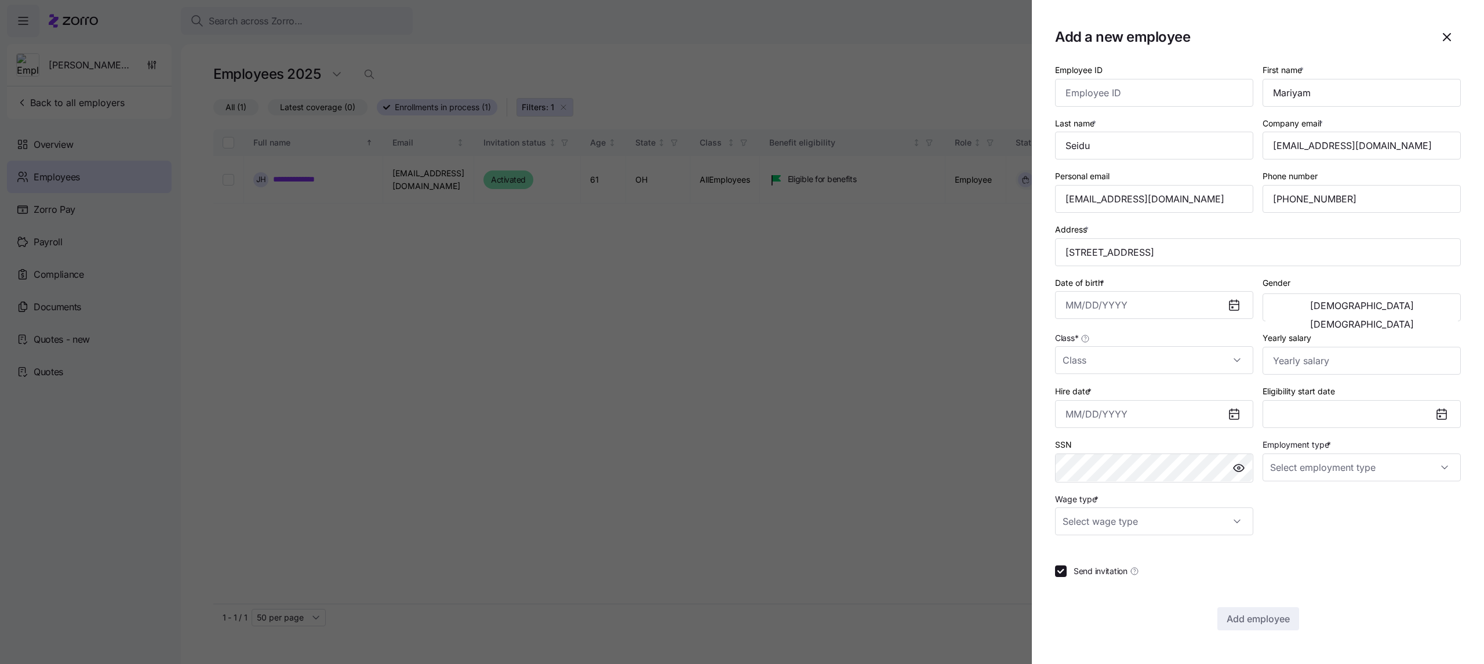
type input "950 Brushfield Dr apt 203, Galloway, OH 43119, USA"
click at [1121, 304] on input "Date of birth *" at bounding box center [1154, 305] width 198 height 28
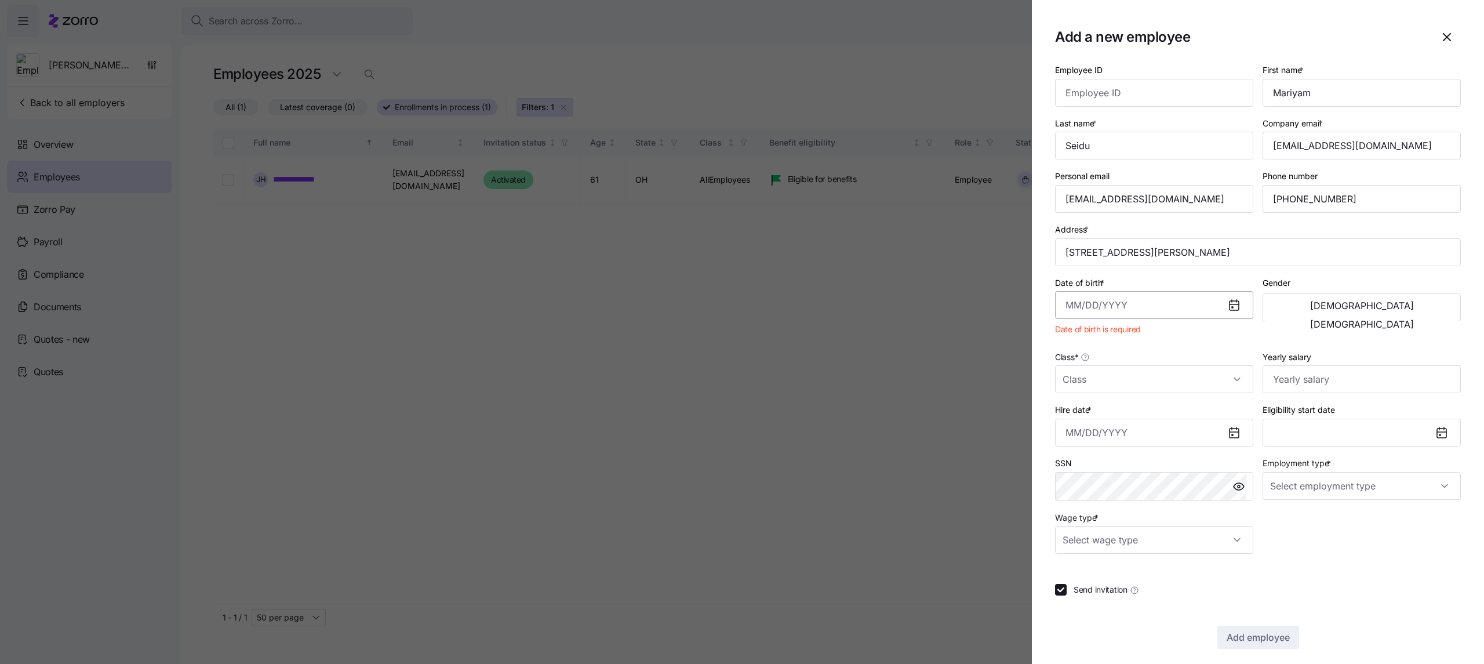
click at [1096, 311] on input "Date of birth *" at bounding box center [1154, 305] width 198 height 28
paste input "06/23/1991"
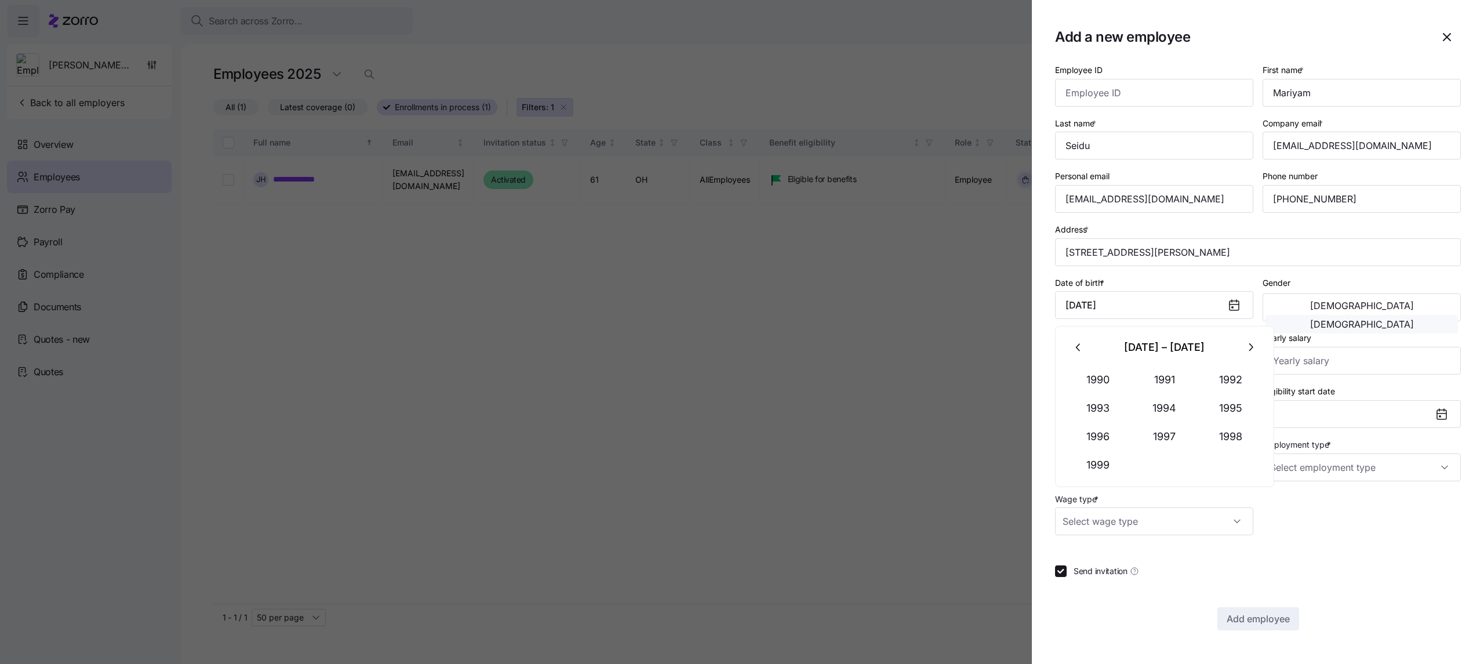
type input "June 23, 1991"
click at [1414, 319] on span "Female" at bounding box center [1362, 323] width 104 height 9
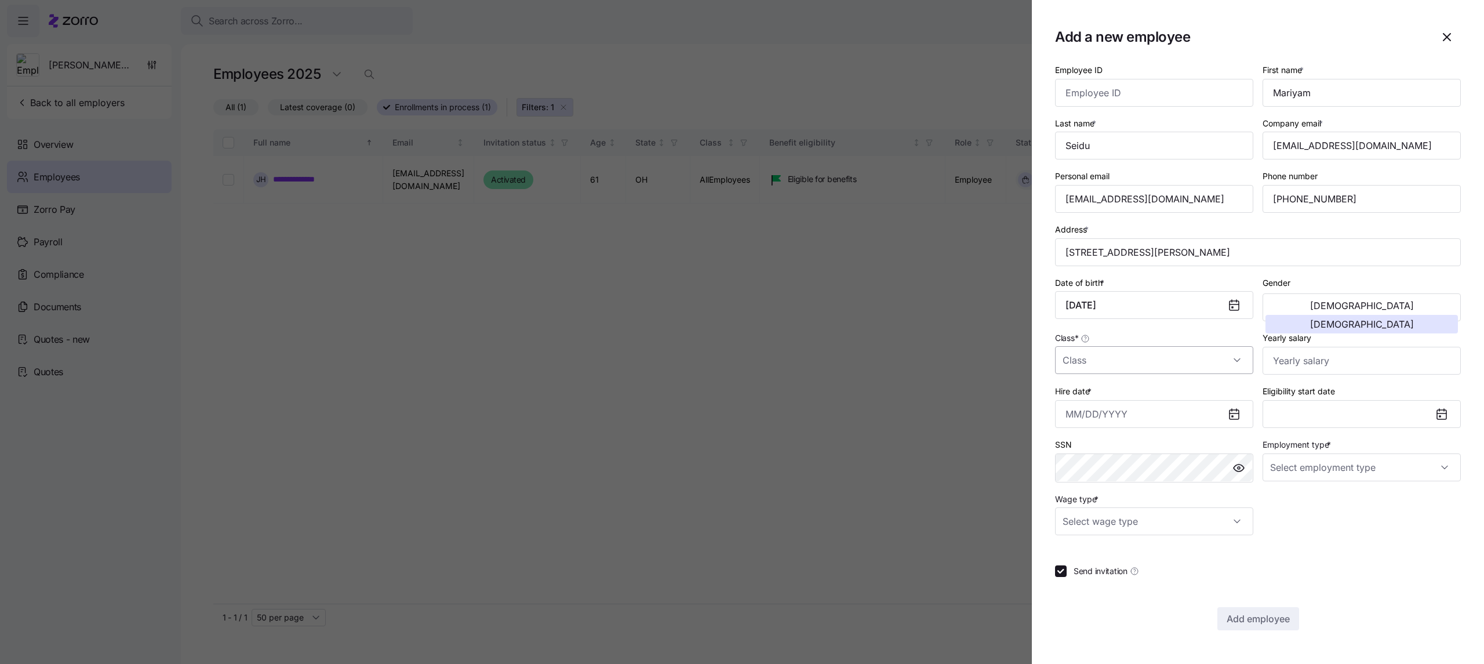
click at [1220, 365] on input "Class *" at bounding box center [1154, 360] width 198 height 28
click at [1077, 394] on span "AllEmployees" at bounding box center [1094, 397] width 50 height 13
type input "AllEmployees"
click at [1382, 361] on input "Yearly salary" at bounding box center [1362, 361] width 198 height 28
type input "$49,920"
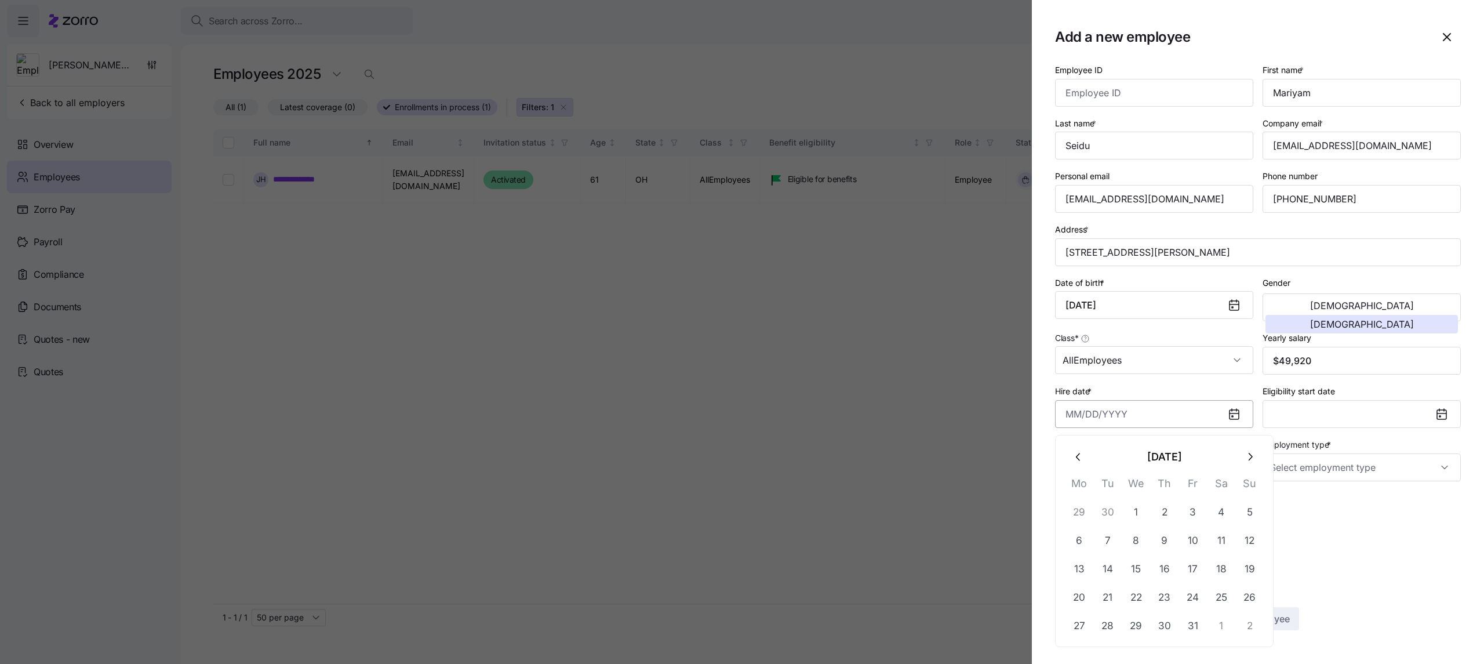
click at [1141, 424] on input "Hire date *" at bounding box center [1154, 414] width 198 height 28
click at [1133, 506] on button "1" at bounding box center [1136, 512] width 28 height 28
type input "October 1, 2025"
click at [1308, 470] on input "Employment type *" at bounding box center [1362, 467] width 198 height 28
click at [1308, 503] on span "Full Time" at bounding box center [1293, 505] width 34 height 13
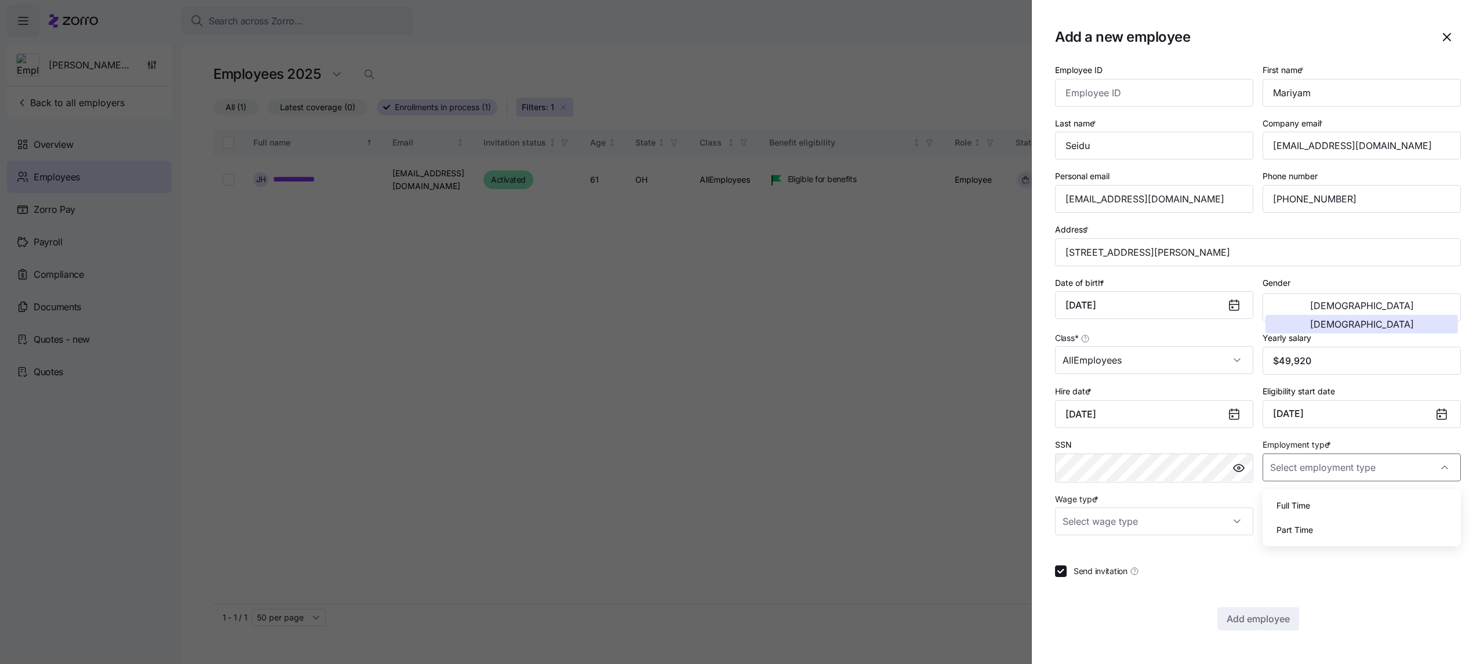
type input "Full Time"
click at [1186, 522] on input "Wage type *" at bounding box center [1154, 521] width 198 height 28
click at [1100, 584] on div "Hourly" at bounding box center [1154, 584] width 189 height 24
type input "Hourly"
click at [1267, 624] on span "Add employee" at bounding box center [1258, 619] width 63 height 14
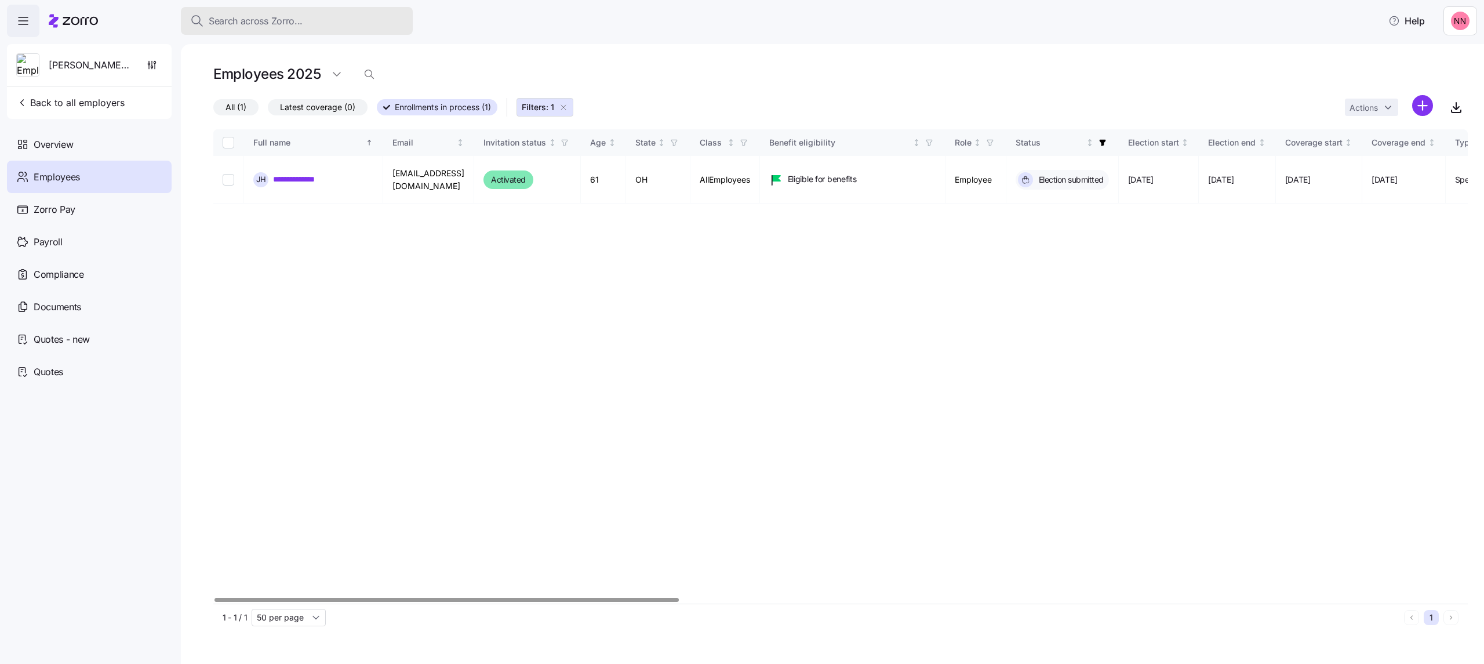
click at [307, 26] on div "Search across Zorro..." at bounding box center [296, 21] width 213 height 14
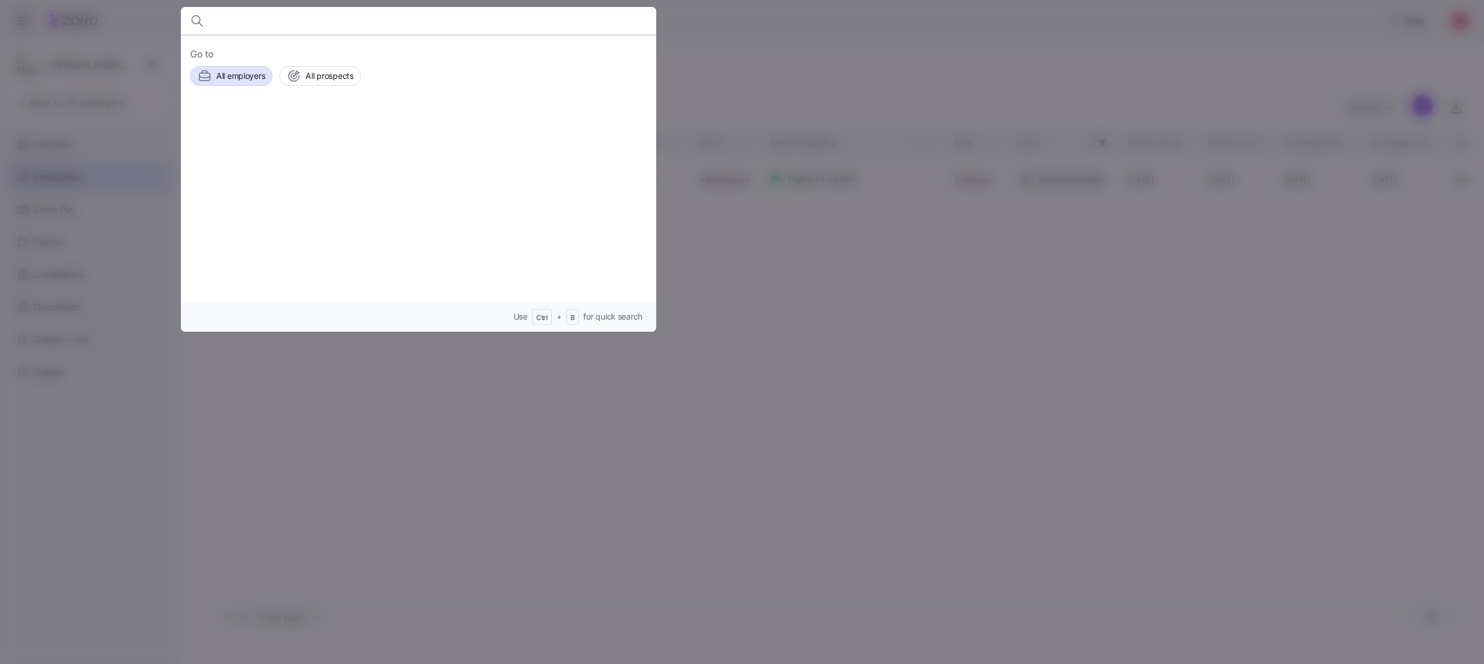
click at [232, 72] on span "All employers" at bounding box center [240, 76] width 49 height 12
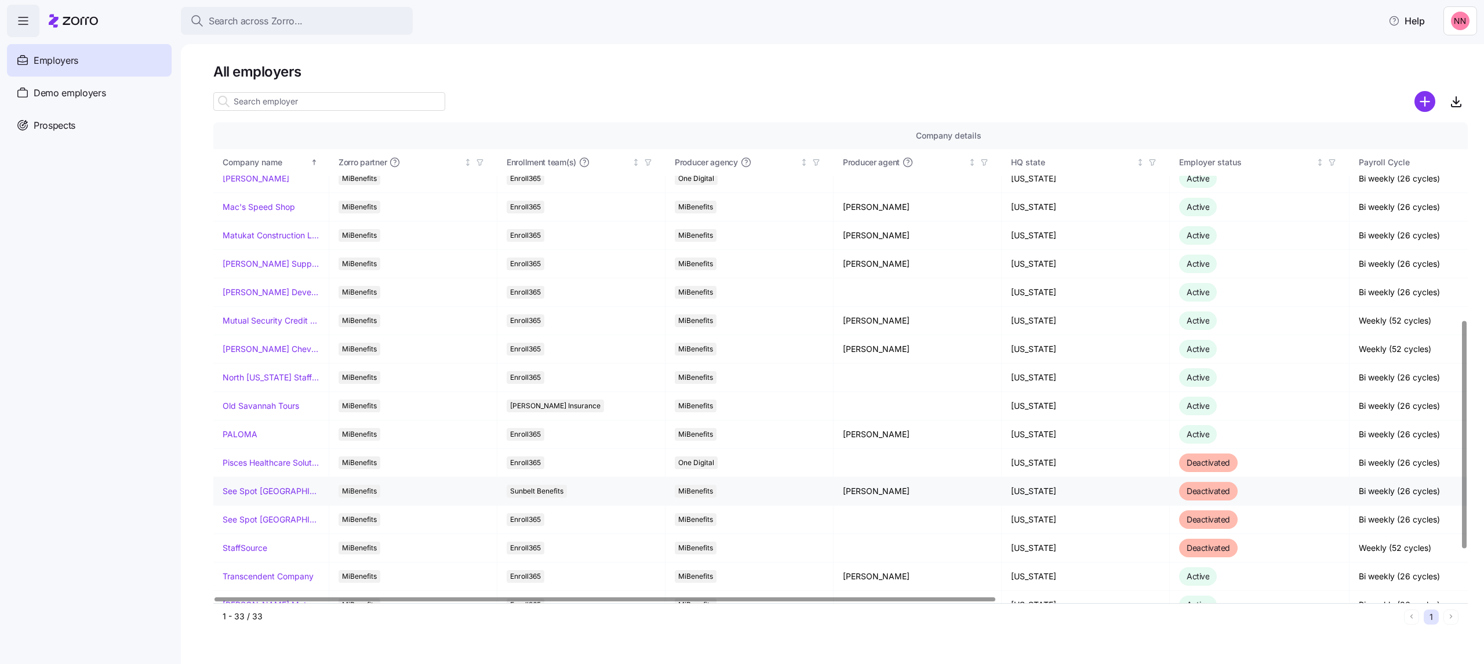
scroll to position [515, 0]
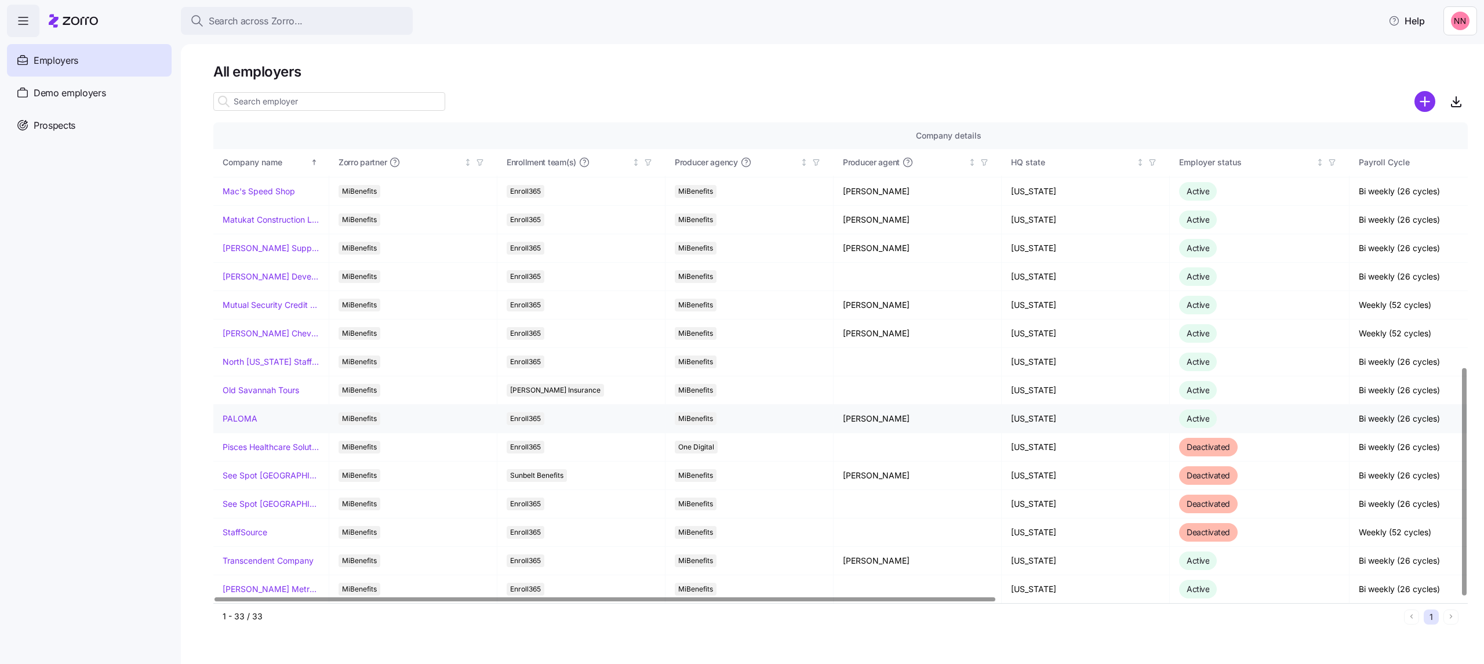
click at [249, 417] on link "PALOMA" at bounding box center [240, 419] width 35 height 12
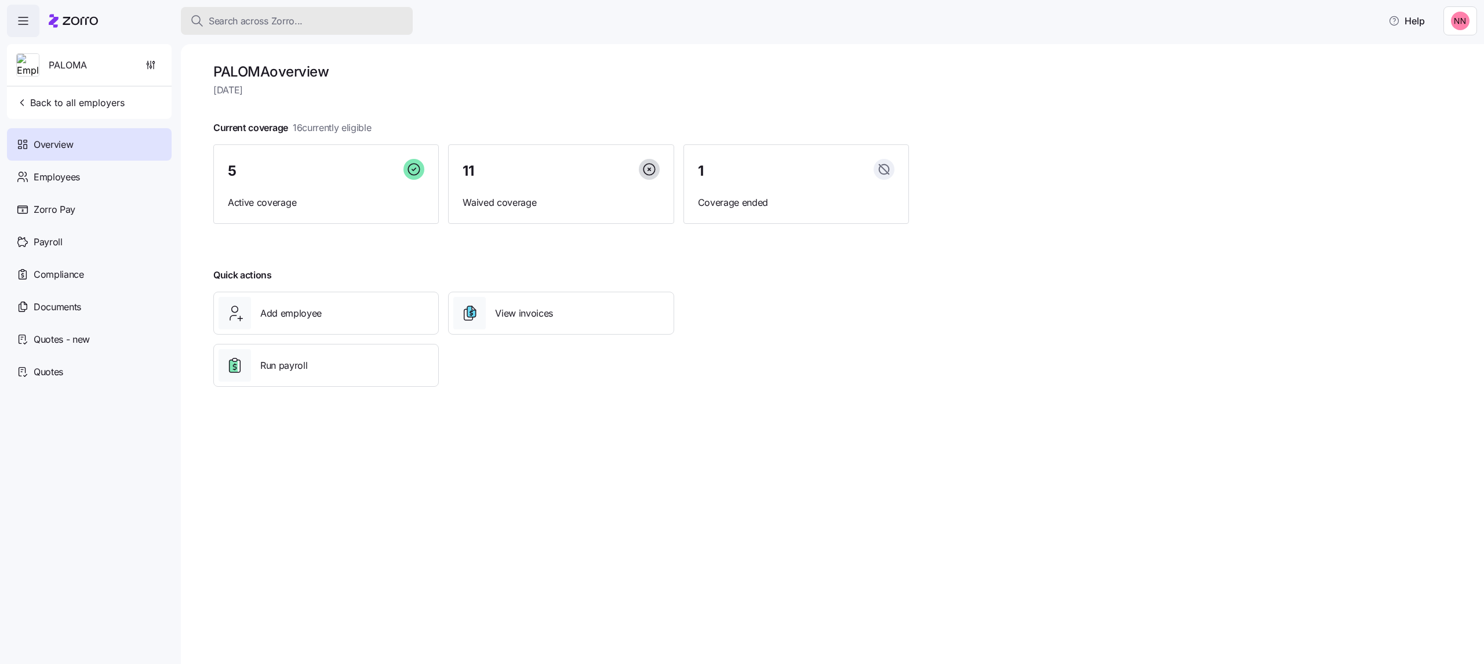
click at [334, 8] on button "Search across Zorro..." at bounding box center [297, 21] width 232 height 28
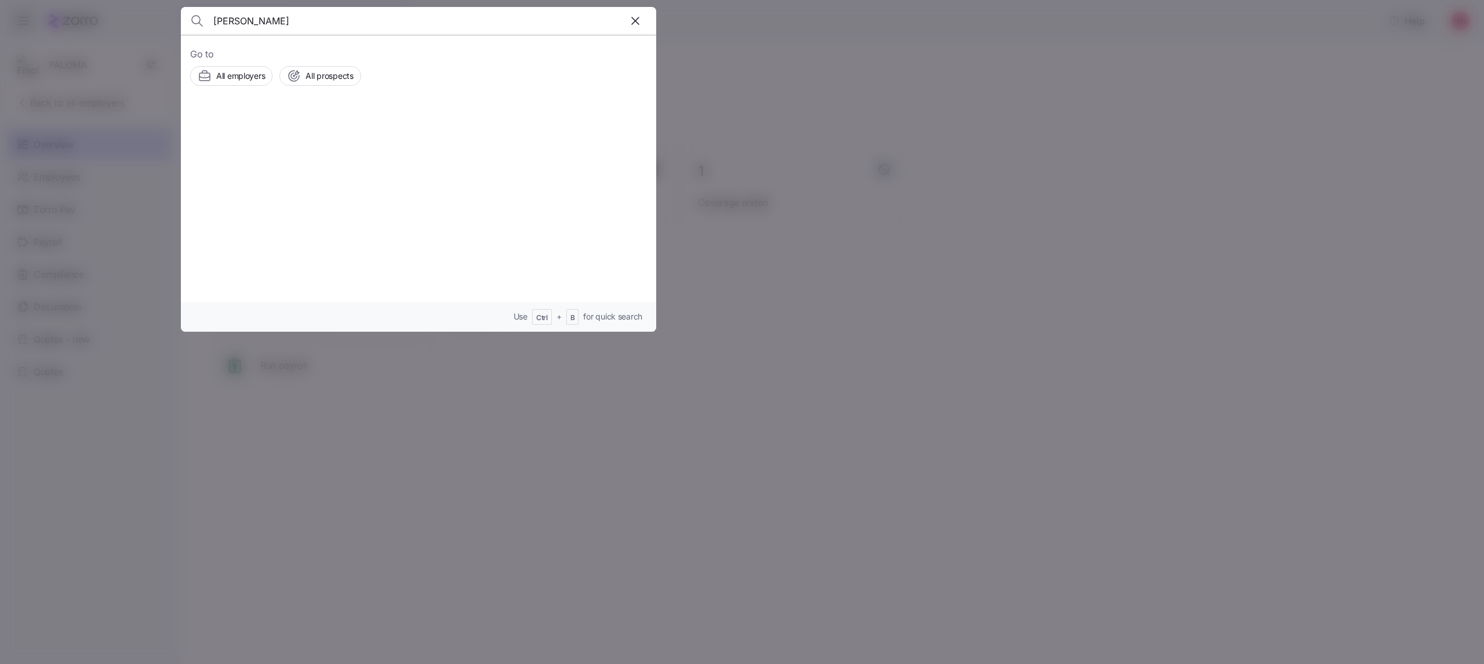
type input "ross"
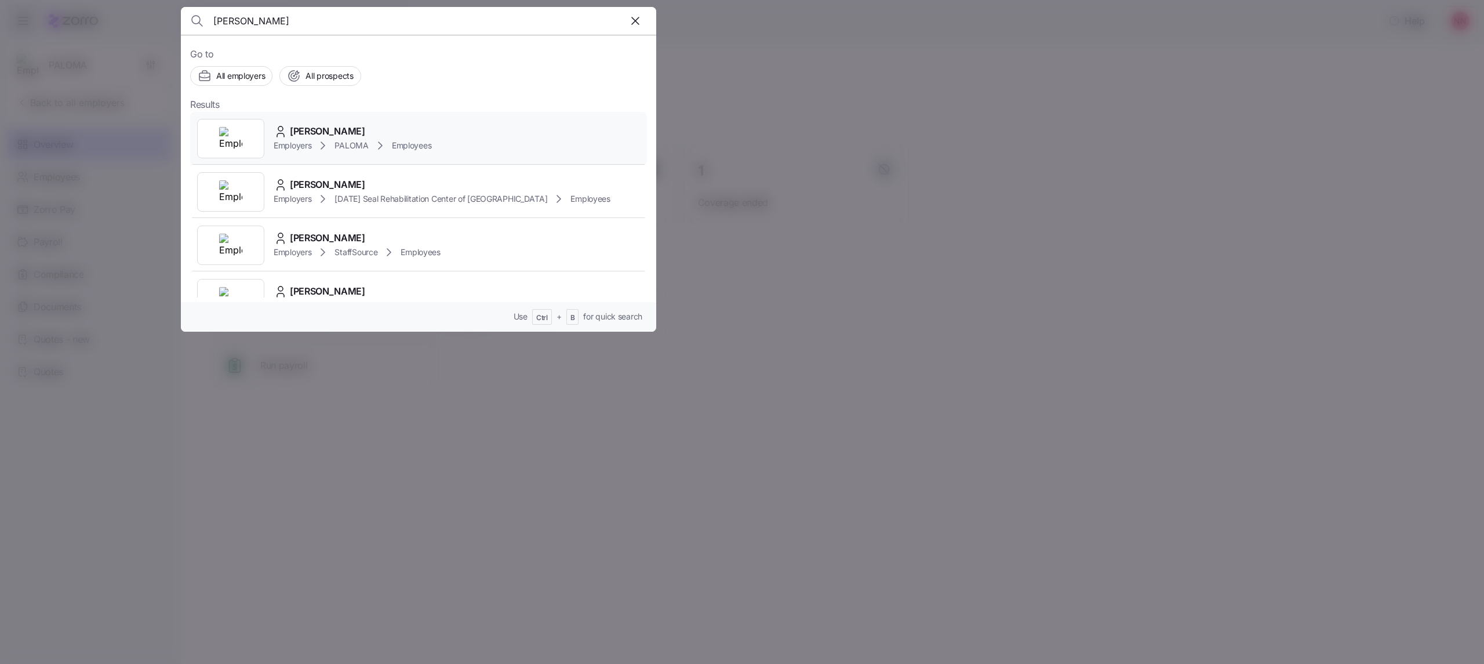
click at [388, 136] on div "Kaysha Ross" at bounding box center [353, 131] width 158 height 14
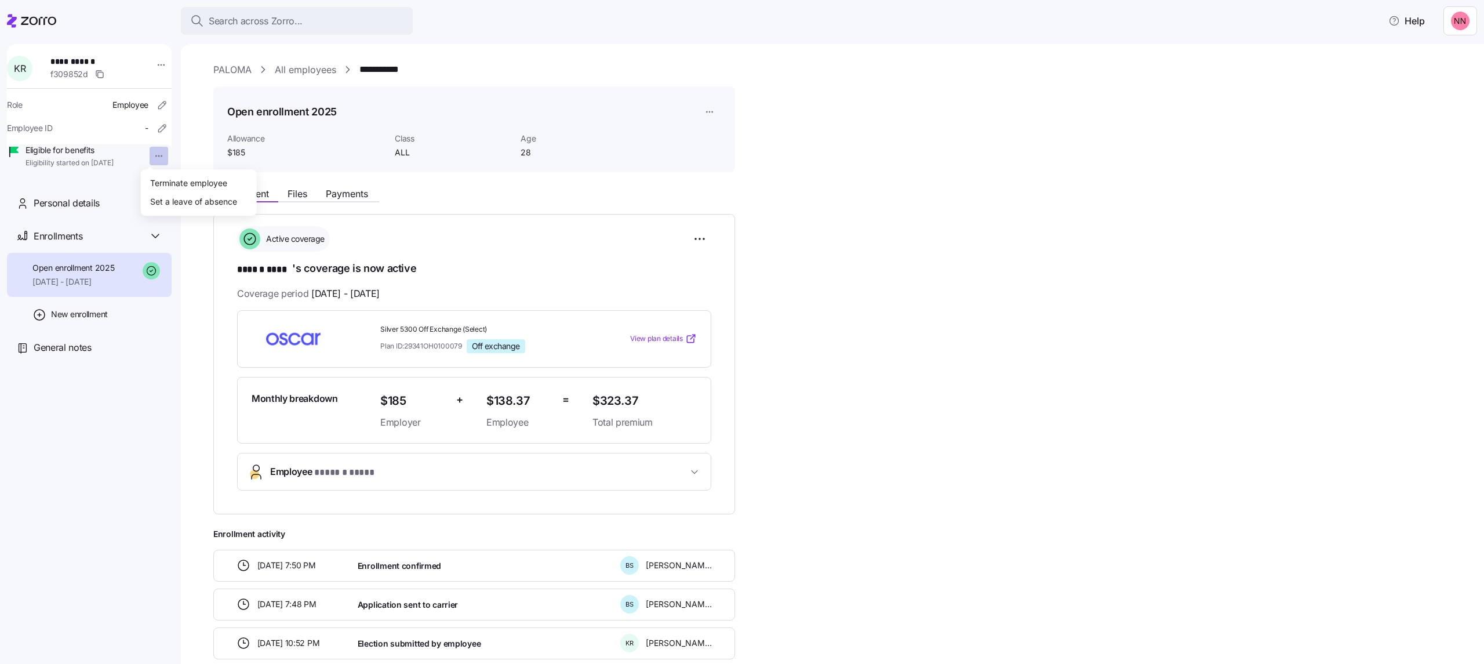
click at [150, 159] on html "**********" at bounding box center [742, 328] width 1484 height 657
click at [163, 181] on div "Terminate employee" at bounding box center [188, 182] width 77 height 13
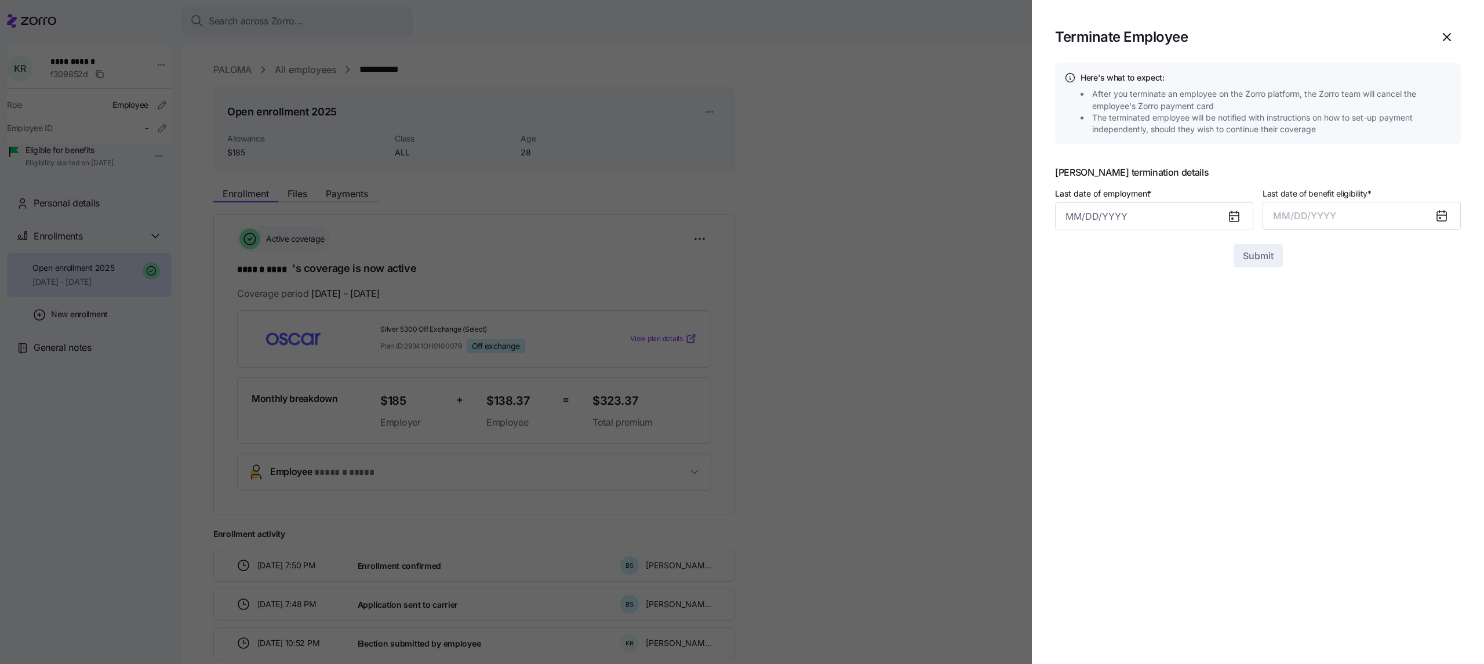
click at [1132, 201] on div "Last date of employment *" at bounding box center [1154, 208] width 198 height 44
click at [1125, 216] on input "Last date of employment *" at bounding box center [1154, 216] width 198 height 28
click at [1078, 254] on icon "button" at bounding box center [1078, 256] width 13 height 13
click at [1195, 334] on button "12" at bounding box center [1193, 340] width 28 height 28
type input "September 12, 2025"
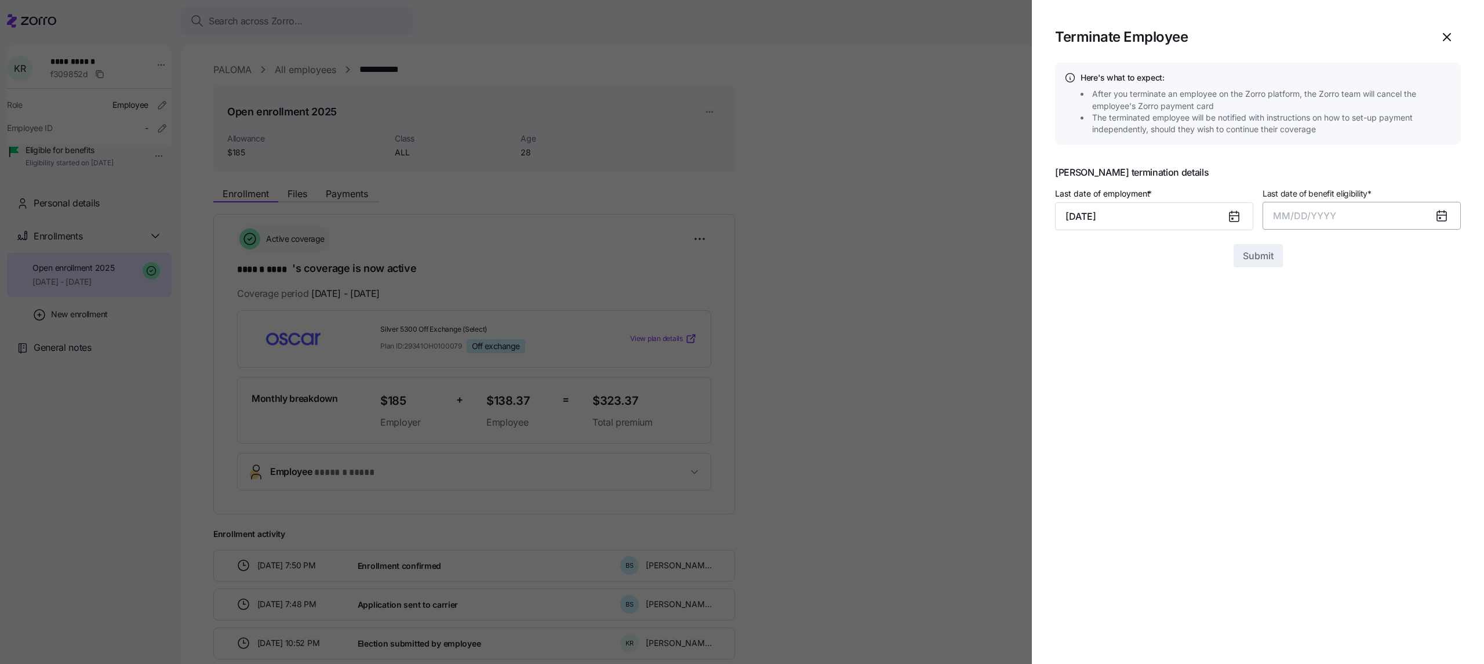
click at [1340, 208] on button "MM/DD/YYYY" at bounding box center [1362, 216] width 198 height 28
click at [1443, 342] on button "Sep" at bounding box center [1438, 346] width 66 height 28
click at [1272, 253] on span "Submit" at bounding box center [1258, 256] width 31 height 14
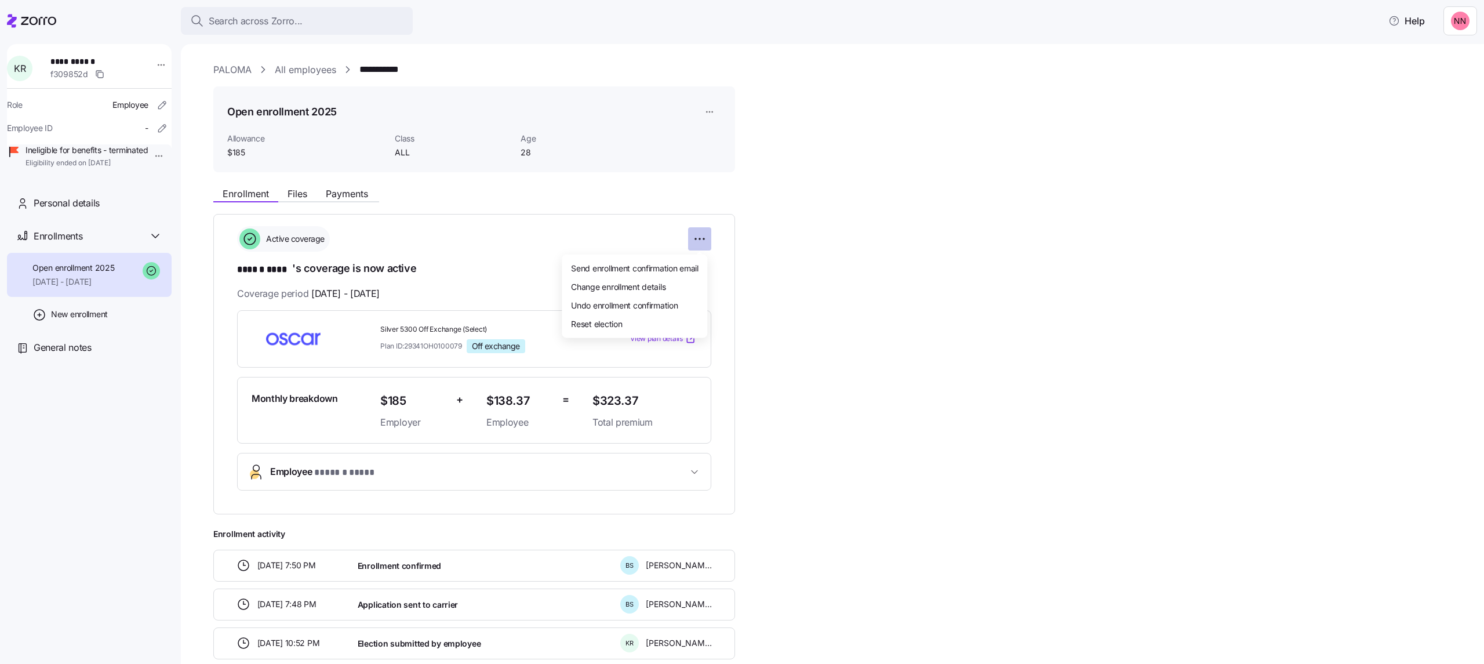
click at [694, 234] on html "**********" at bounding box center [742, 328] width 1484 height 657
click at [634, 284] on span "Change enrollment details" at bounding box center [618, 286] width 94 height 12
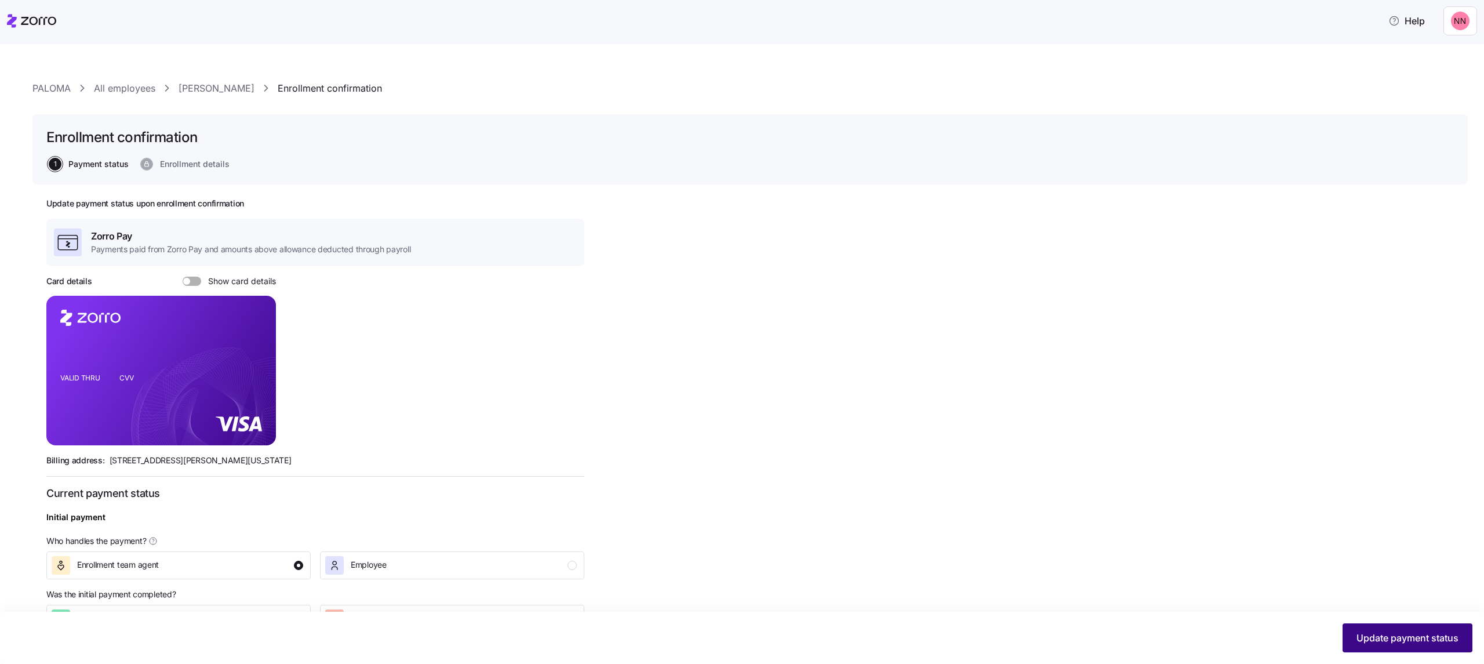
click at [1380, 634] on span "Update payment status" at bounding box center [1407, 638] width 102 height 14
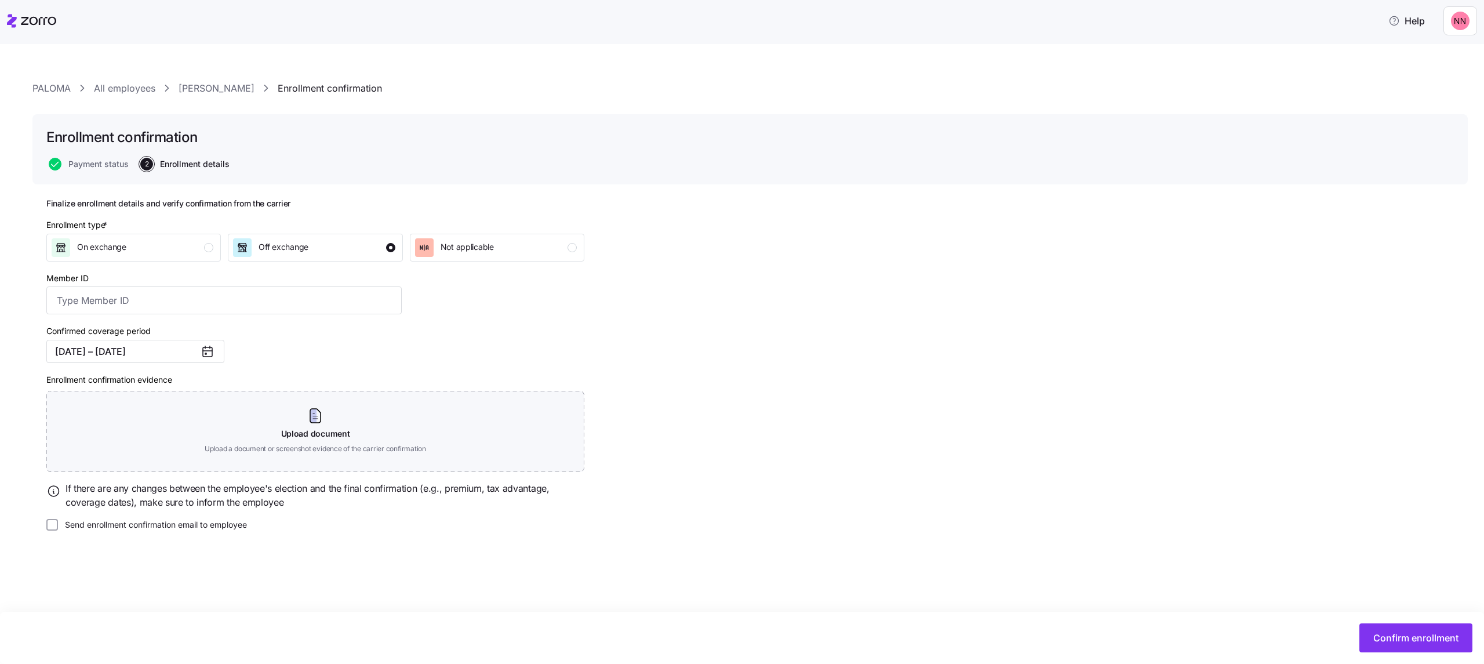
click at [206, 351] on icon at bounding box center [207, 351] width 9 height 0
click at [177, 347] on button "01/01/2025 – 12/31/2025" at bounding box center [135, 351] width 178 height 23
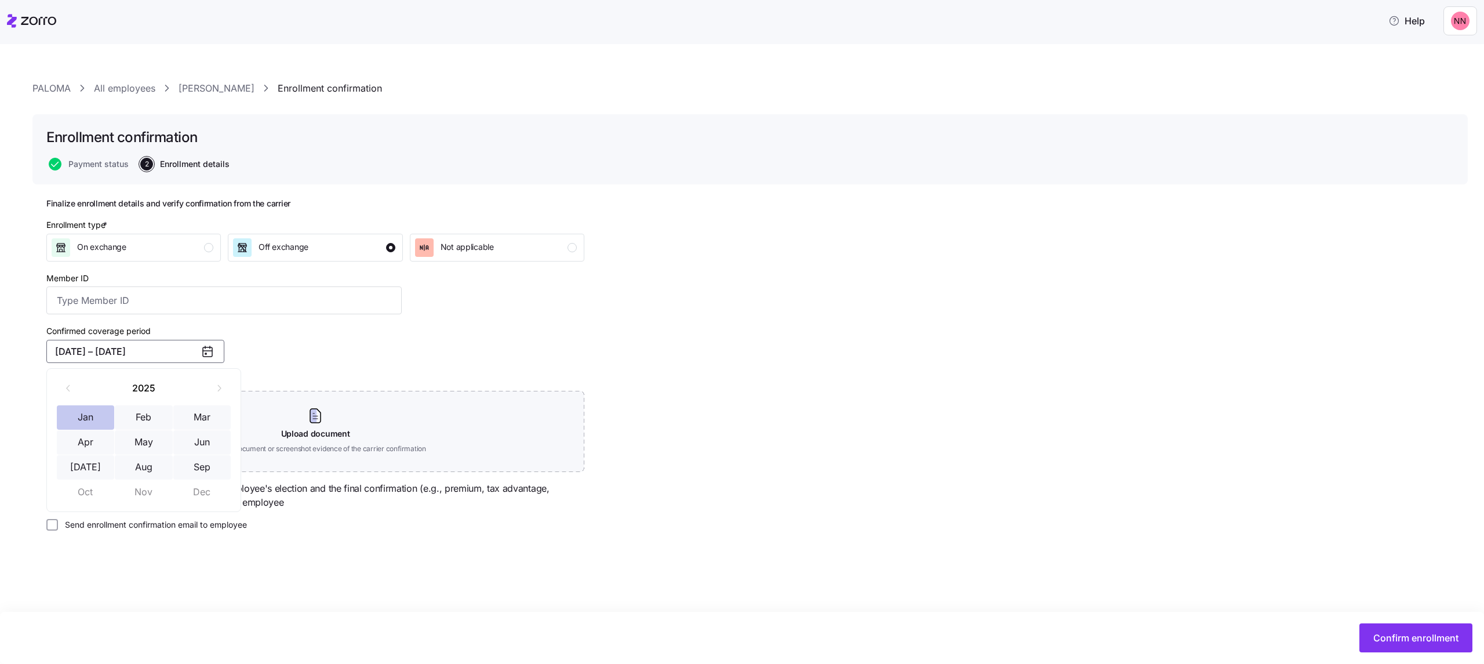
click at [82, 414] on button "Jan" at bounding box center [86, 417] width 58 height 24
drag, startPoint x: 198, startPoint y: 464, endPoint x: 218, endPoint y: 458, distance: 21.3
click at [198, 464] on button "Sep" at bounding box center [202, 467] width 58 height 24
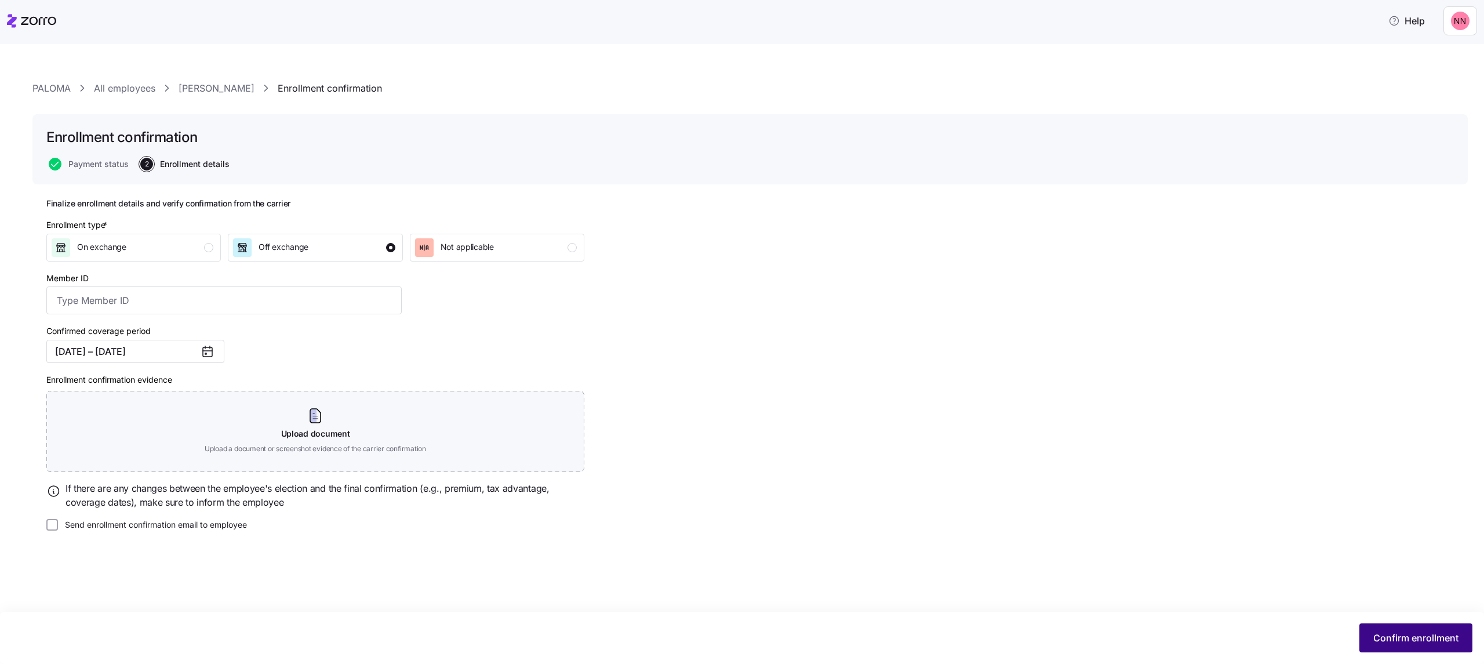
click at [1399, 635] on span "Confirm enrollment" at bounding box center [1415, 638] width 85 height 14
